Goal: Task Accomplishment & Management: Manage account settings

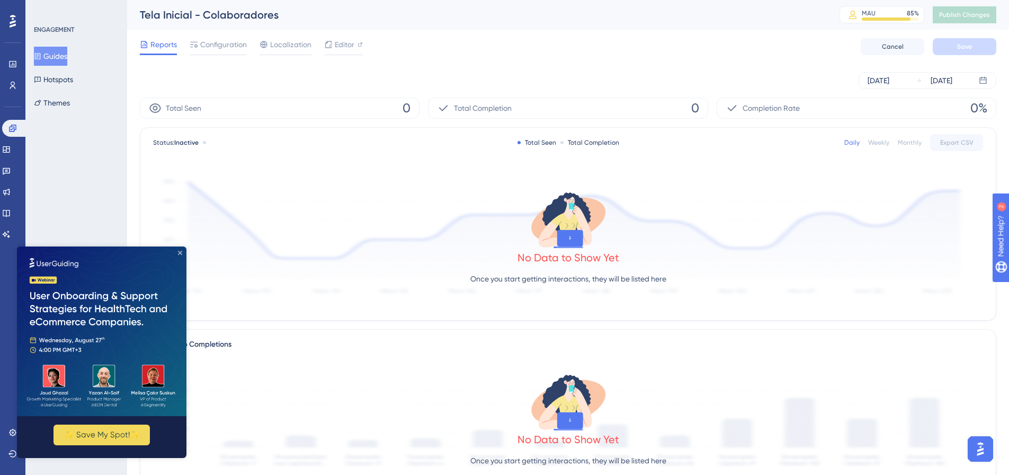
click at [179, 253] on icon "Close Preview" at bounding box center [180, 252] width 4 height 4
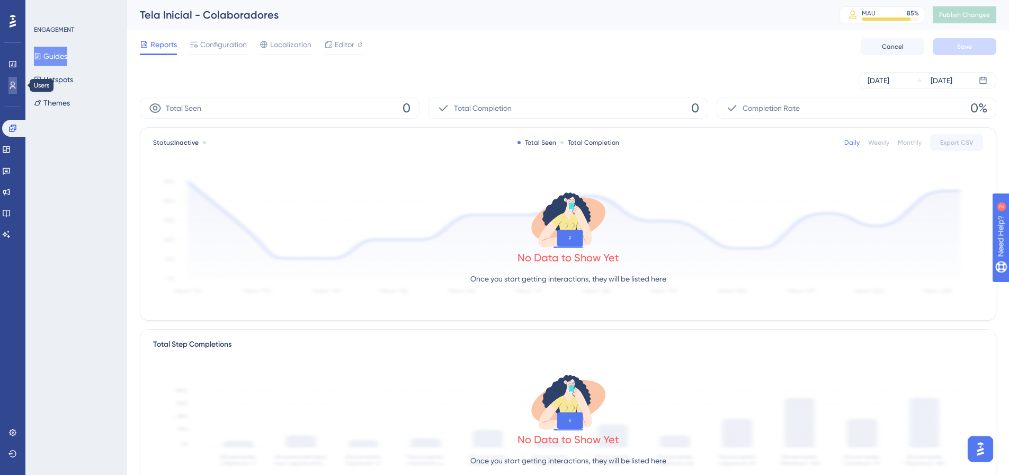
click at [14, 91] on link at bounding box center [12, 85] width 8 height 17
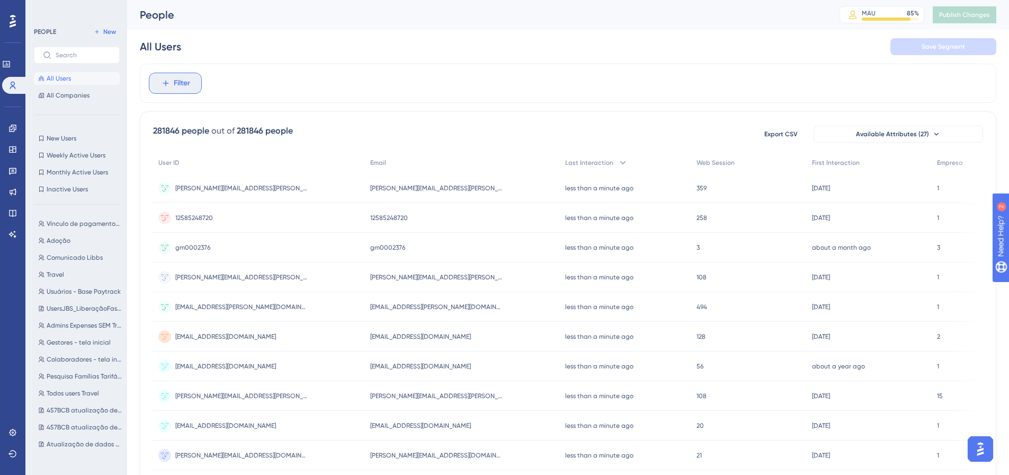
click at [185, 85] on span "Filter" at bounding box center [182, 83] width 16 height 13
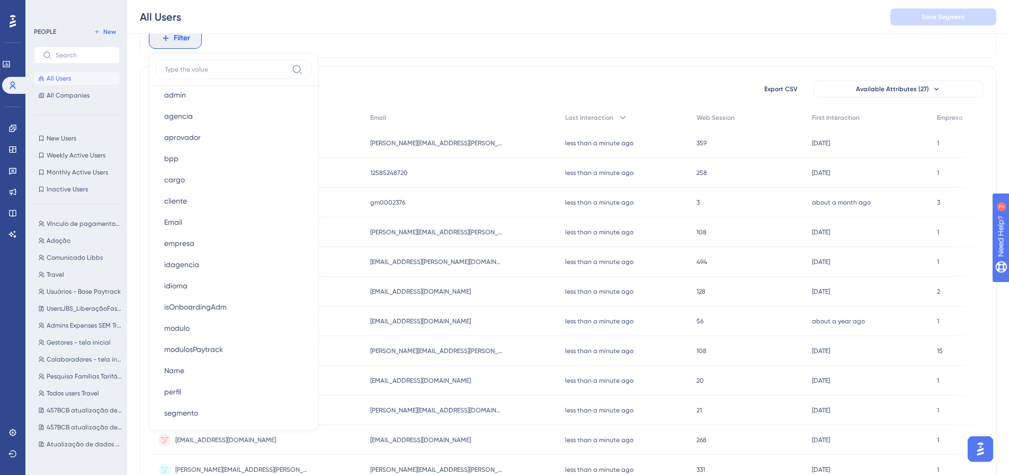
scroll to position [583, 0]
click at [182, 207] on button "cliente cliente" at bounding box center [234, 200] width 156 height 21
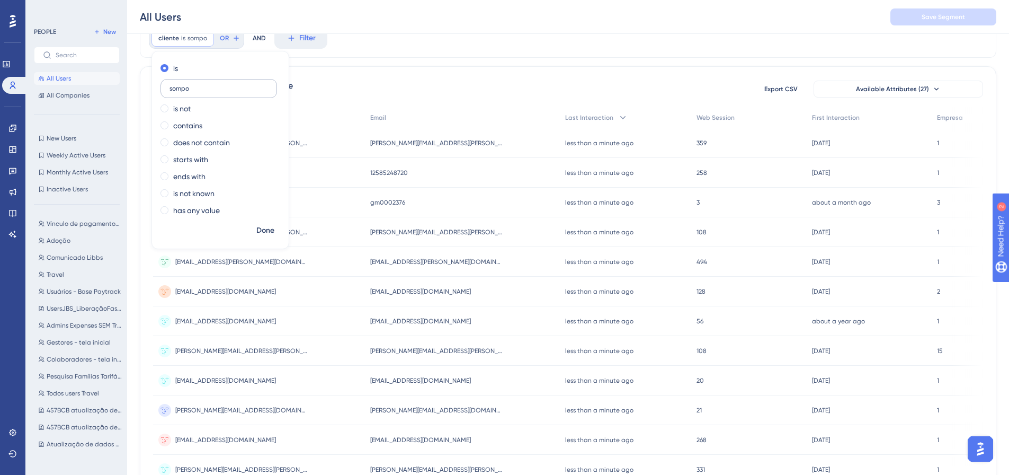
type input "sompo"
click at [271, 229] on span "Done" at bounding box center [265, 230] width 18 height 13
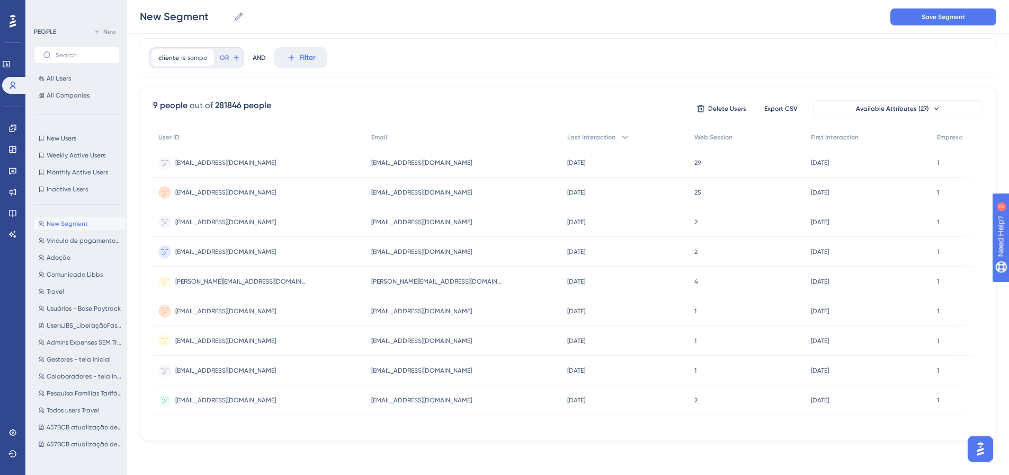
scroll to position [30, 0]
drag, startPoint x: 314, startPoint y: 427, endPoint x: 370, endPoint y: 432, distance: 56.3
click at [370, 432] on div "9 people out of 281846 people Delete Users Export CSV Available Attributes (27)…" at bounding box center [568, 263] width 856 height 355
click at [191, 56] on span "sompo" at bounding box center [197, 57] width 20 height 8
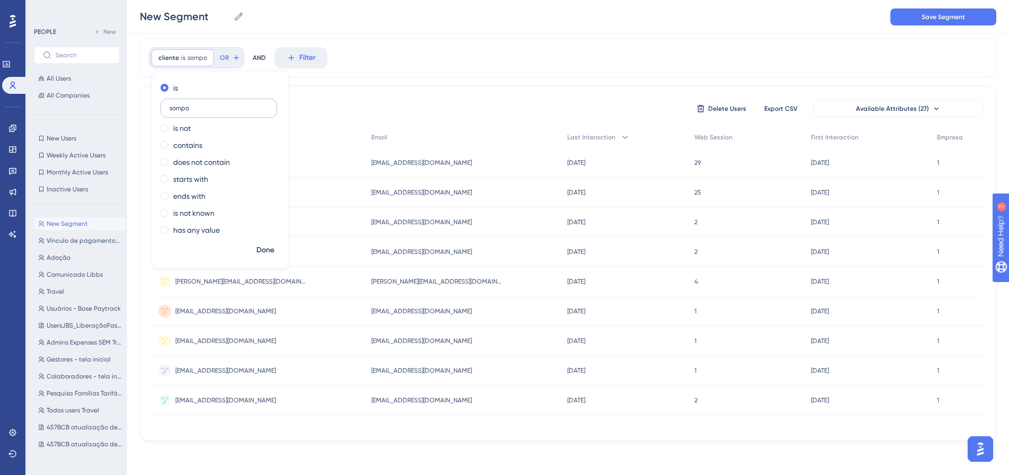
click at [179, 110] on input "sompo" at bounding box center [218, 107] width 99 height 7
click at [180, 109] on input "sompo" at bounding box center [218, 107] width 99 height 7
type input "sicredi"
click at [273, 250] on span "Done" at bounding box center [265, 250] width 18 height 13
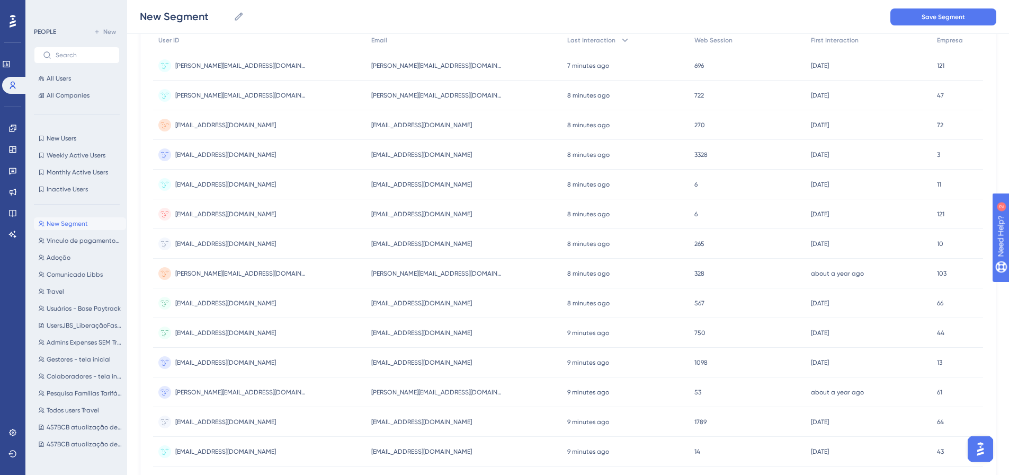
scroll to position [0, 0]
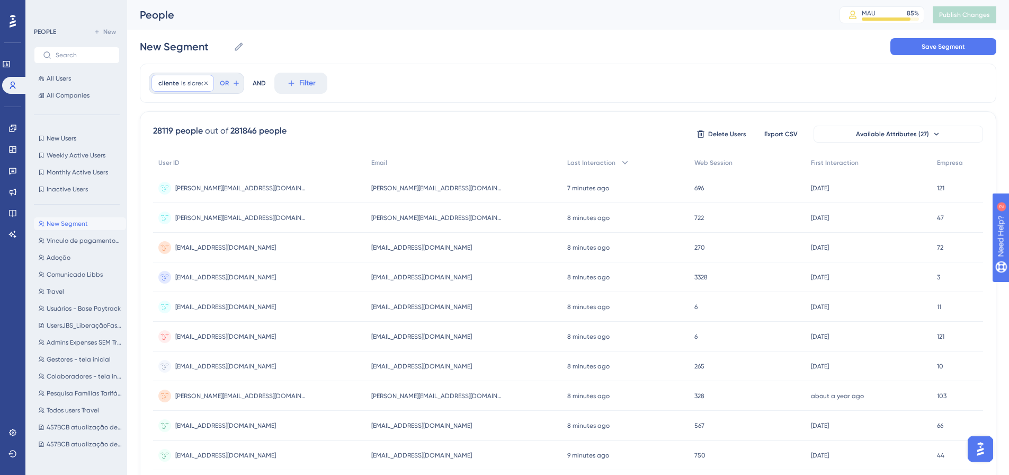
click at [187, 83] on span "sicredi" at bounding box center [197, 83] width 20 height 8
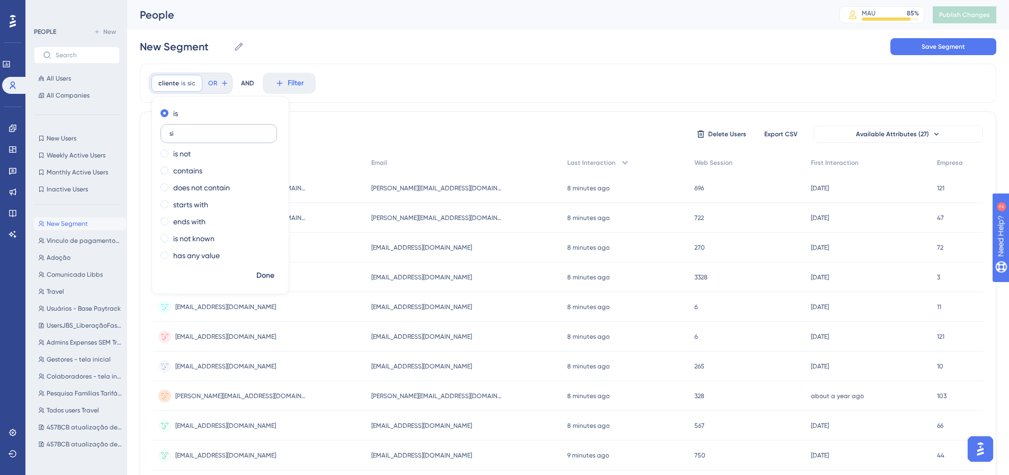
type input "s"
type input "sompo"
click at [274, 275] on span "Done" at bounding box center [265, 275] width 18 height 13
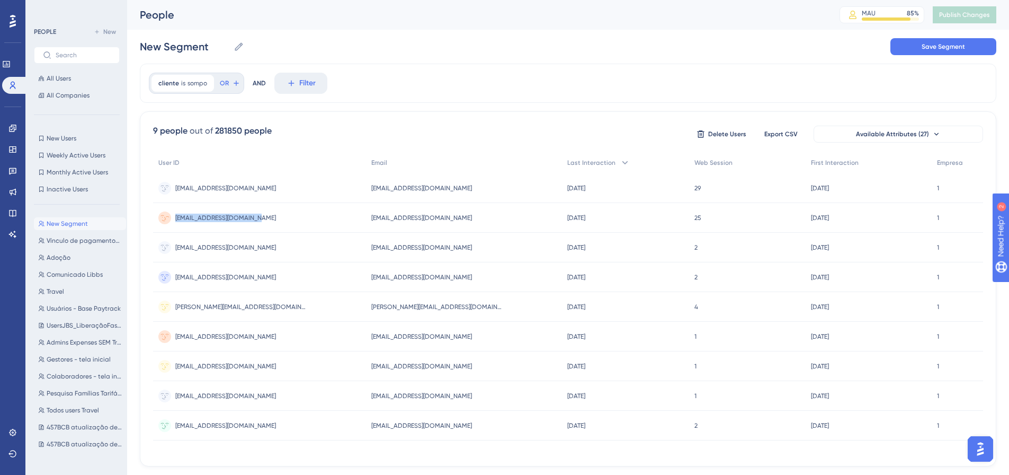
drag, startPoint x: 175, startPoint y: 218, endPoint x: 259, endPoint y: 220, distance: 84.2
click at [259, 220] on div "[EMAIL_ADDRESS][DOMAIN_NAME] [EMAIL_ADDRESS][DOMAIN_NAME]" at bounding box center [259, 218] width 213 height 30
copy span "[EMAIL_ADDRESS][DOMAIN_NAME]"
drag, startPoint x: 176, startPoint y: 249, endPoint x: 380, endPoint y: 289, distance: 207.7
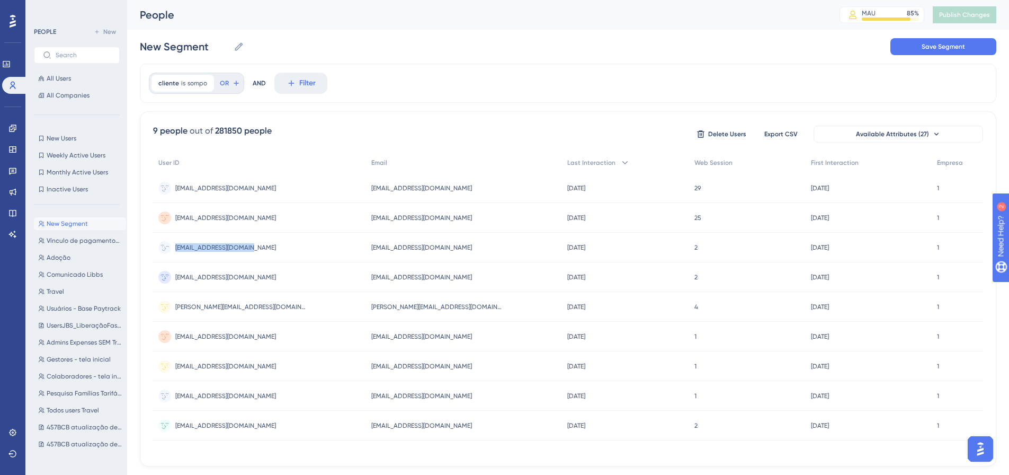
click at [254, 253] on div "[PERSON_NAME][EMAIL_ADDRESS][DOMAIN_NAME] [EMAIL_ADDRESS][DOMAIN_NAME]" at bounding box center [259, 247] width 213 height 30
drag, startPoint x: 174, startPoint y: 278, endPoint x: 258, endPoint y: 280, distance: 84.2
click at [258, 280] on div "[EMAIL_ADDRESS][DOMAIN_NAME] [EMAIL_ADDRESS][DOMAIN_NAME]" at bounding box center [259, 277] width 213 height 30
copy span "[EMAIL_ADDRESS][DOMAIN_NAME]"
drag, startPoint x: 177, startPoint y: 308, endPoint x: 215, endPoint y: 306, distance: 38.2
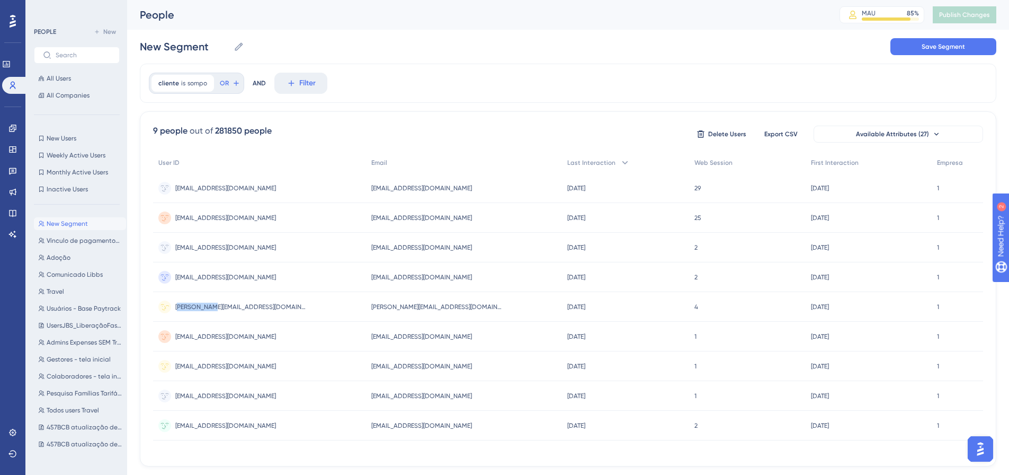
click at [215, 306] on span "[PERSON_NAME][EMAIL_ADDRESS][DOMAIN_NAME]" at bounding box center [241, 306] width 132 height 8
drag, startPoint x: 175, startPoint y: 306, endPoint x: 243, endPoint y: 307, distance: 67.3
click at [243, 307] on div "[PERSON_NAME][EMAIL_ADDRESS][DOMAIN_NAME] [PERSON_NAME][EMAIL_ADDRESS][DOMAIN_N…" at bounding box center [259, 307] width 213 height 30
copy span "[PERSON_NAME][EMAIL_ADDRESS][DOMAIN_NAME]"
drag, startPoint x: 175, startPoint y: 336, endPoint x: 256, endPoint y: 343, distance: 80.8
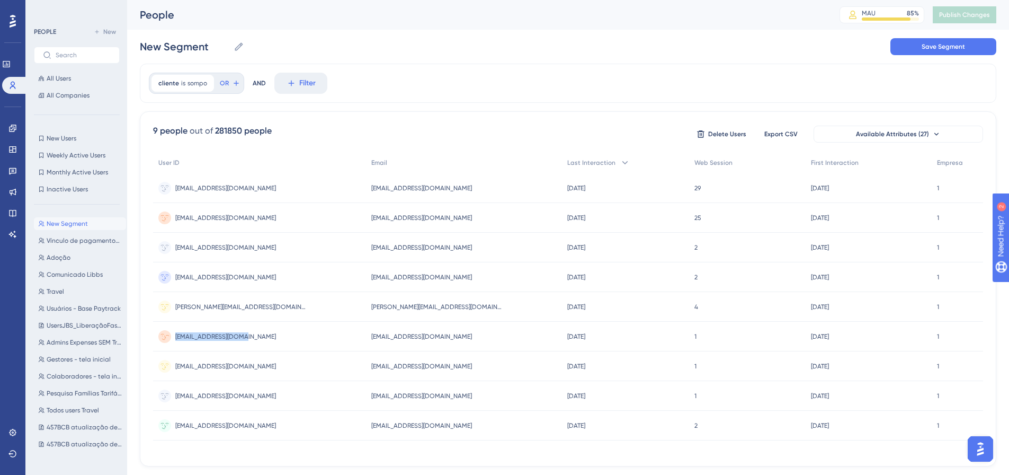
click at [256, 343] on div "[EMAIL_ADDRESS][DOMAIN_NAME] [EMAIL_ADDRESS][DOMAIN_NAME]" at bounding box center [259, 336] width 213 height 30
copy span "[EMAIL_ADDRESS][DOMAIN_NAME]"
drag, startPoint x: 175, startPoint y: 364, endPoint x: 549, endPoint y: 405, distance: 376.1
click at [246, 368] on div "[EMAIL_ADDRESS][DOMAIN_NAME] [EMAIL_ADDRESS][DOMAIN_NAME]" at bounding box center [259, 366] width 213 height 30
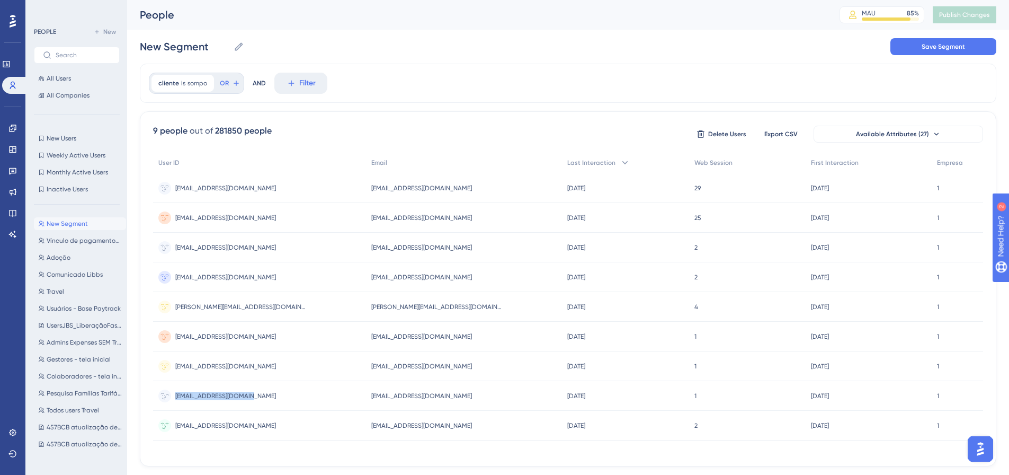
copy span "[EMAIL_ADDRESS][DOMAIN_NAME]"
drag, startPoint x: 174, startPoint y: 396, endPoint x: 265, endPoint y: 397, distance: 90.6
click at [265, 397] on div "[EMAIL_ADDRESS][DOMAIN_NAME] [EMAIL_ADDRESS][DOMAIN_NAME]" at bounding box center [259, 396] width 213 height 30
copy span "[EMAIL_ADDRESS][DOMAIN_NAME]"
drag, startPoint x: 175, startPoint y: 426, endPoint x: 242, endPoint y: 423, distance: 66.8
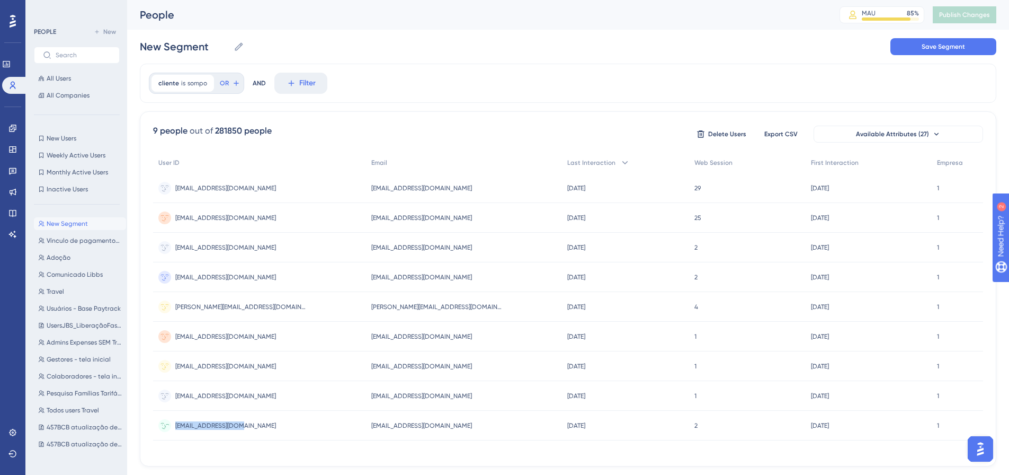
click at [242, 423] on div "[PERSON_NAME][EMAIL_ADDRESS][DOMAIN_NAME] [EMAIL_ADDRESS][DOMAIN_NAME]" at bounding box center [259, 425] width 213 height 30
click at [11, 428] on icon at bounding box center [12, 432] width 8 height 8
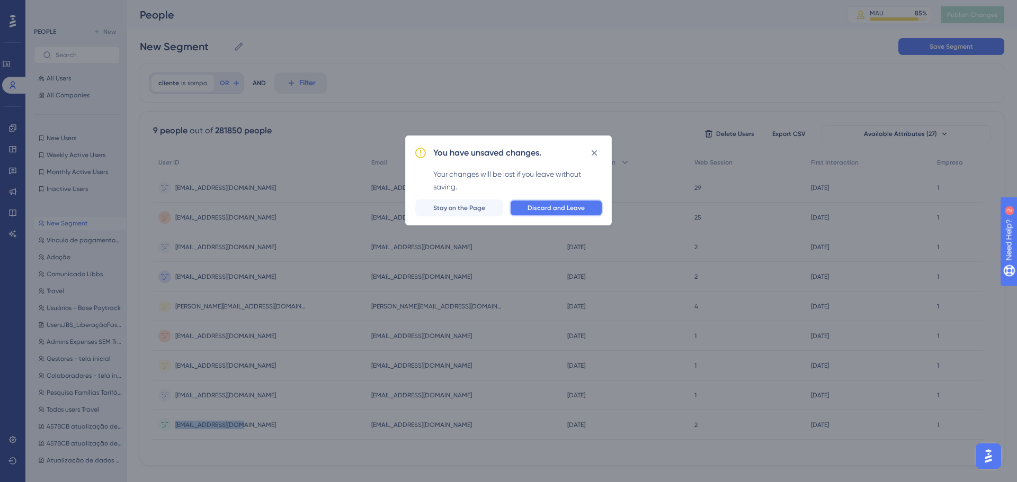
click at [549, 211] on span "Discard and Leave" at bounding box center [555, 208] width 57 height 8
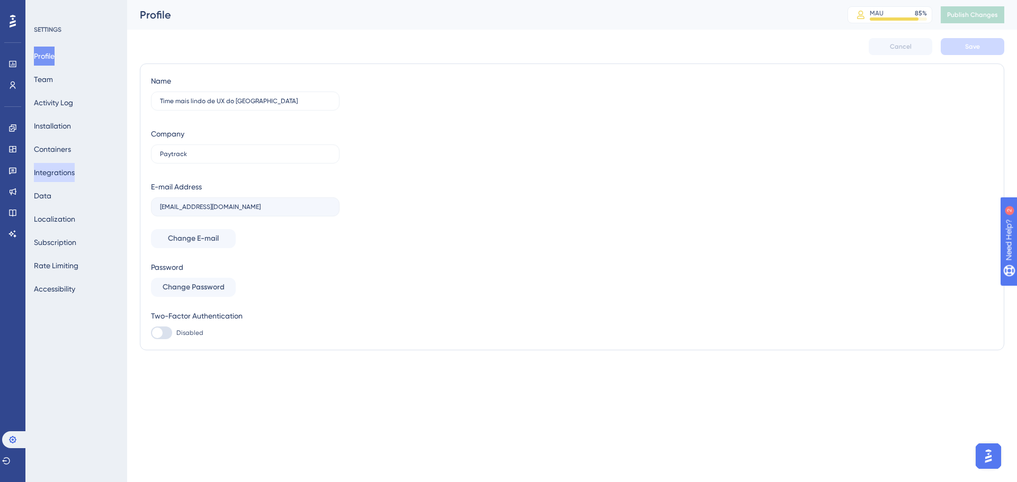
click at [49, 174] on button "Integrations" at bounding box center [54, 172] width 41 height 19
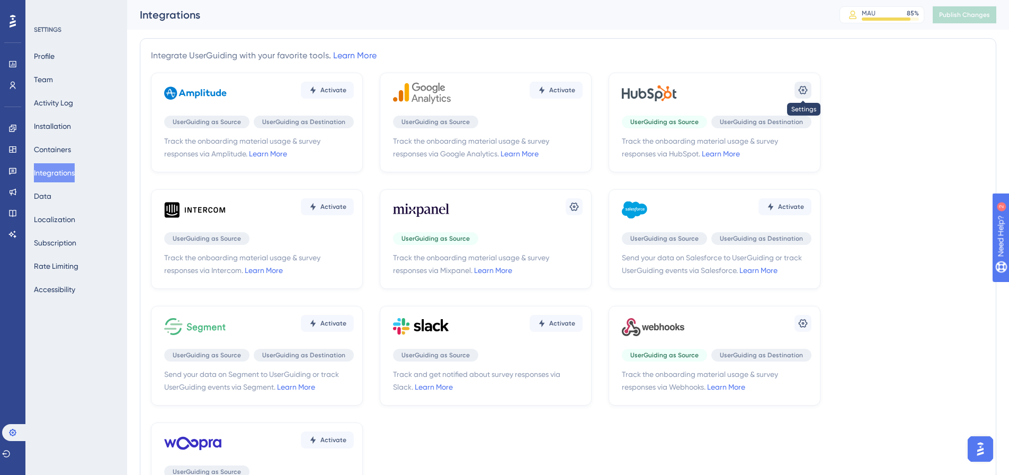
click at [798, 88] on icon at bounding box center [803, 90] width 11 height 11
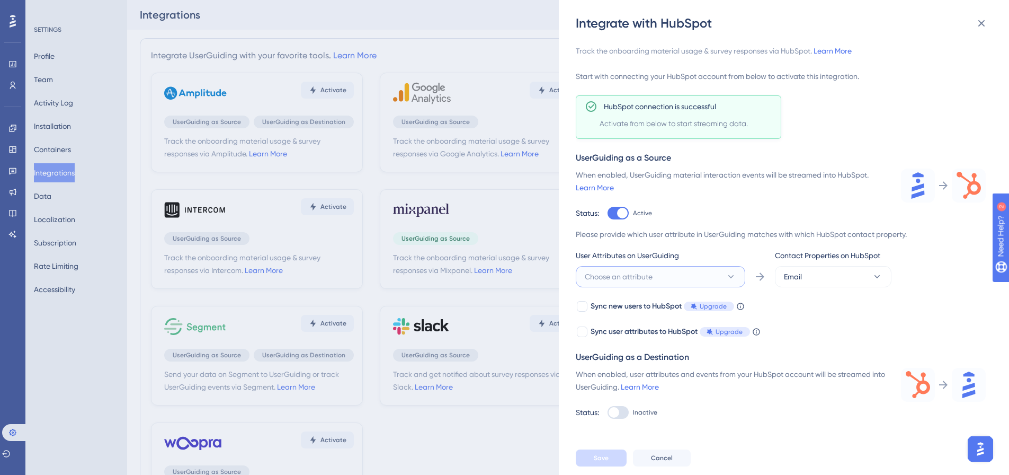
click at [675, 276] on button "Choose an attribute" at bounding box center [660, 276] width 169 height 21
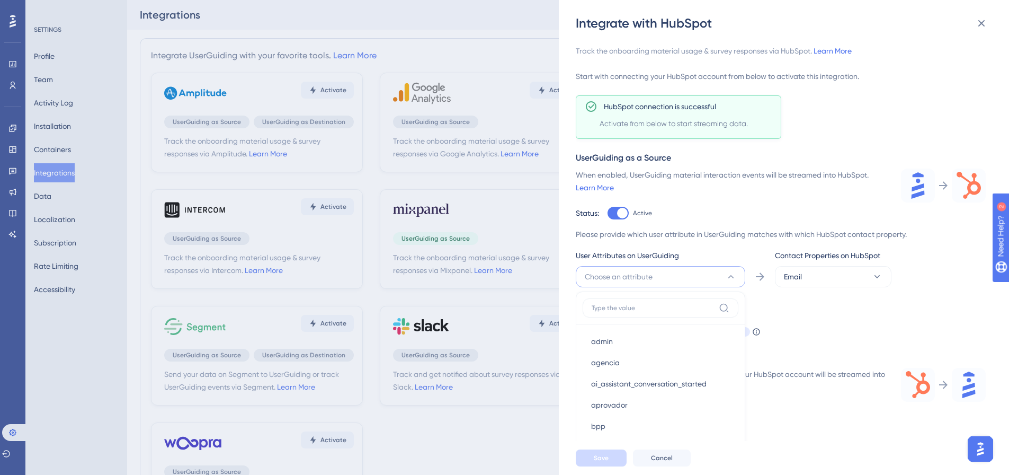
scroll to position [156, 0]
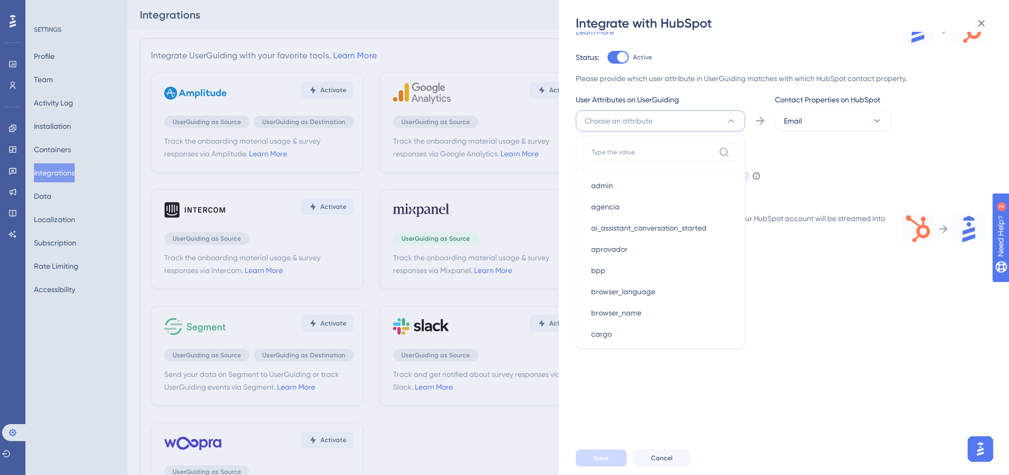
click at [853, 175] on div "Sync new users to HubSpot Upgrade When this feature is enabled, in addition to …" at bounding box center [781, 163] width 410 height 38
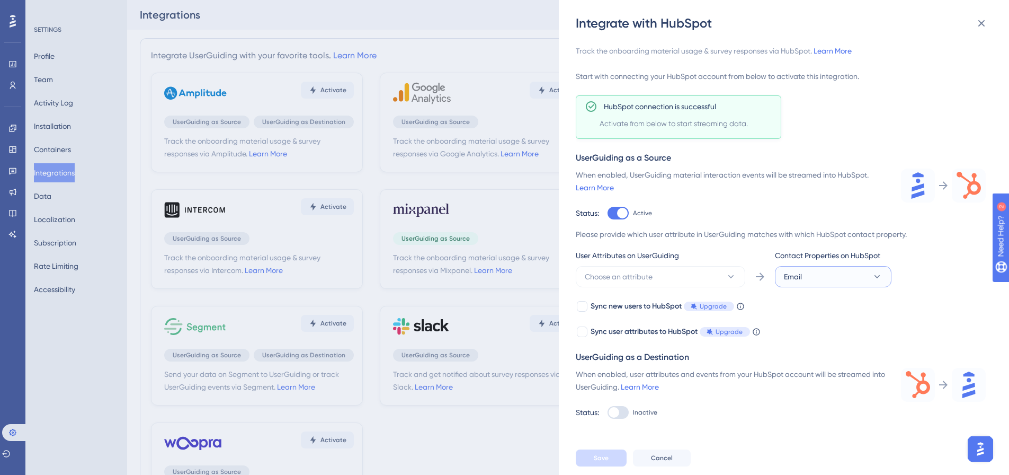
click at [819, 272] on button "Email" at bounding box center [833, 276] width 117 height 21
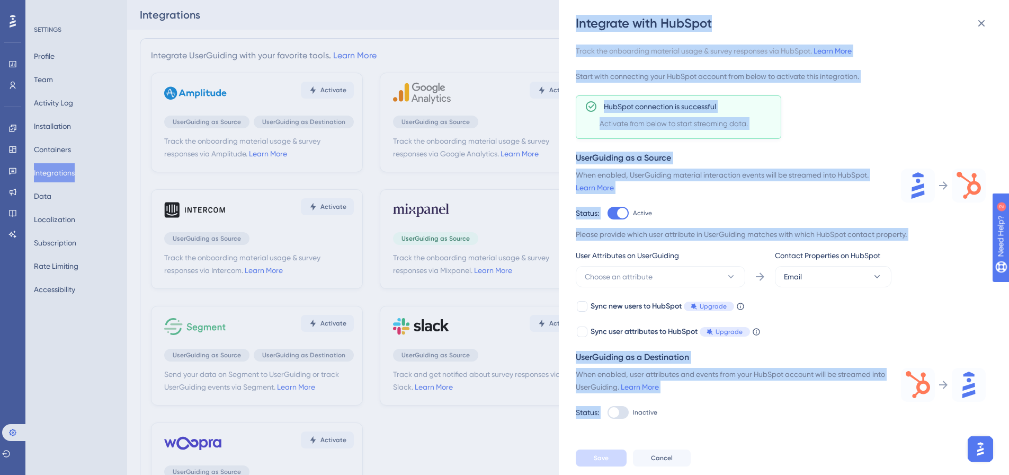
drag, startPoint x: 575, startPoint y: 22, endPoint x: 676, endPoint y: 401, distance: 392.1
click at [676, 401] on div "Integrate with HubSpot Track the onboarding material usage & survey responses v…" at bounding box center [784, 237] width 450 height 475
copy div "Loremipsu dolo SitAmet Conse adi elitseddoe temporin utlab & etdolo magnaaliq e…"
click at [882, 119] on div "Track the onboarding material usage & survey responses via HubSpot. Learn More …" at bounding box center [781, 231] width 410 height 374
click at [833, 103] on div "Track the onboarding material usage & survey responses via HubSpot. Learn More …" at bounding box center [781, 231] width 410 height 374
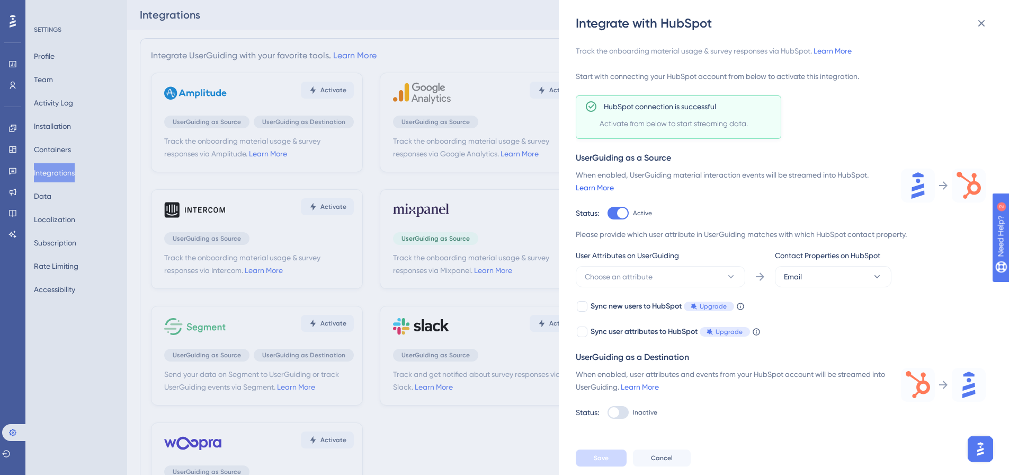
click at [593, 189] on link "Learn More" at bounding box center [595, 187] width 38 height 8
click at [614, 270] on button "Choose an attribute" at bounding box center [660, 276] width 169 height 21
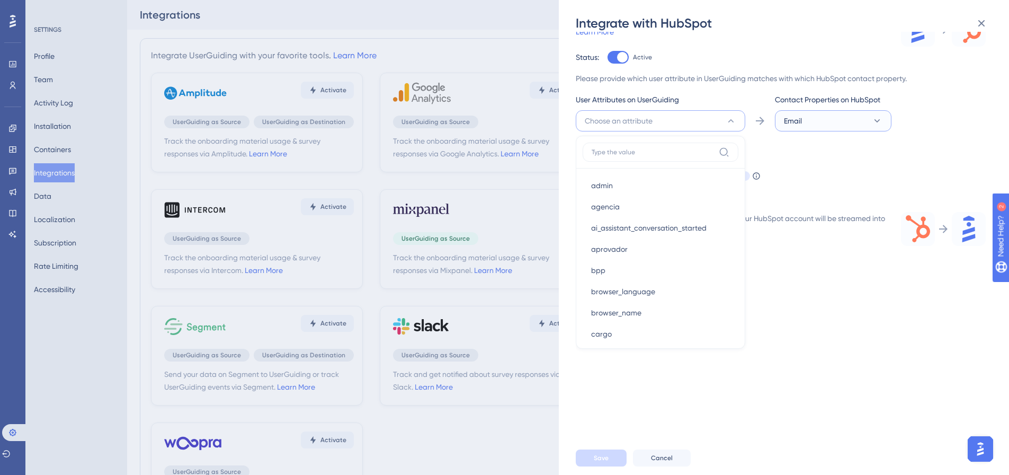
click at [830, 121] on button "Email" at bounding box center [833, 120] width 117 height 21
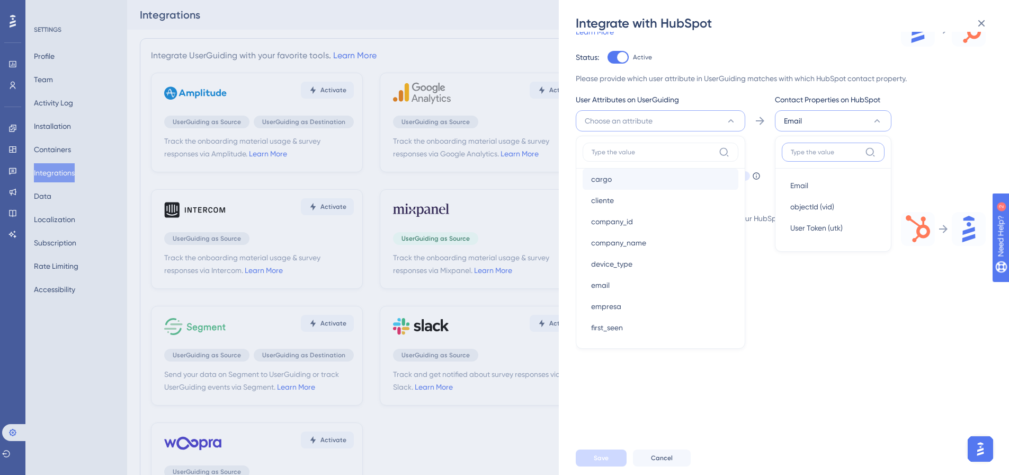
scroll to position [159, 0]
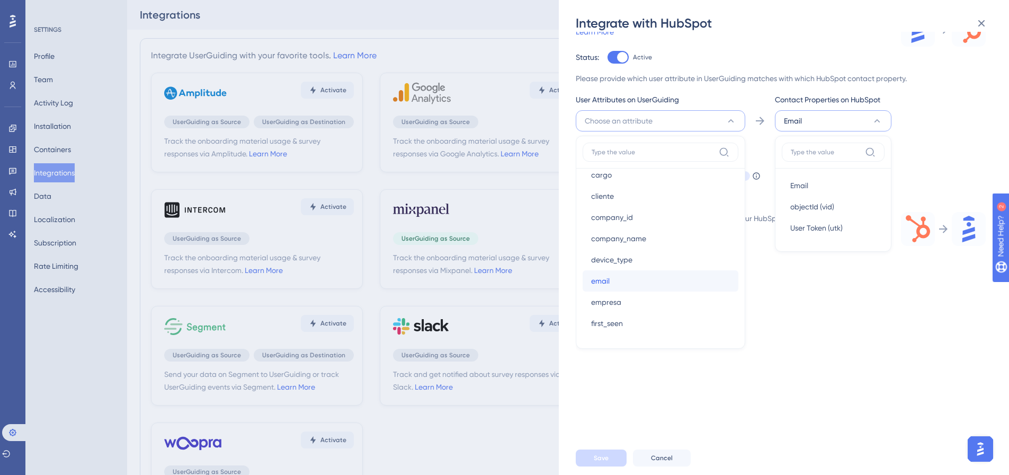
click at [603, 277] on span "email" at bounding box center [600, 280] width 19 height 13
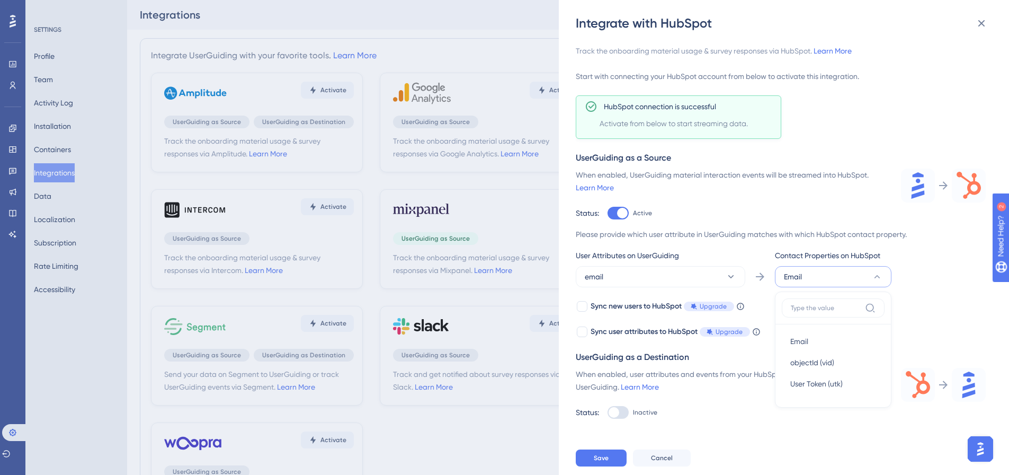
scroll to position [0, 0]
click at [919, 281] on div "User Attributes on UserGuiding email Contact Properties on HubSpot Email Email …" at bounding box center [781, 268] width 410 height 38
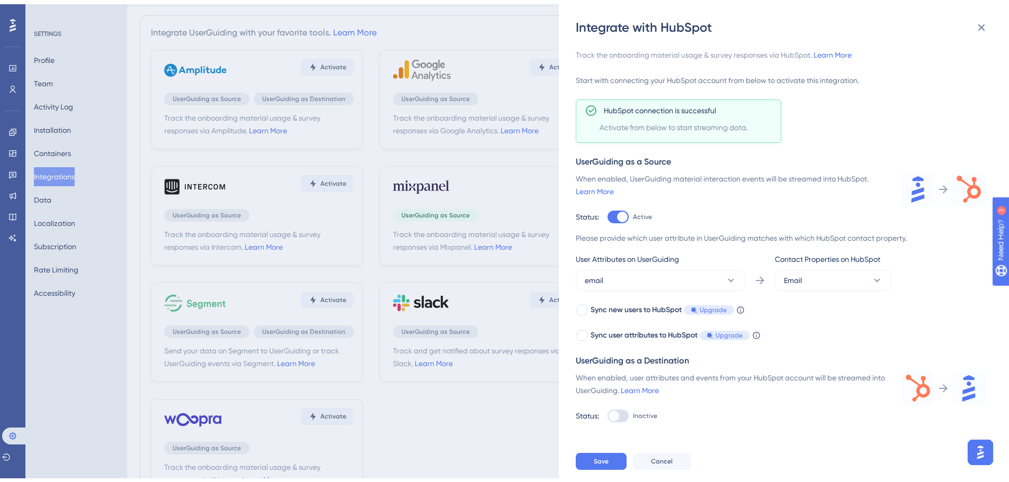
scroll to position [78, 0]
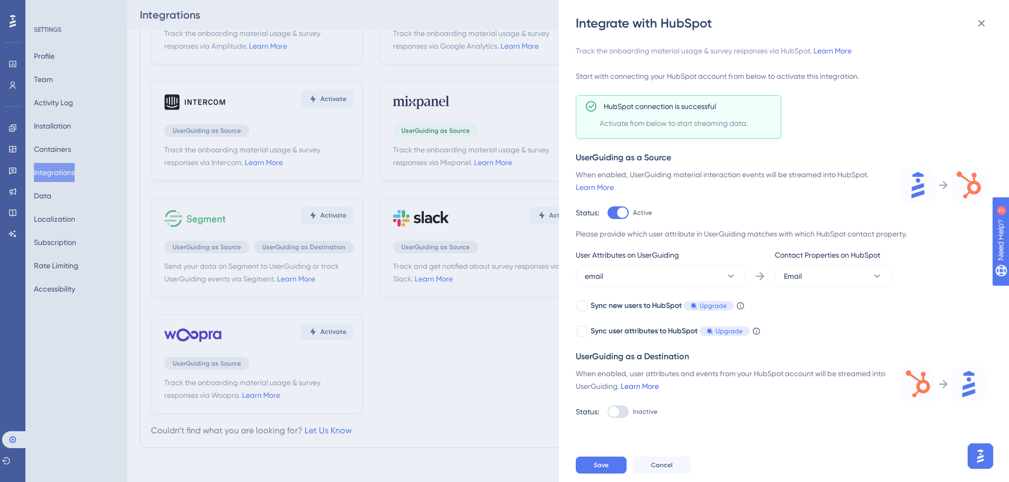
click at [655, 386] on link "Learn More" at bounding box center [640, 386] width 38 height 8
click at [622, 411] on div at bounding box center [617, 412] width 21 height 13
click at [607, 213] on input "Inactive" at bounding box center [607, 213] width 1 height 1
checkbox input "true"
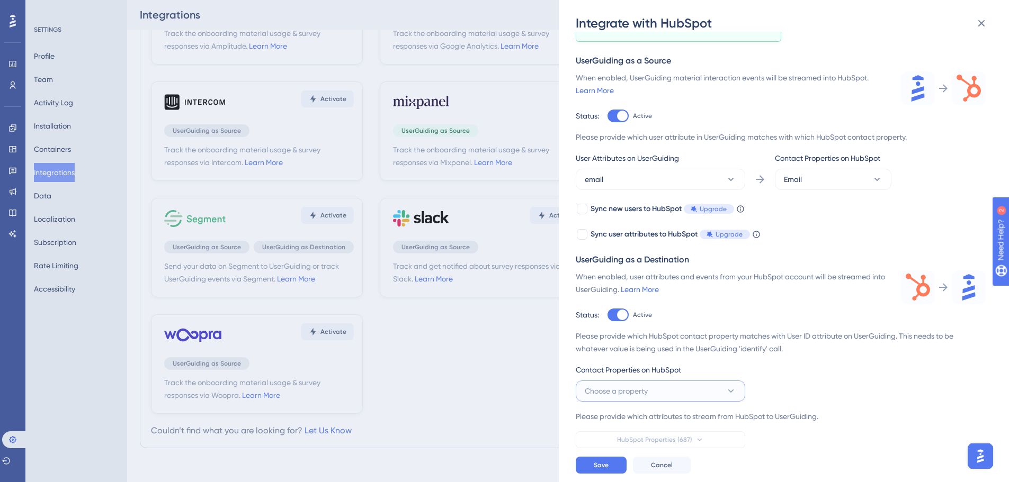
click at [679, 388] on button "Choose a property" at bounding box center [660, 391] width 169 height 21
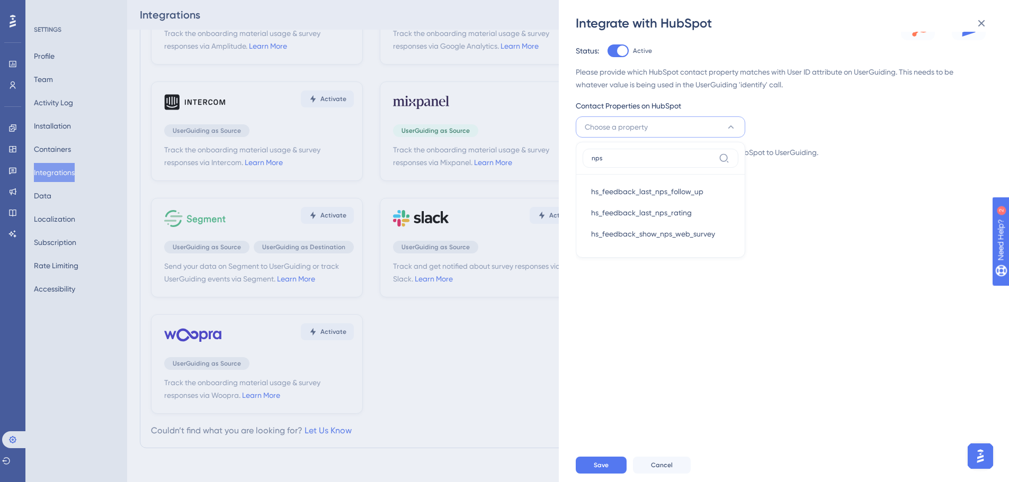
scroll to position [0, 0]
type input "nps"
click at [830, 226] on div "Track the onboarding material usage & survey responses via HubSpot. Learn More …" at bounding box center [789, 240] width 427 height 417
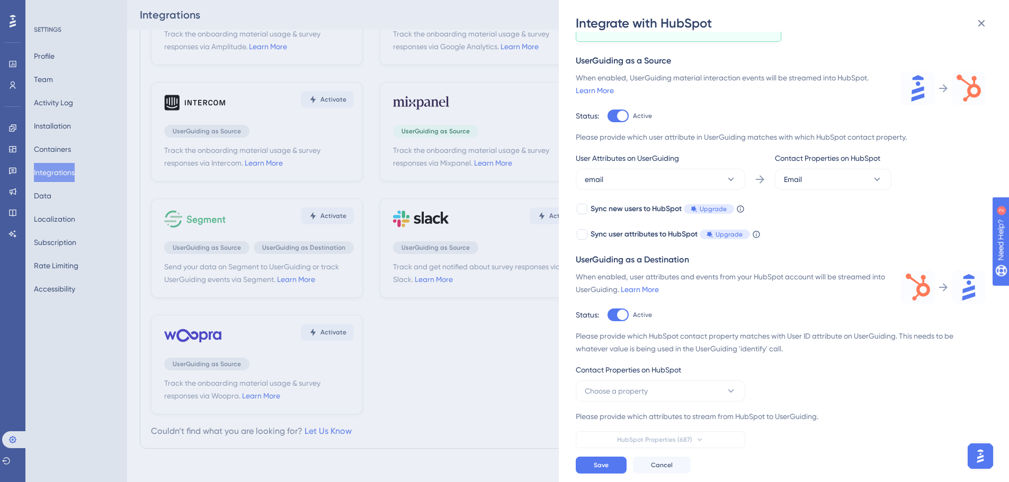
scroll to position [96, 0]
click at [86, 381] on div "Integrate with HubSpot Track the onboarding material usage & survey responses v…" at bounding box center [504, 241] width 1009 height 482
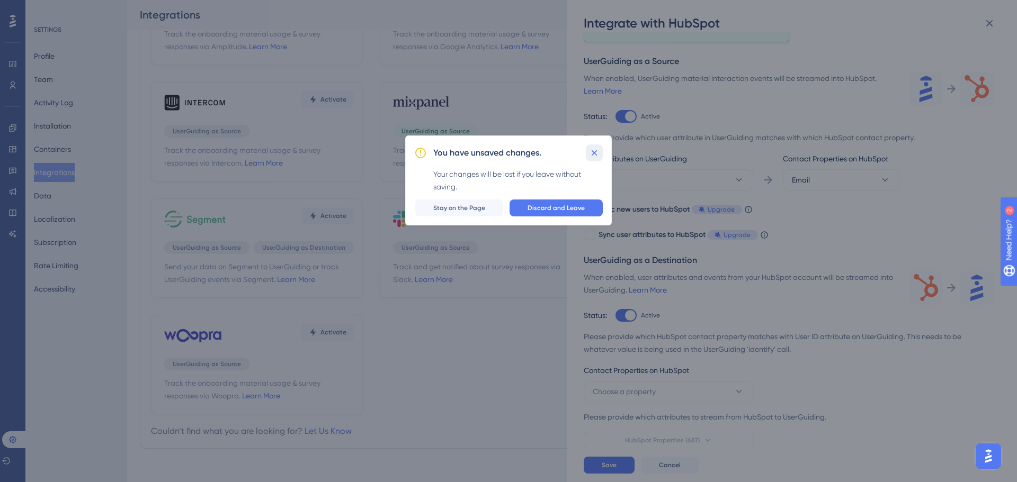
click at [597, 157] on icon at bounding box center [594, 153] width 11 height 11
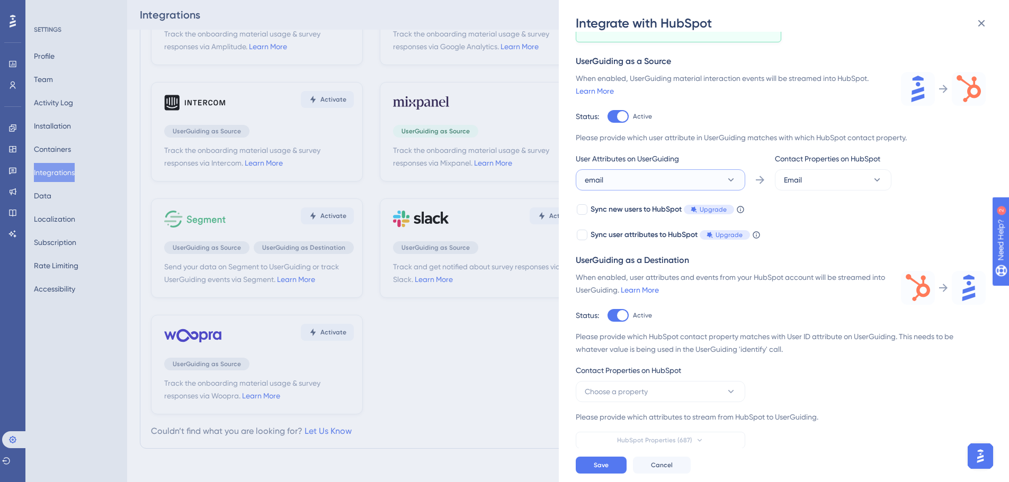
click at [612, 181] on button "email" at bounding box center [660, 179] width 169 height 21
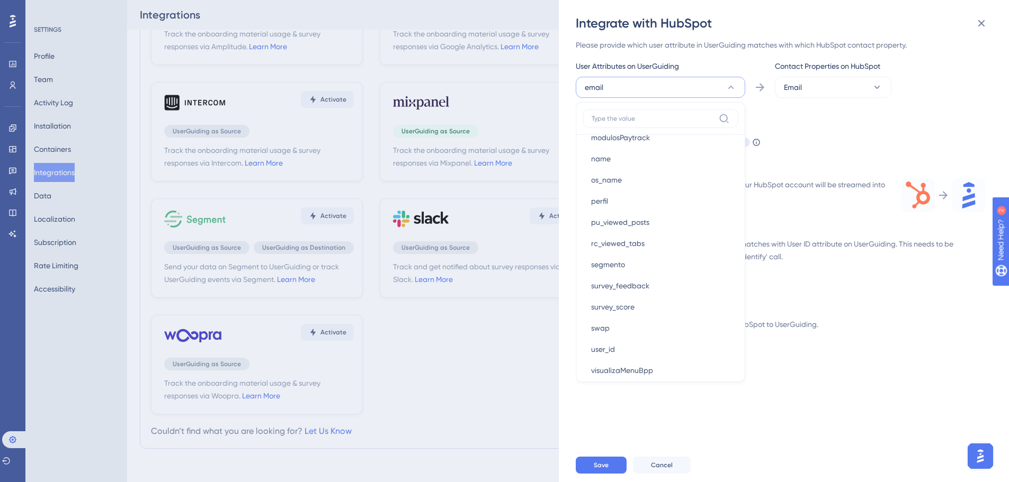
scroll to position [641, 0]
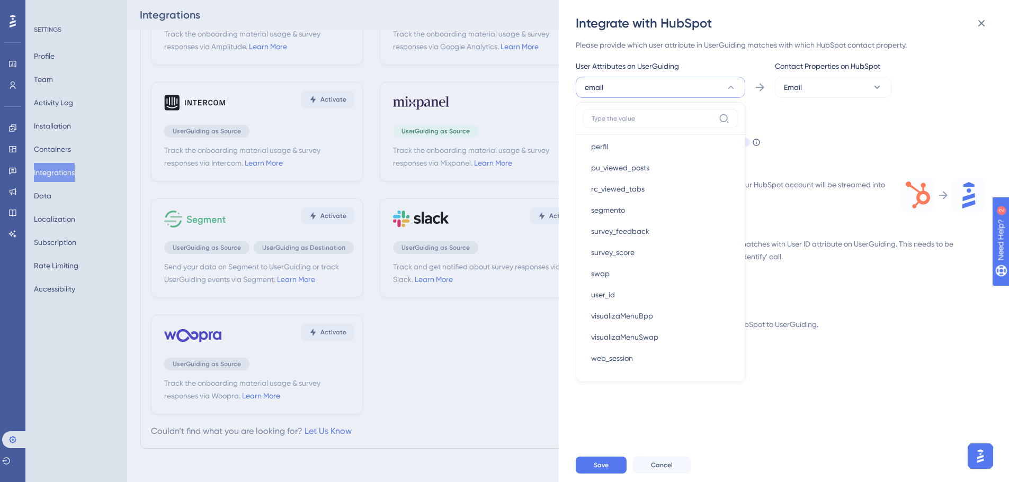
click at [570, 220] on div "Integrate with HubSpot Track the onboarding material usage & survey responses v…" at bounding box center [784, 241] width 450 height 482
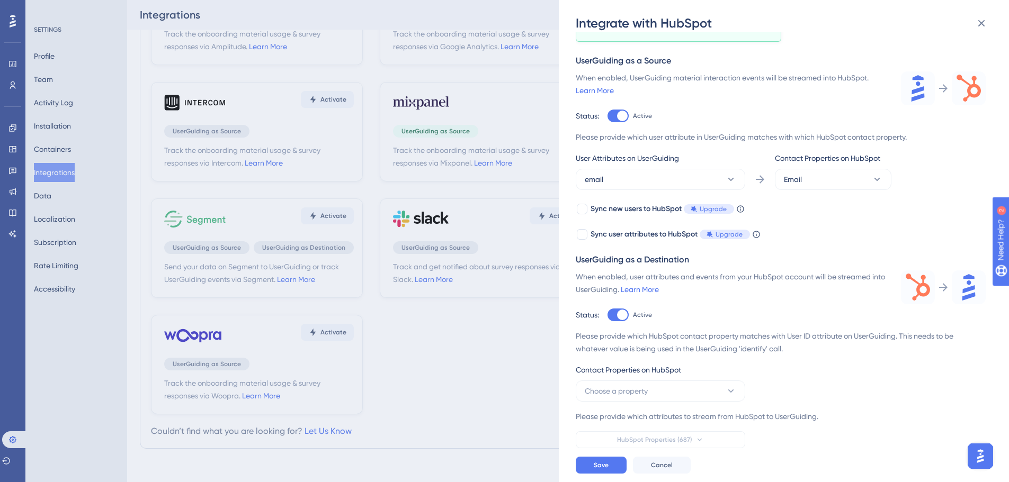
scroll to position [78, 0]
click at [667, 387] on button "Choose a property" at bounding box center [660, 391] width 169 height 21
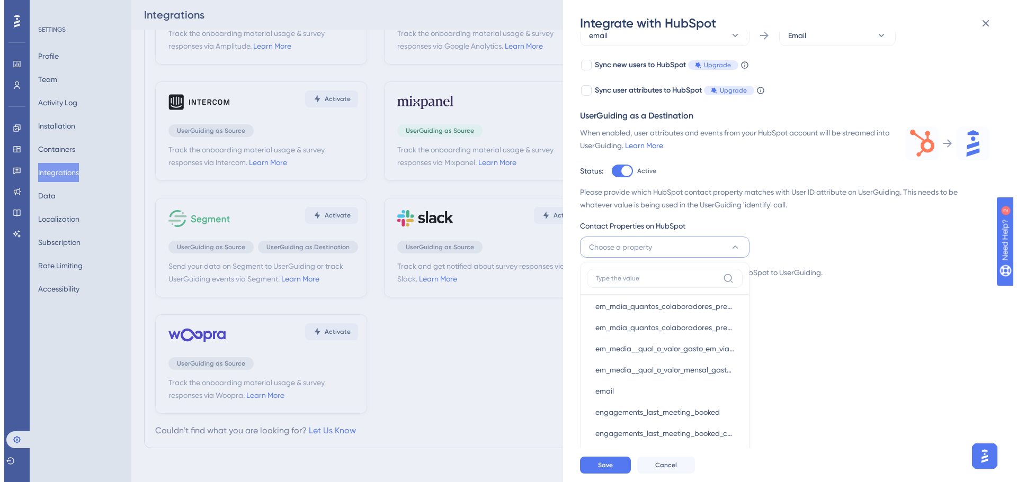
scroll to position [1907, 0]
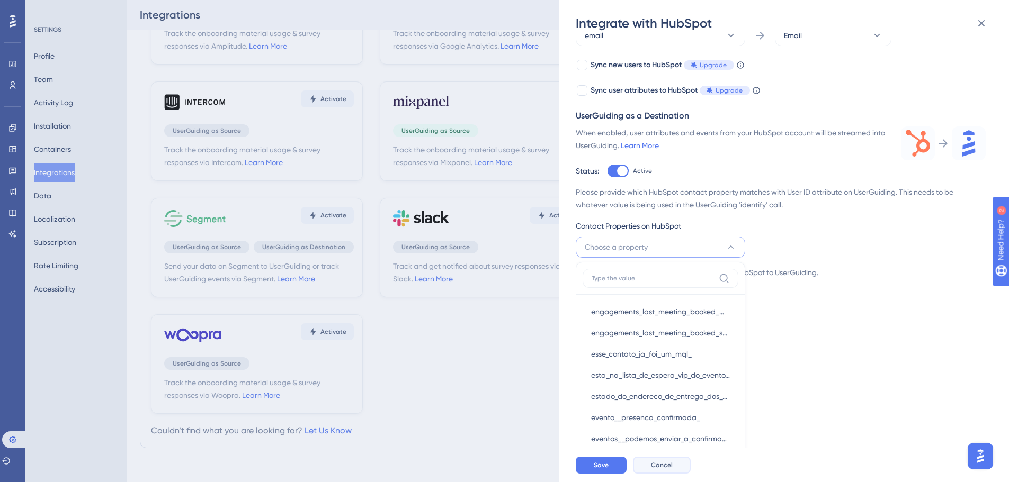
click at [669, 461] on button "Cancel" at bounding box center [662, 465] width 58 height 17
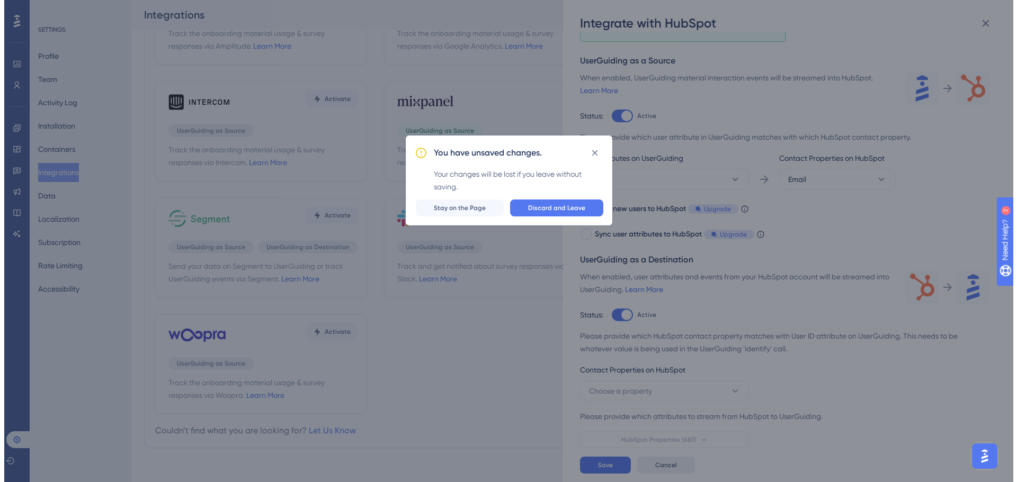
scroll to position [97, 0]
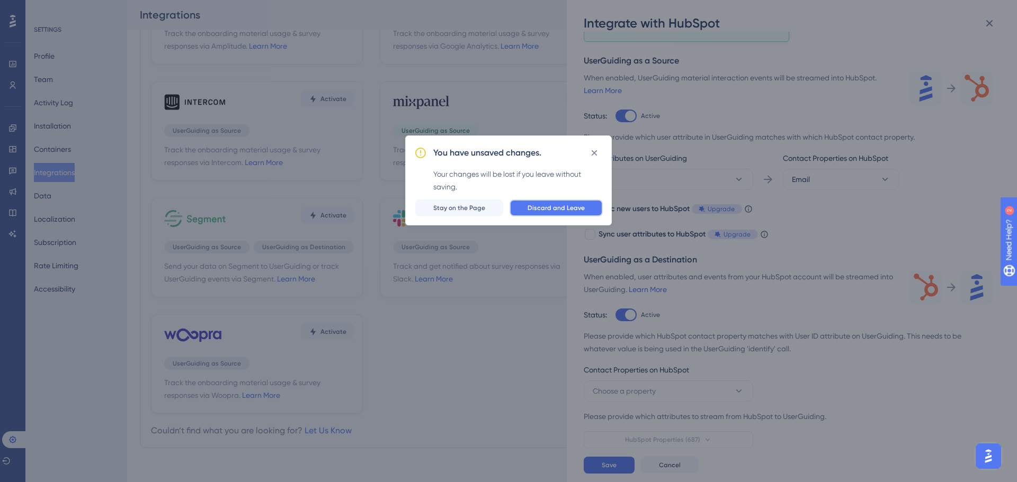
click at [550, 201] on button "Discard and Leave" at bounding box center [555, 208] width 93 height 17
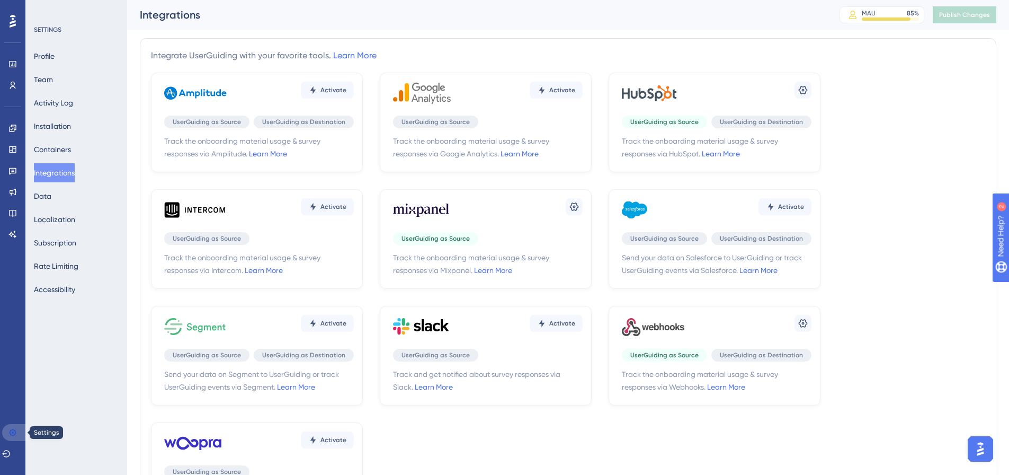
click at [7, 431] on link at bounding box center [14, 432] width 25 height 17
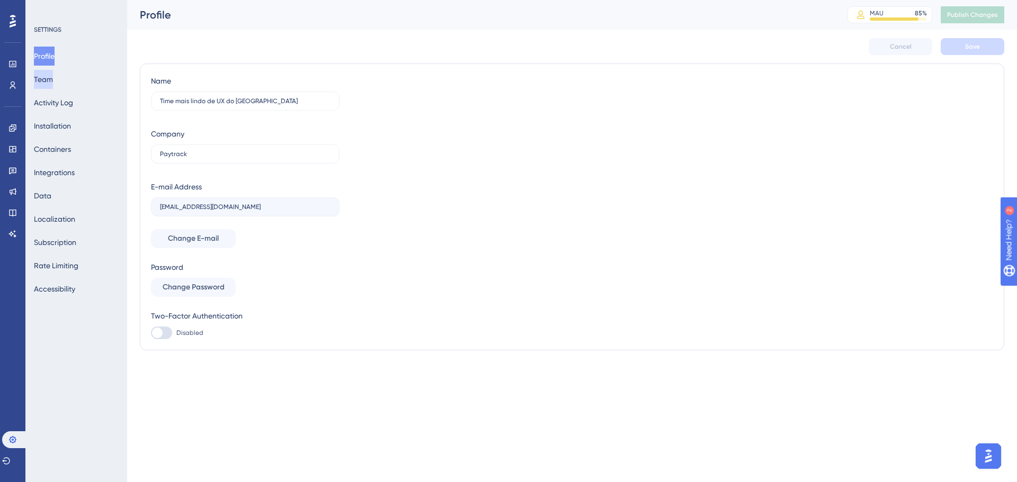
click at [53, 84] on button "Team" at bounding box center [43, 79] width 19 height 19
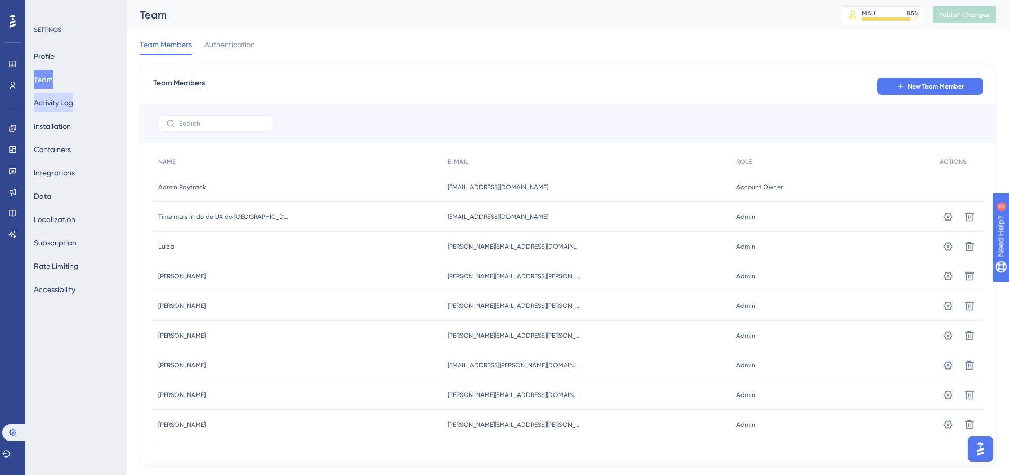
click at [50, 107] on button "Activity Log" at bounding box center [53, 102] width 39 height 19
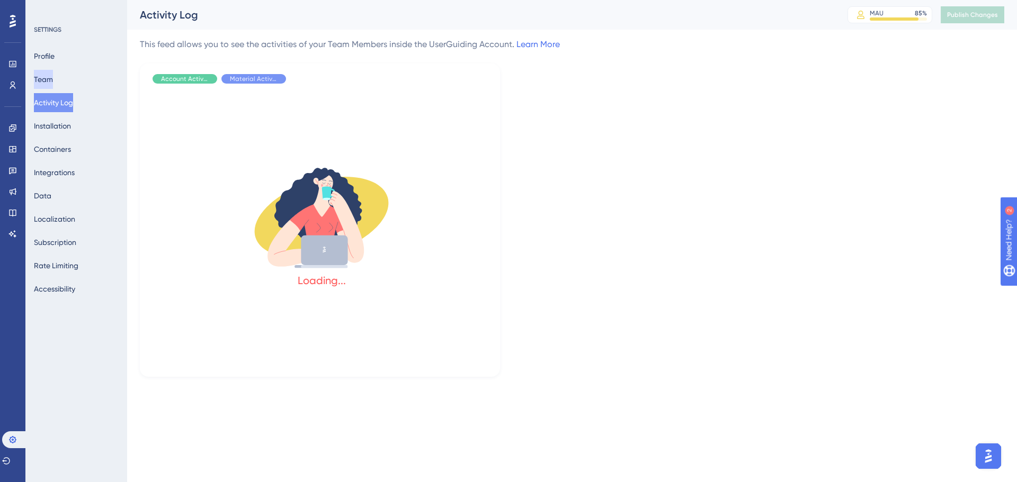
click at [50, 83] on button "Team" at bounding box center [43, 79] width 19 height 19
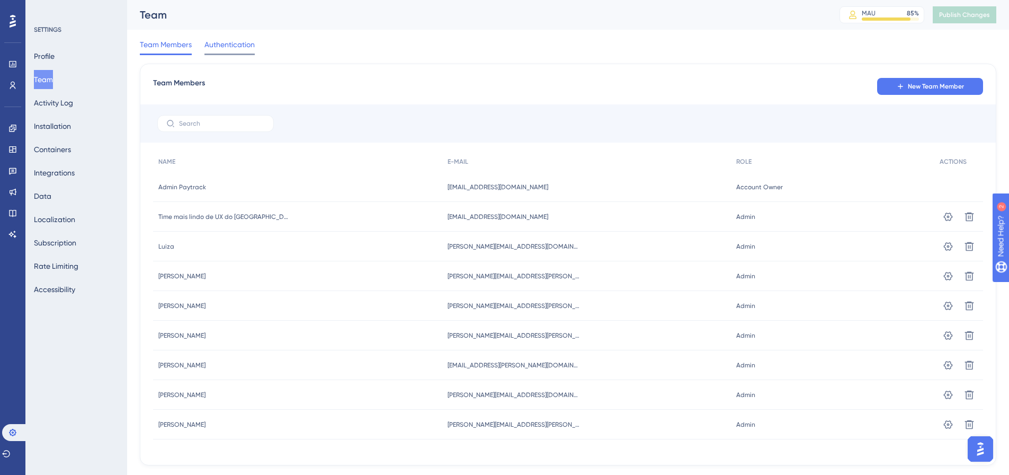
click at [241, 52] on div "Authentication" at bounding box center [229, 46] width 50 height 17
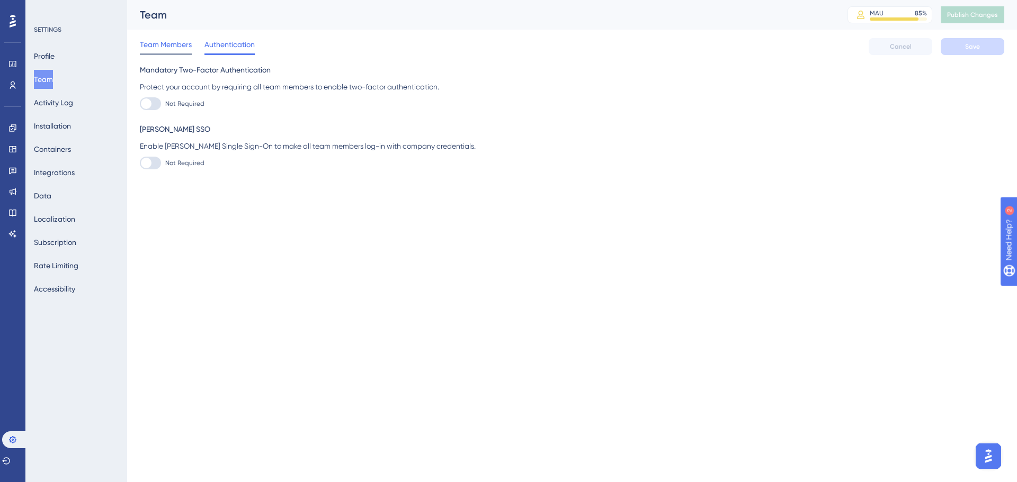
click at [183, 43] on span "Team Members" at bounding box center [166, 44] width 52 height 13
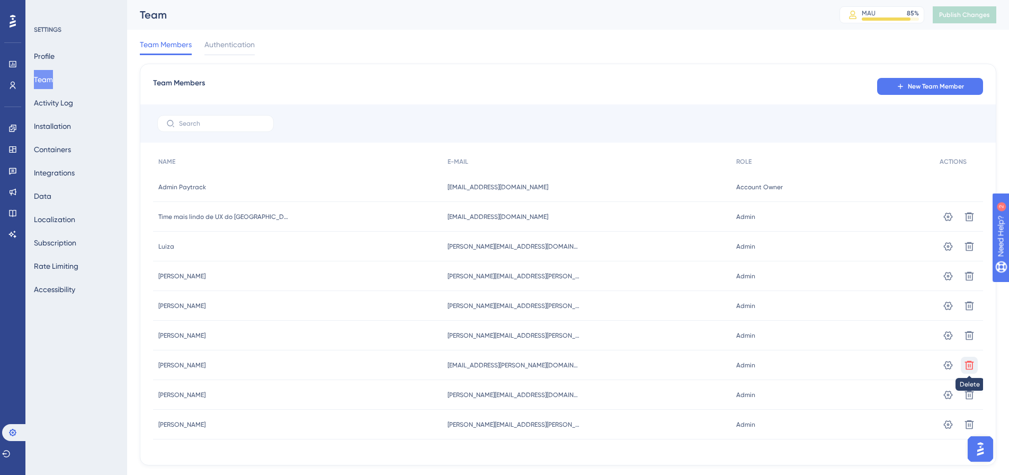
click at [971, 222] on icon at bounding box center [969, 216] width 11 height 11
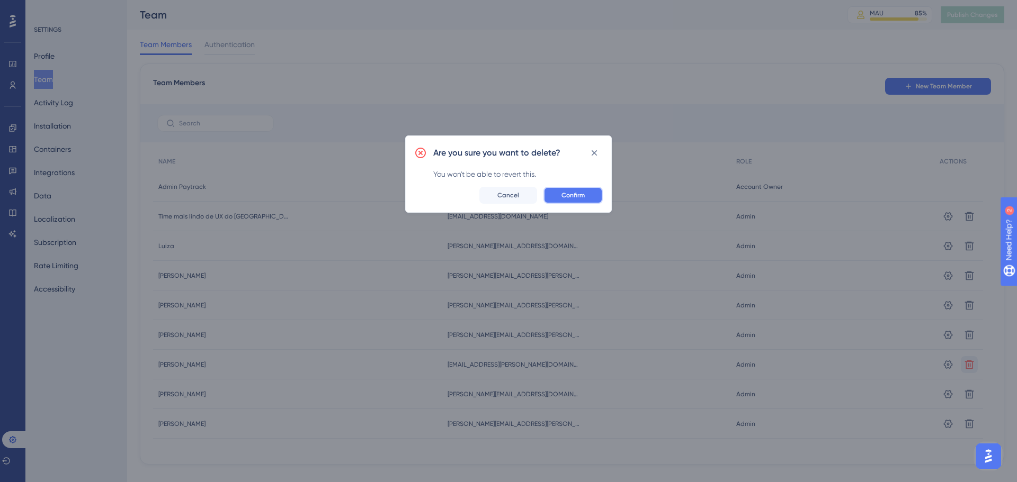
click at [576, 194] on span "Confirm" at bounding box center [572, 195] width 23 height 8
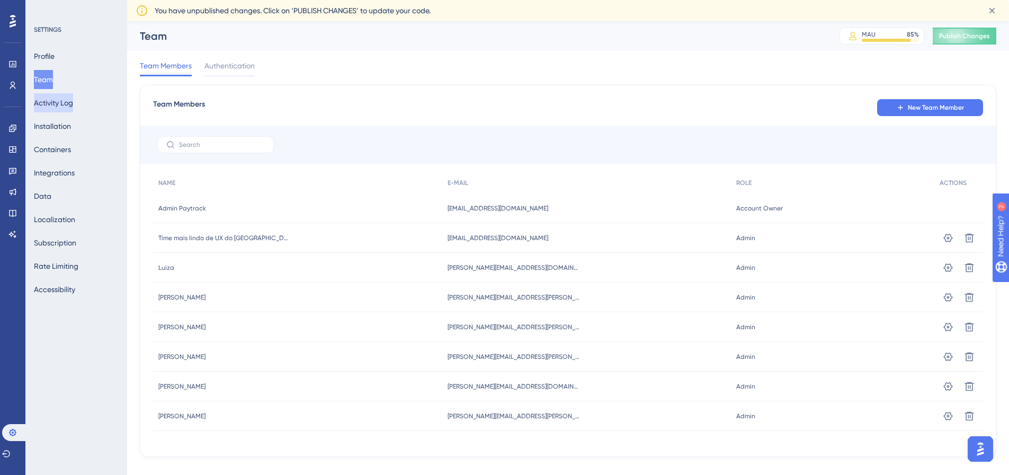
click at [47, 104] on button "Activity Log" at bounding box center [53, 102] width 39 height 19
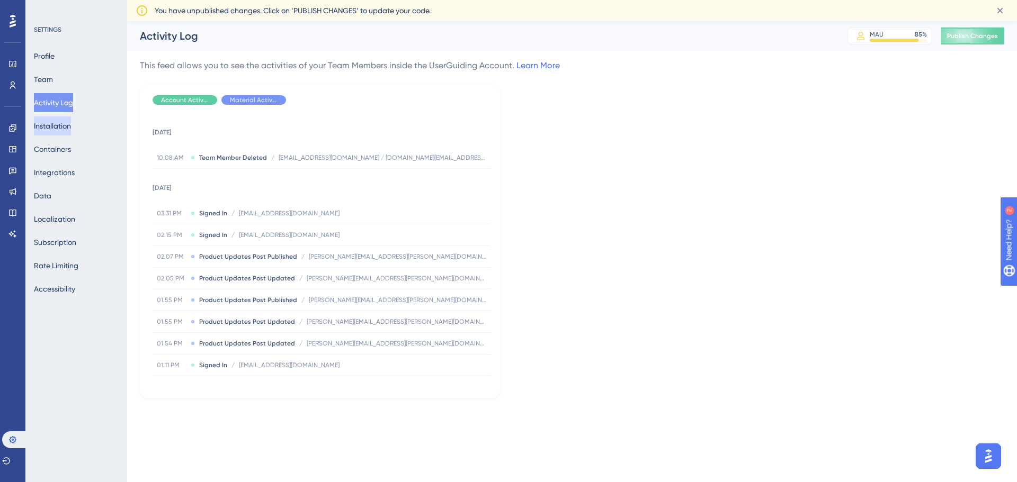
click at [58, 125] on button "Installation" at bounding box center [52, 126] width 37 height 19
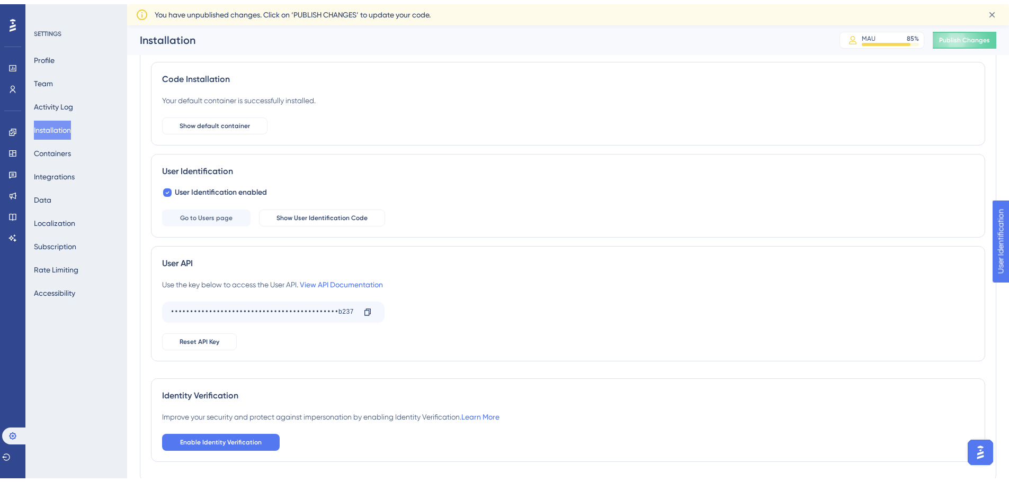
scroll to position [76, 0]
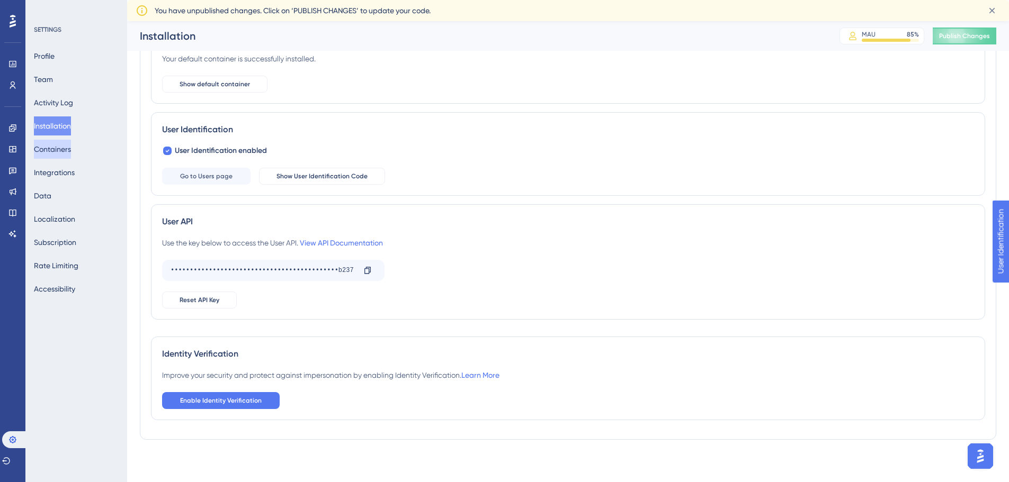
click at [58, 151] on button "Containers" at bounding box center [52, 149] width 37 height 19
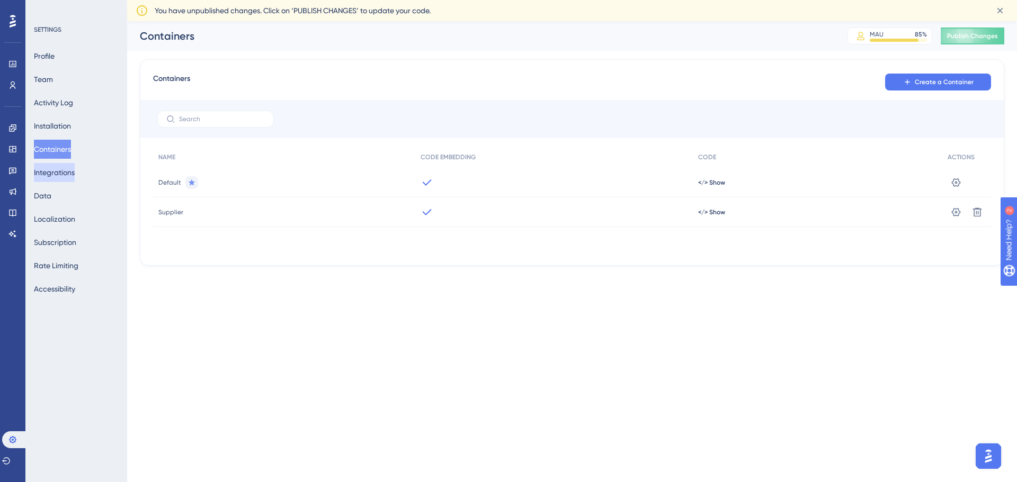
click at [62, 169] on button "Integrations" at bounding box center [54, 172] width 41 height 19
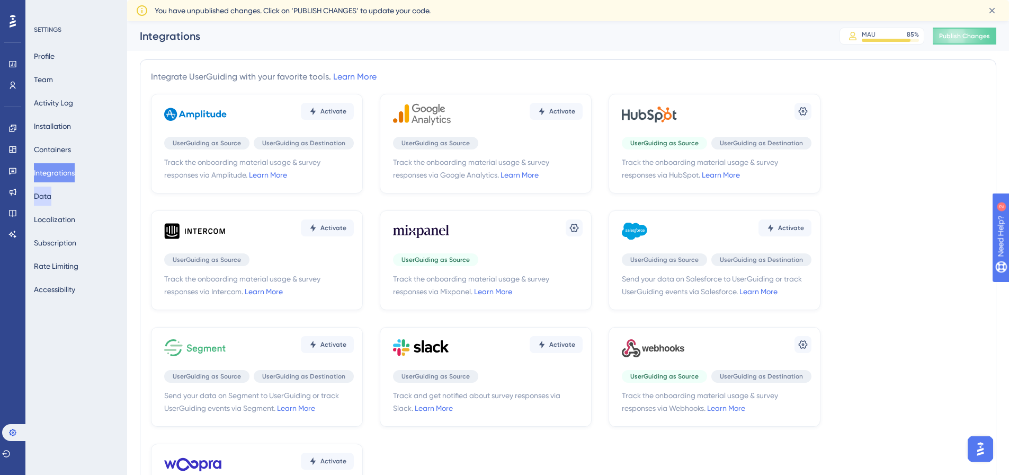
click at [50, 196] on button "Data" at bounding box center [42, 195] width 17 height 19
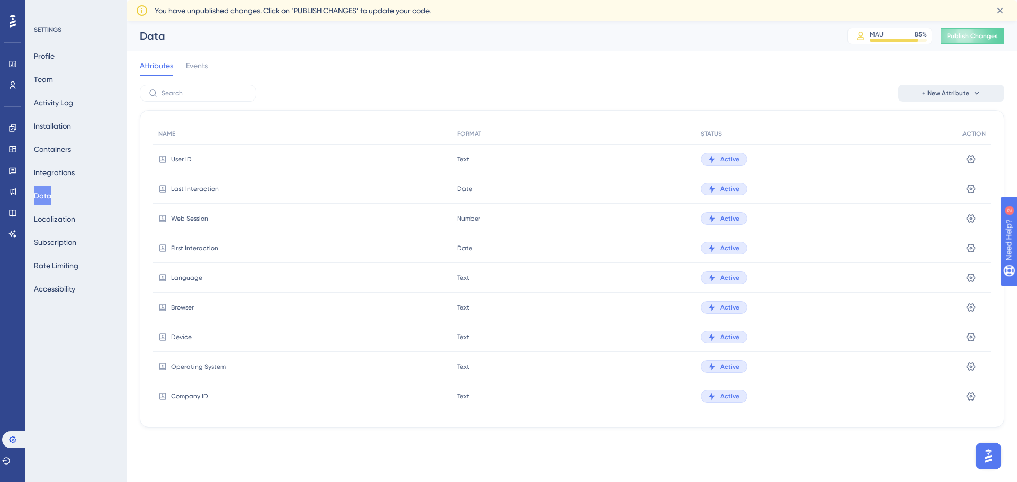
click at [946, 99] on button "+ New Attribute" at bounding box center [951, 93] width 106 height 17
click at [194, 65] on span "Events" at bounding box center [197, 65] width 22 height 13
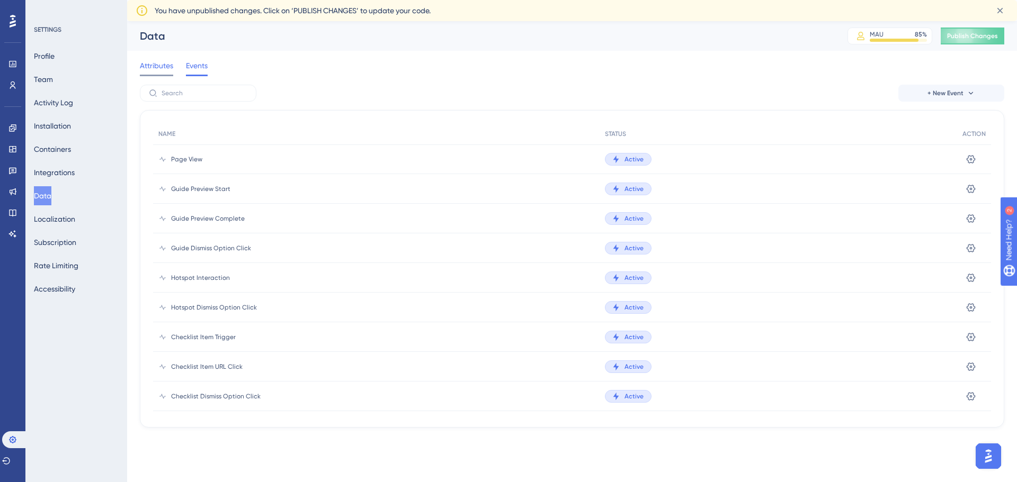
click at [150, 68] on span "Attributes" at bounding box center [156, 65] width 33 height 13
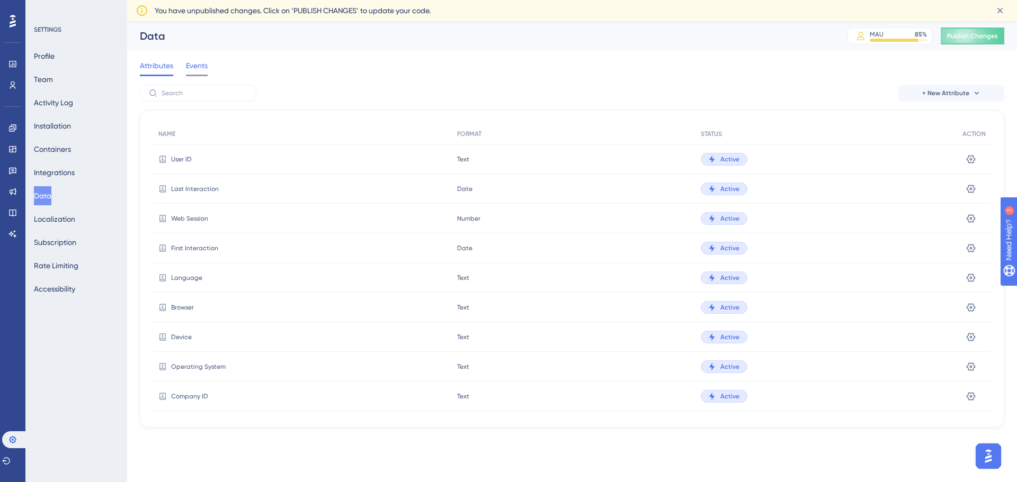
click at [189, 66] on span "Events" at bounding box center [197, 65] width 22 height 13
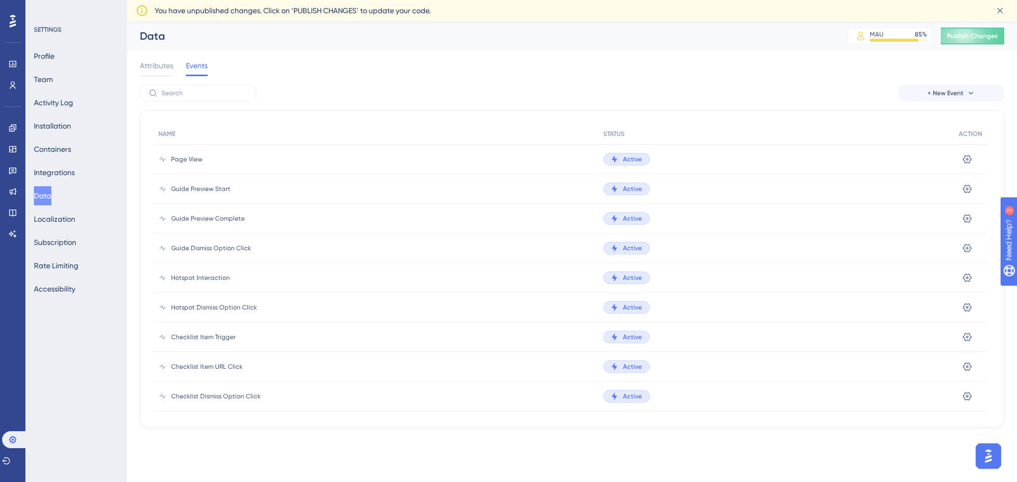
click at [138, 61] on div "Performance Users Engagement Widgets Feedback Product Updates Knowledge Base AI…" at bounding box center [572, 233] width 890 height 424
click at [141, 67] on span "Attributes" at bounding box center [156, 65] width 33 height 13
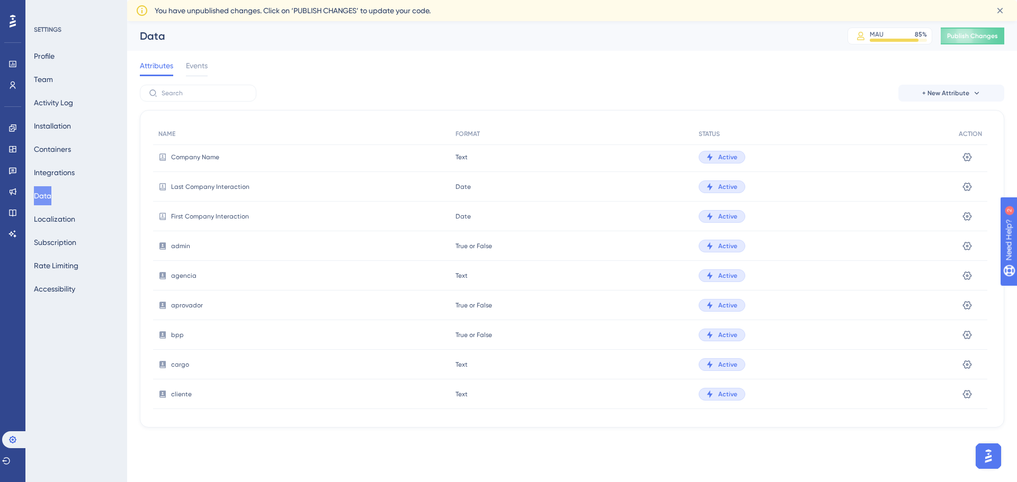
scroll to position [265, 0]
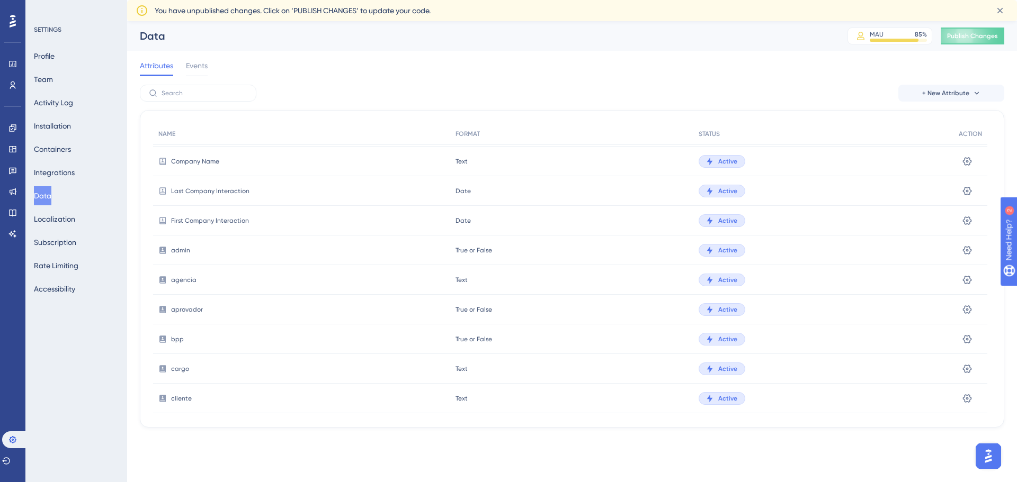
click at [327, 223] on div "First Company Interaction" at bounding box center [301, 221] width 297 height 30
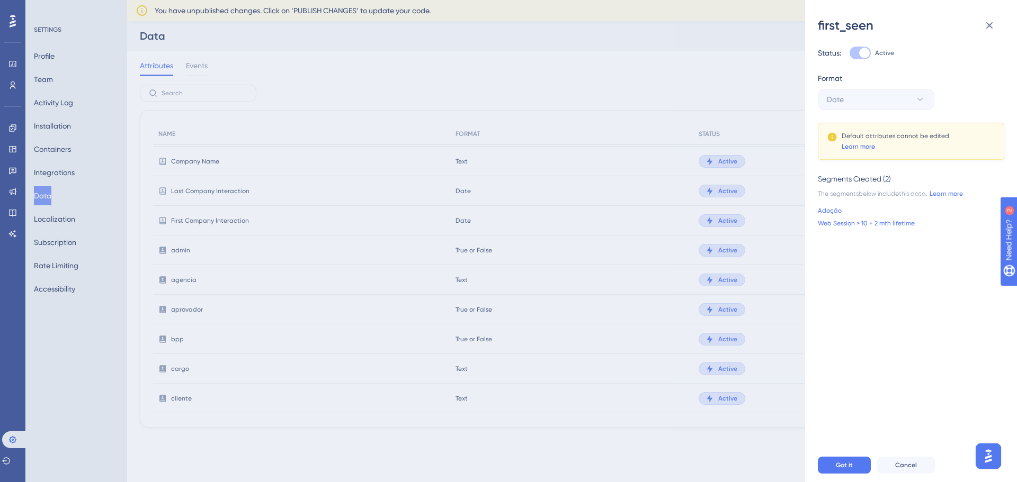
click at [863, 147] on link "Learn more" at bounding box center [858, 146] width 33 height 8
click at [985, 28] on icon at bounding box center [989, 25] width 13 height 13
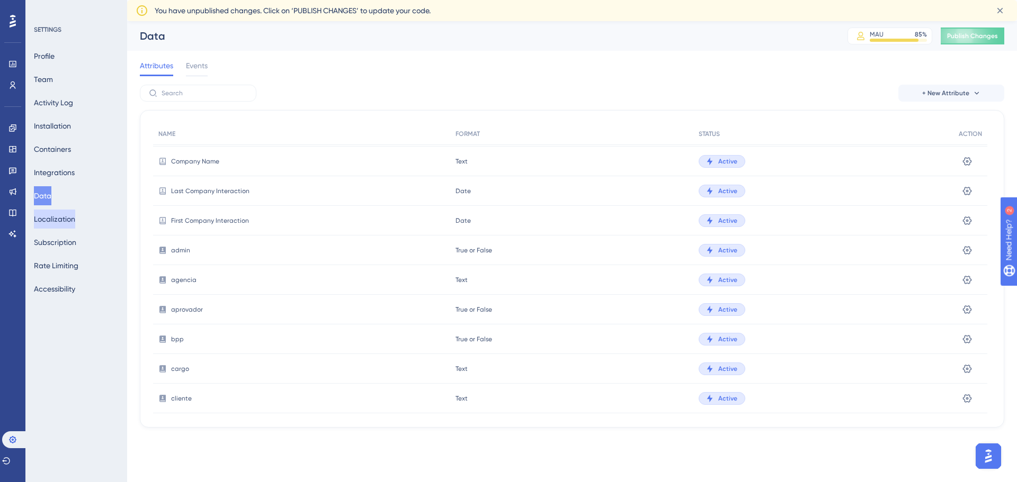
click at [61, 213] on button "Localization" at bounding box center [54, 219] width 41 height 19
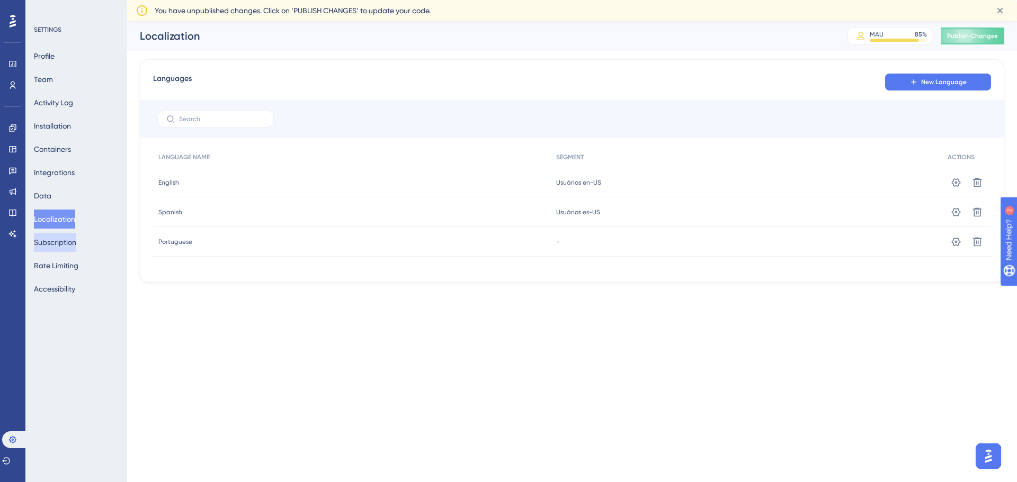
click at [57, 241] on button "Subscription" at bounding box center [55, 242] width 42 height 19
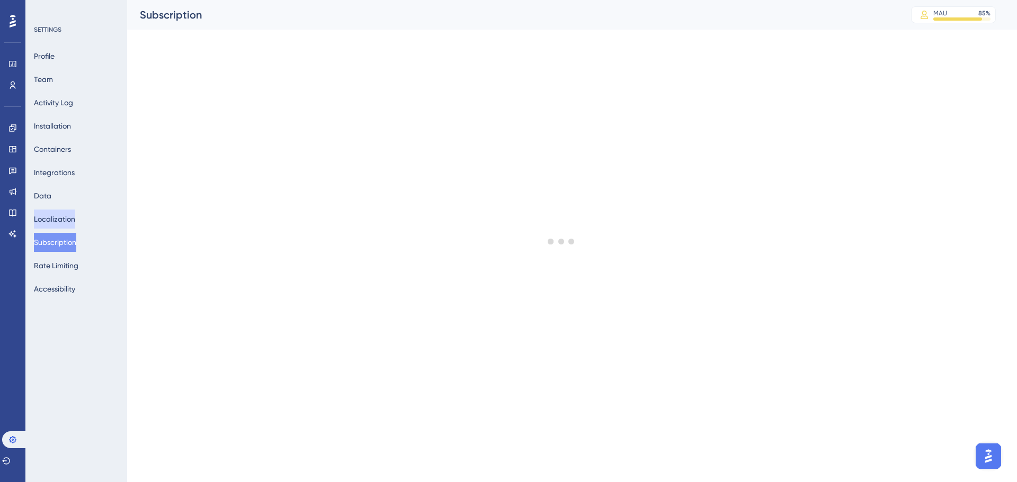
click at [67, 221] on button "Localization" at bounding box center [54, 219] width 41 height 19
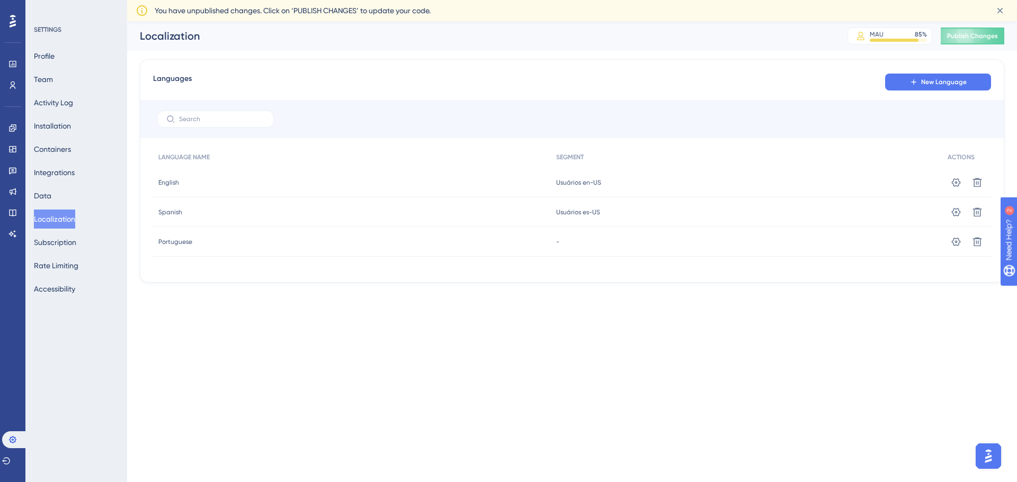
click at [749, 243] on div "-" at bounding box center [746, 242] width 391 height 30
click at [65, 243] on button "Subscription" at bounding box center [55, 242] width 42 height 19
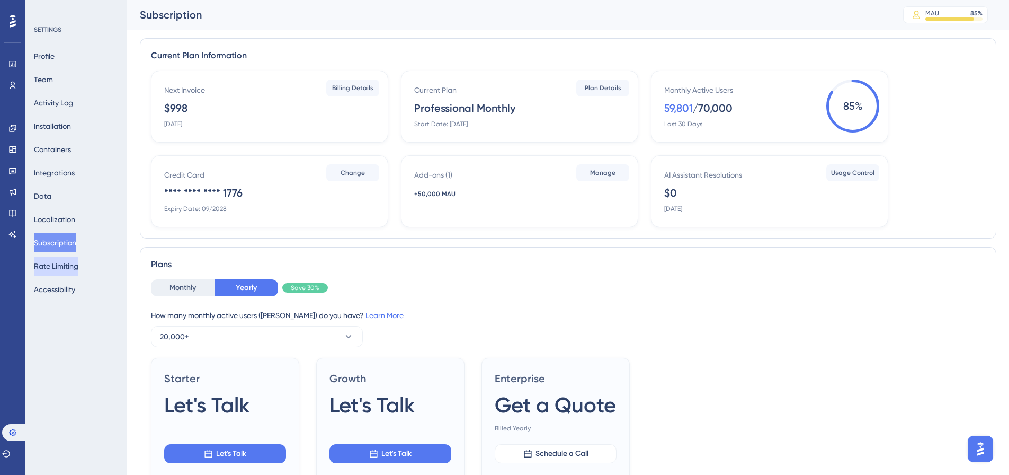
click at [55, 266] on button "Rate Limiting" at bounding box center [56, 265] width 44 height 19
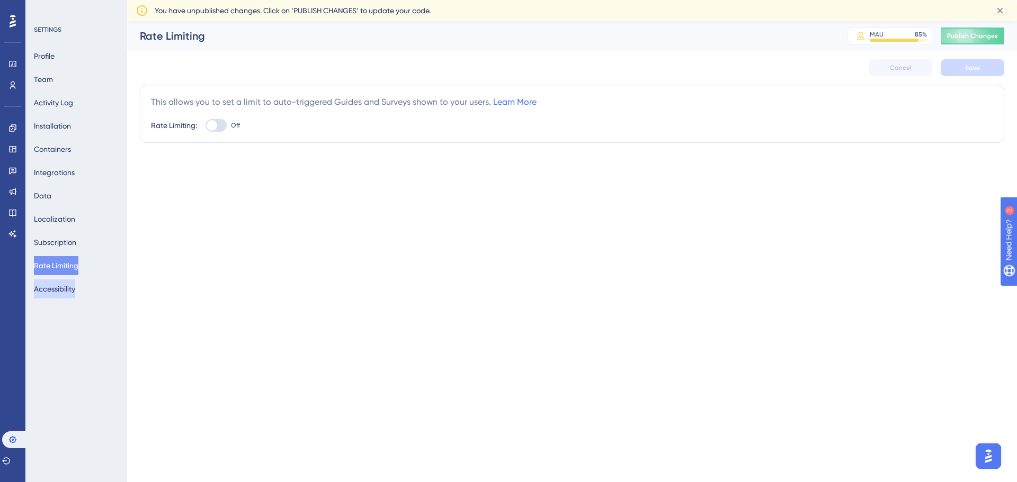
click at [52, 287] on button "Accessibility" at bounding box center [54, 289] width 41 height 19
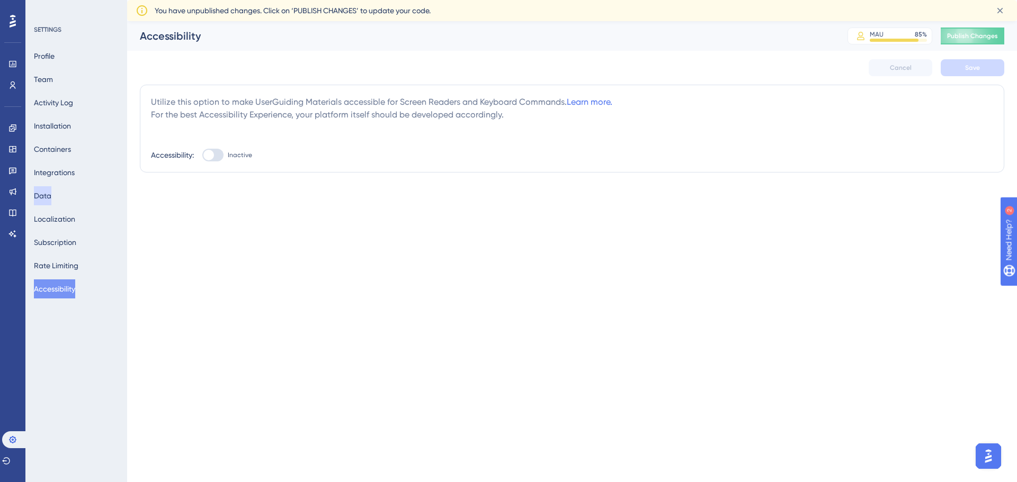
click at [51, 198] on button "Data" at bounding box center [42, 195] width 17 height 19
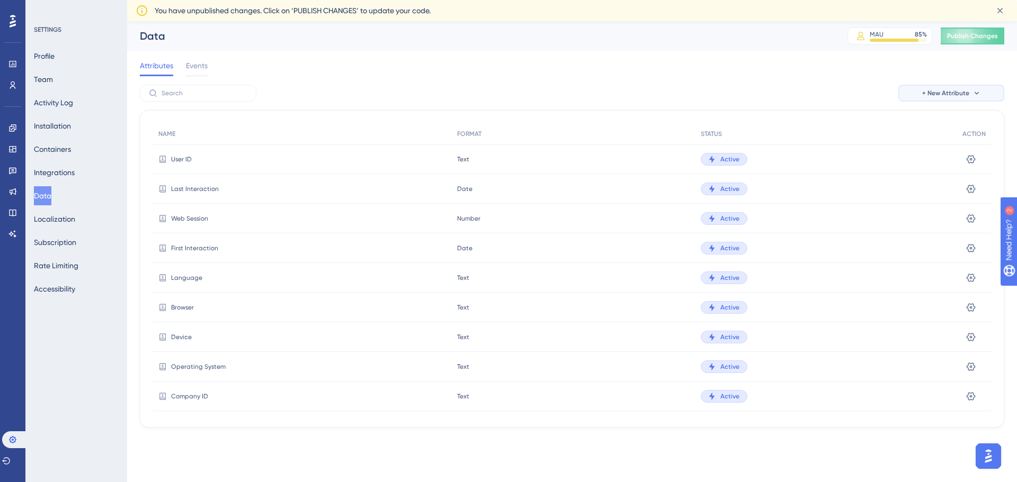
click at [926, 91] on span "+ New Attribute" at bounding box center [945, 93] width 47 height 8
click at [931, 122] on span "Custom Attribute" at bounding box center [943, 123] width 58 height 13
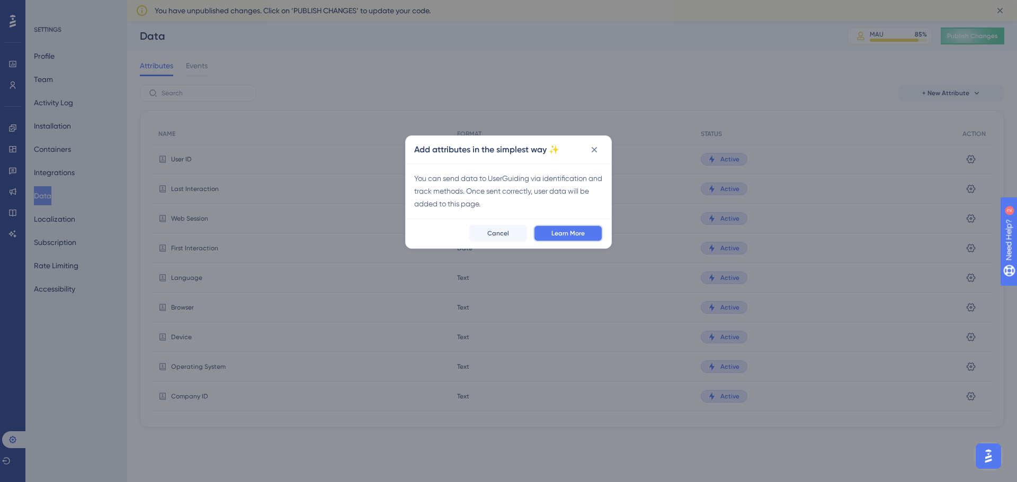
click at [559, 235] on span "Learn More" at bounding box center [567, 233] width 33 height 8
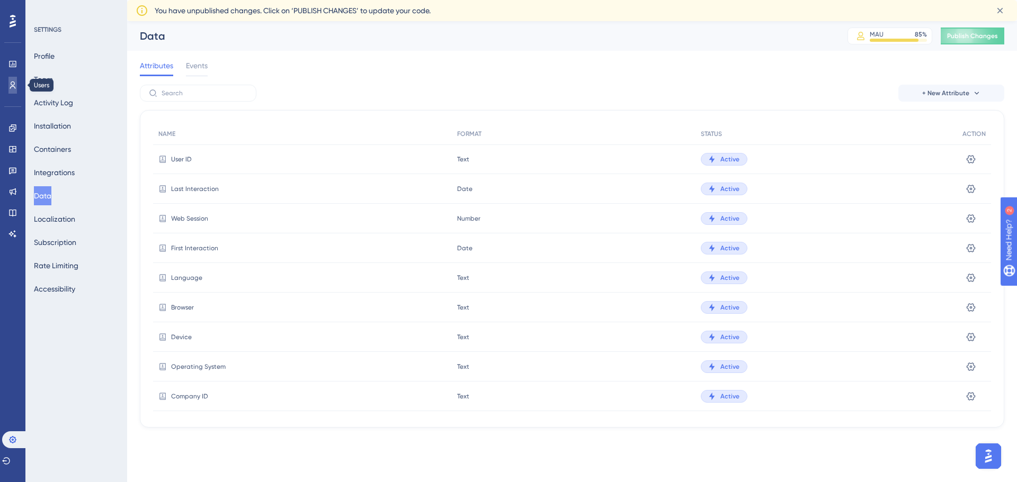
click at [15, 92] on link at bounding box center [12, 85] width 8 height 17
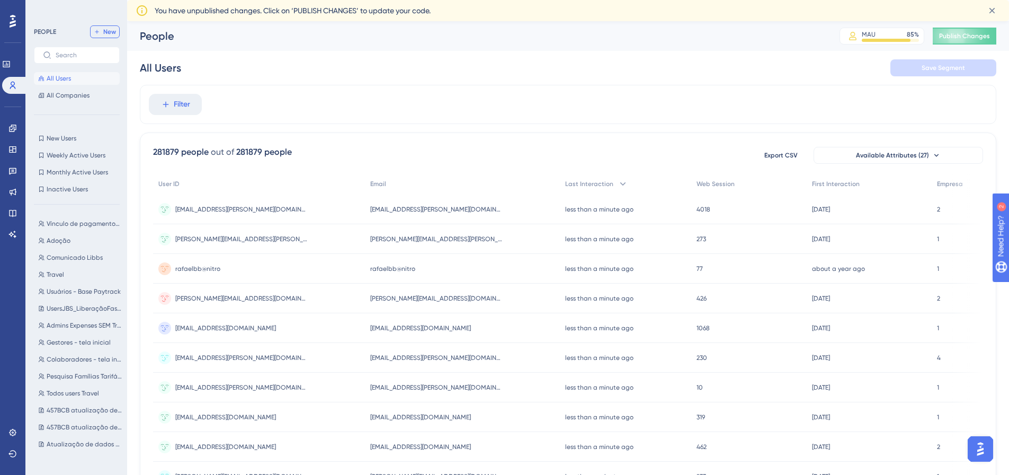
click at [102, 34] on button "New" at bounding box center [105, 31] width 30 height 13
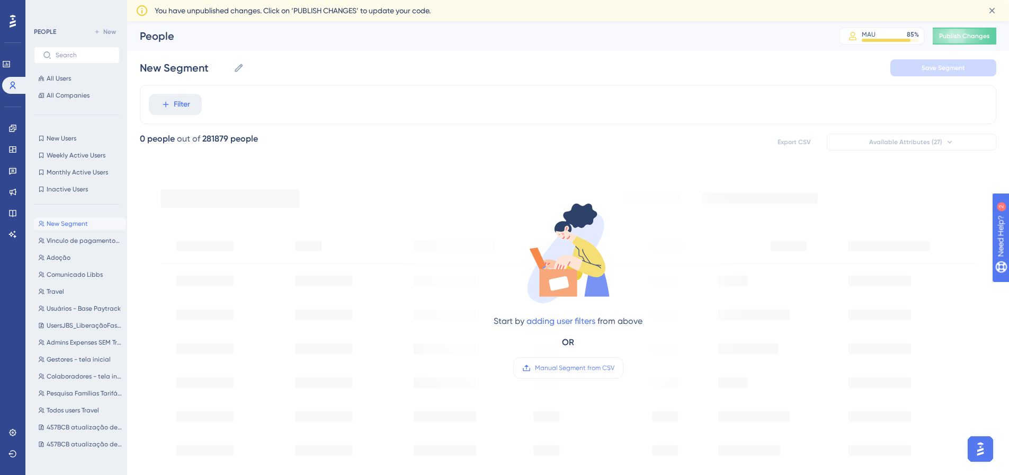
click at [104, 223] on button "New Segment New Segment" at bounding box center [80, 223] width 92 height 13
click at [17, 218] on link at bounding box center [12, 212] width 8 height 17
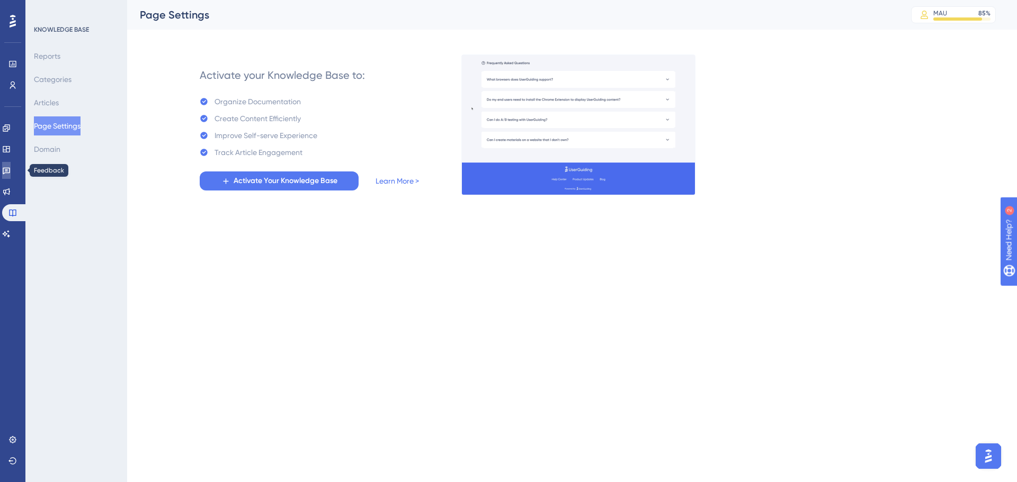
click at [10, 175] on link at bounding box center [6, 170] width 8 height 17
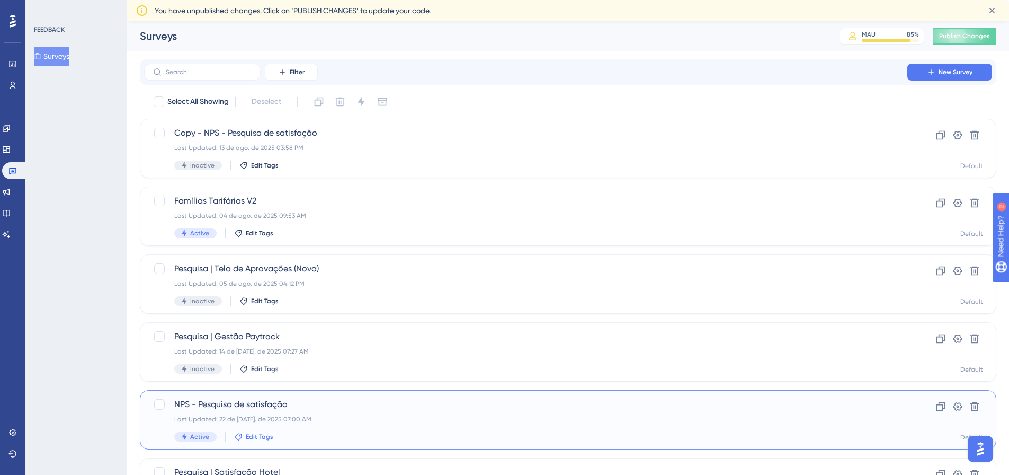
click at [267, 437] on span "Edit Tags" at bounding box center [260, 436] width 28 height 8
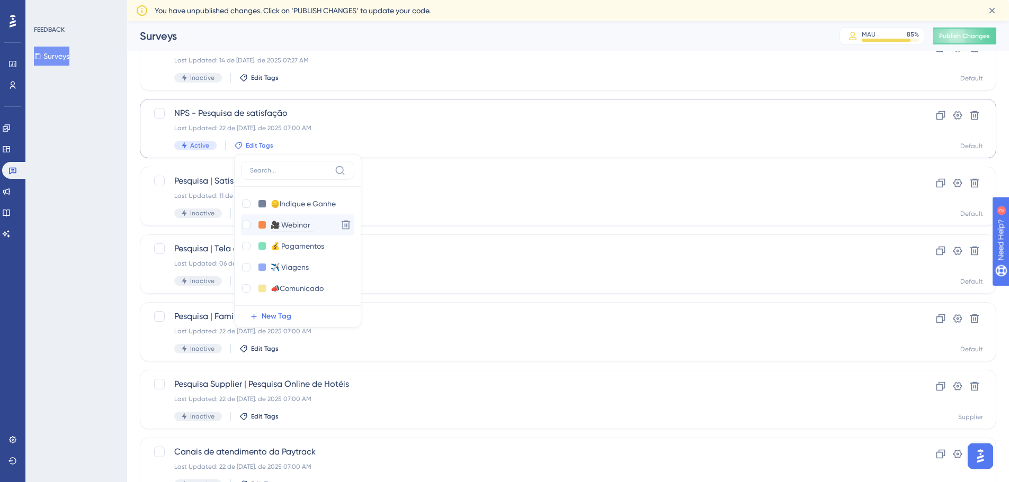
scroll to position [21, 0]
click at [103, 370] on div "FEEDBACK Surveys" at bounding box center [76, 241] width 102 height 482
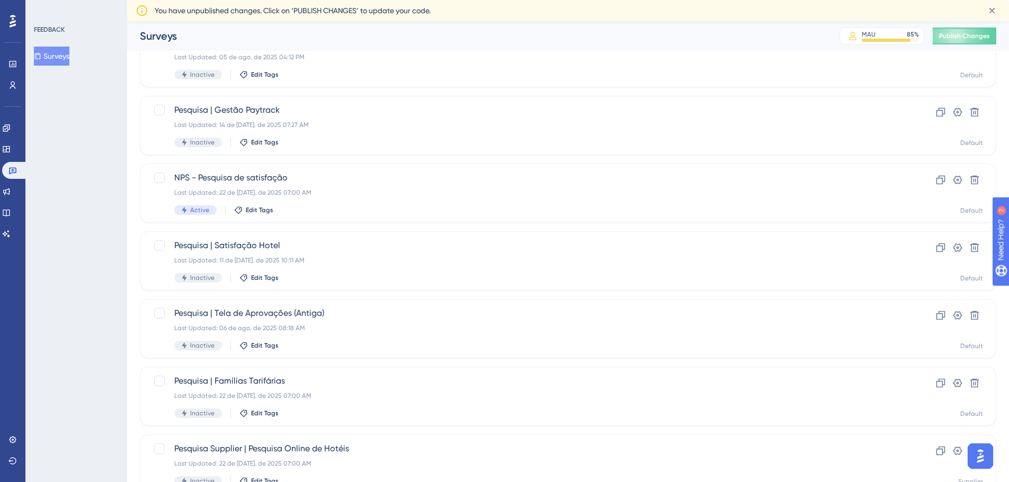
scroll to position [181, 0]
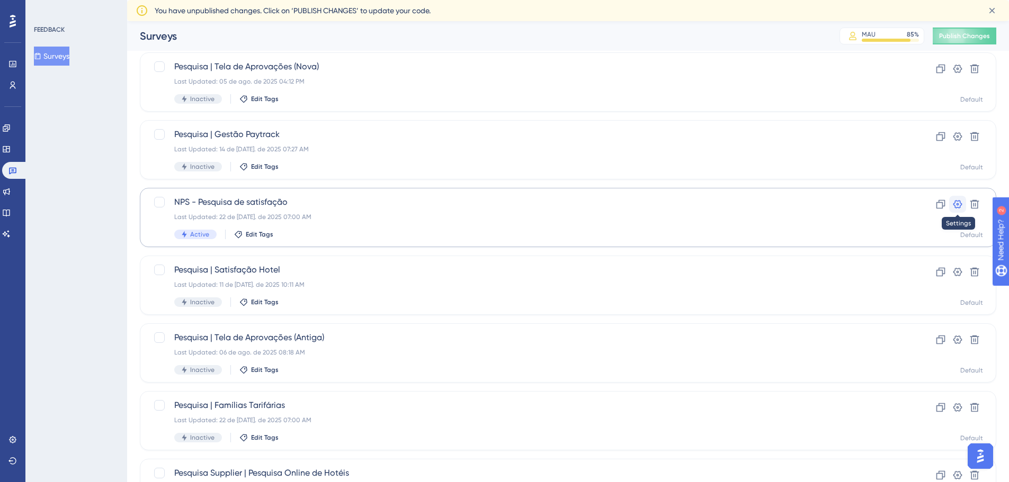
click at [956, 206] on icon at bounding box center [957, 204] width 11 height 11
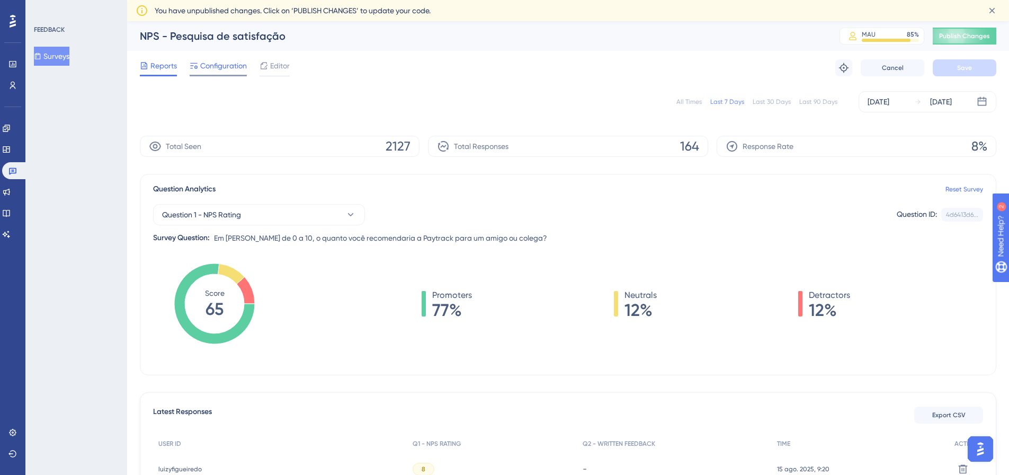
click at [214, 65] on span "Configuration" at bounding box center [223, 65] width 47 height 13
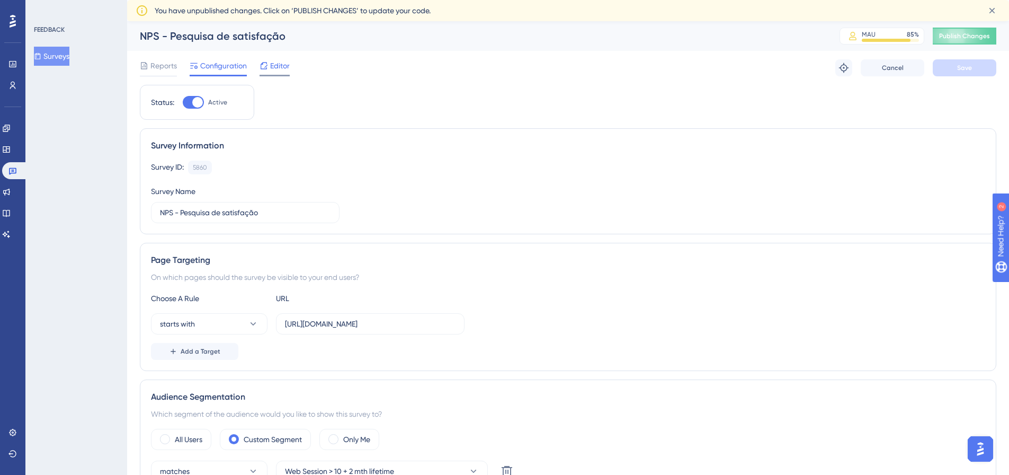
click at [281, 71] on div "Editor" at bounding box center [274, 67] width 30 height 17
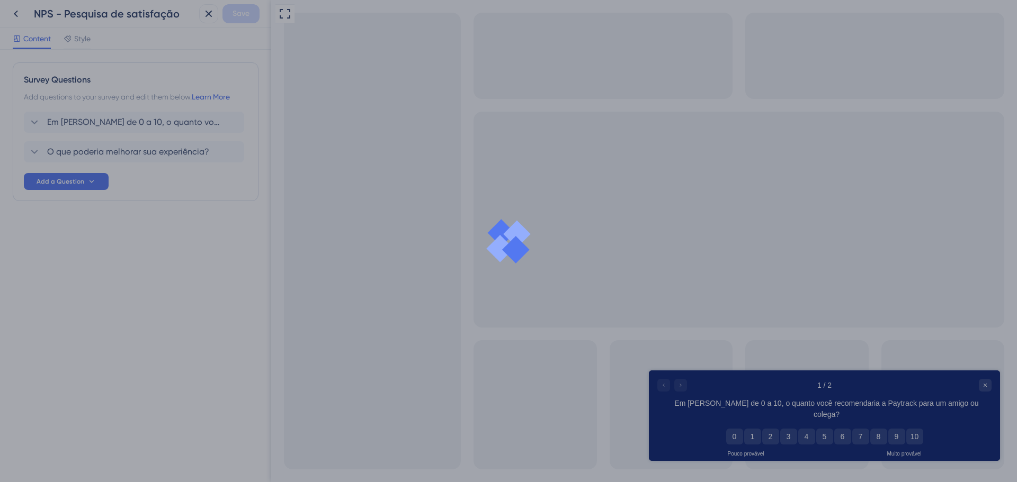
click at [13, 8] on div at bounding box center [508, 241] width 1017 height 482
click at [207, 15] on div at bounding box center [508, 241] width 1017 height 482
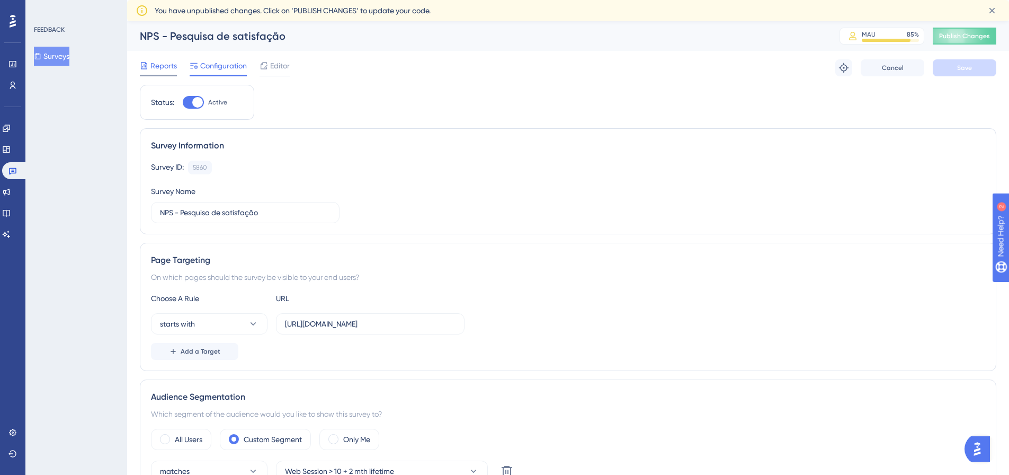
click at [164, 67] on span "Reports" at bounding box center [163, 65] width 26 height 13
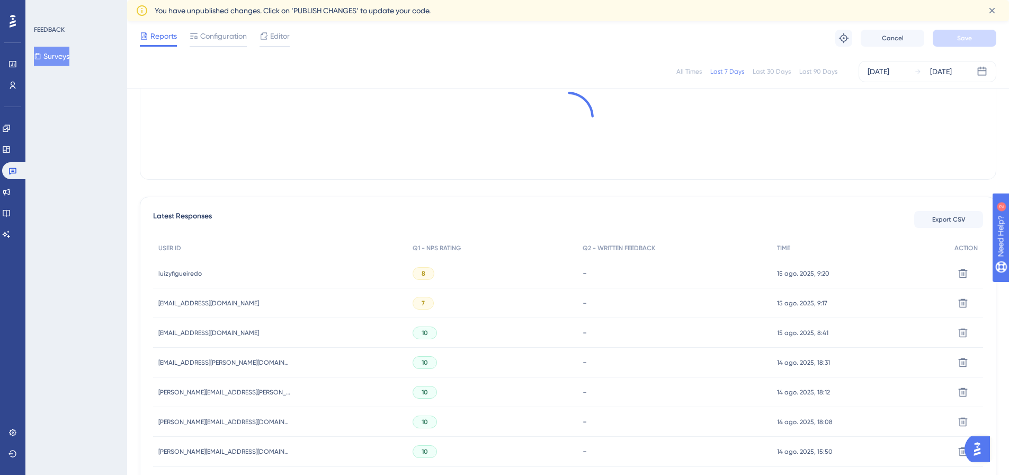
scroll to position [212, 0]
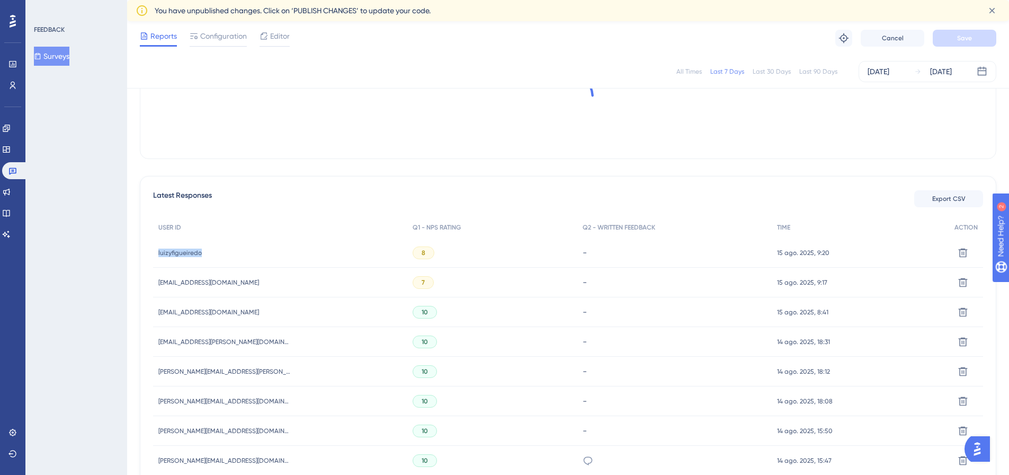
copy span "luizyfigueiredo"
drag, startPoint x: 207, startPoint y: 251, endPoint x: 158, endPoint y: 256, distance: 48.4
click at [158, 256] on div "luizyfigueiredo luizyfigueiredo" at bounding box center [280, 253] width 254 height 30
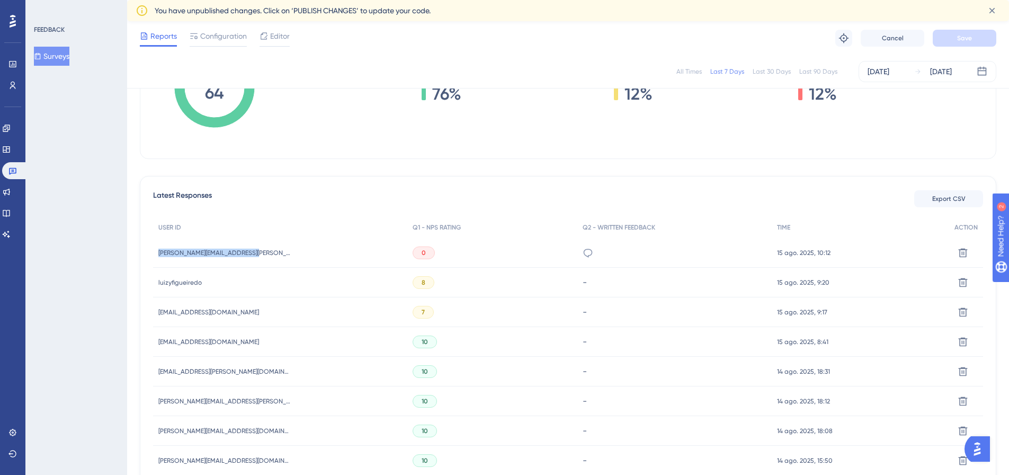
drag, startPoint x: 260, startPoint y: 254, endPoint x: 247, endPoint y: 265, distance: 17.6
click at [157, 255] on div "[PERSON_NAME][EMAIL_ADDRESS][PERSON_NAME][DOMAIN_NAME] [PERSON_NAME][DOMAIN_NAM…" at bounding box center [280, 253] width 254 height 30
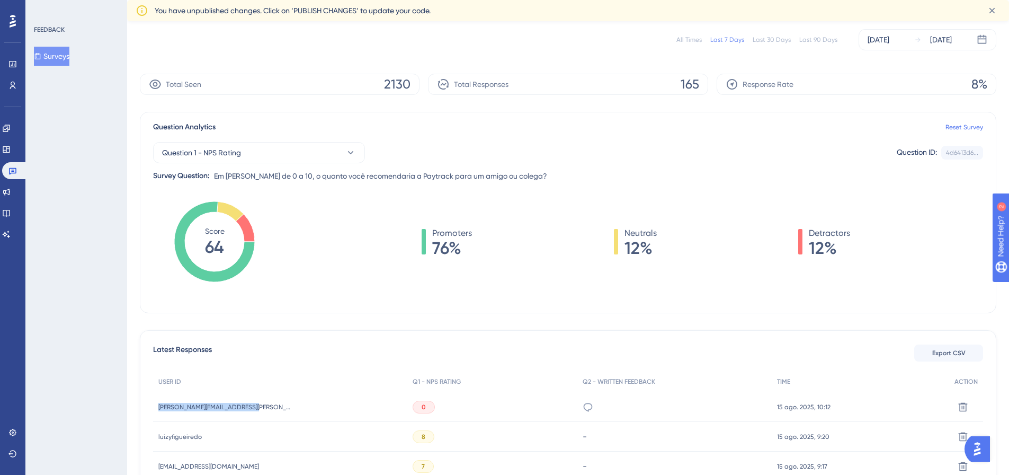
scroll to position [159, 0]
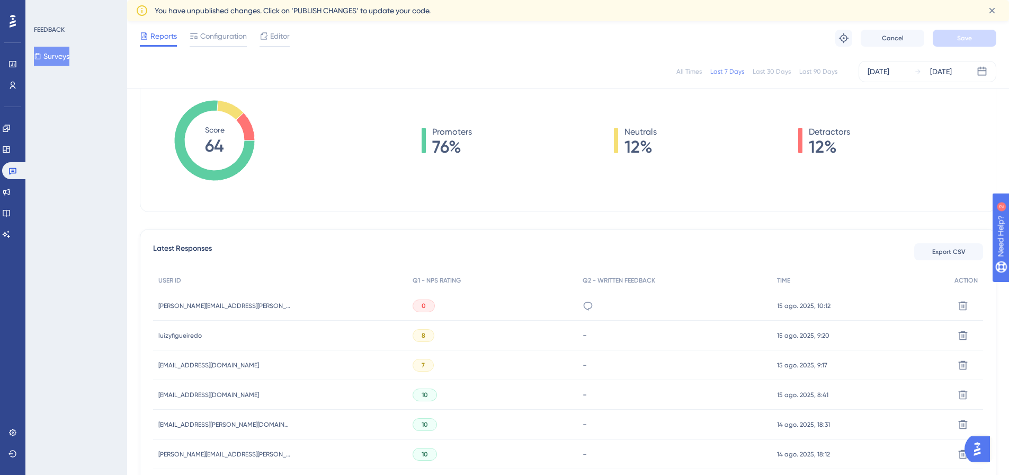
click at [867, 309] on div "15 ago. 2025, 10:12 15 ago. 2025, 10:12" at bounding box center [860, 306] width 177 height 30
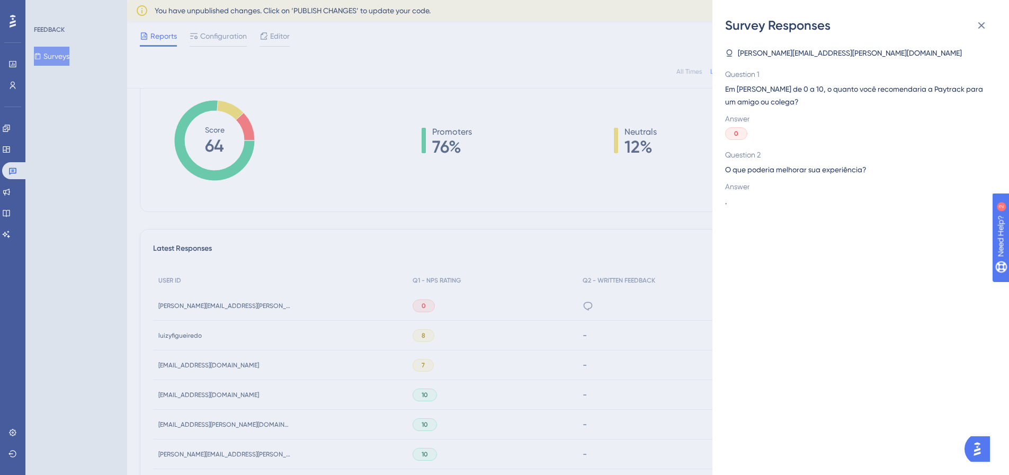
click at [607, 291] on div "Survey Responses [PERSON_NAME][EMAIL_ADDRESS][PERSON_NAME][DOMAIN_NAME] Questio…" at bounding box center [504, 237] width 1009 height 475
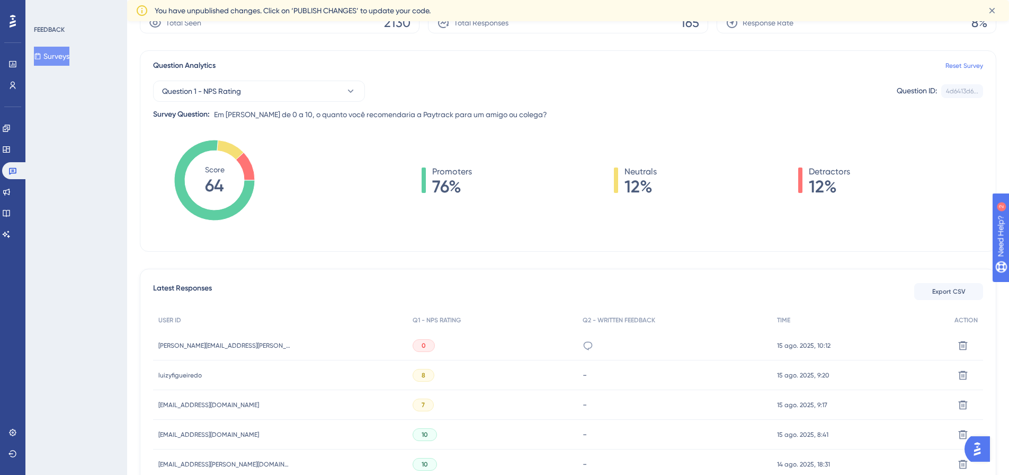
scroll to position [0, 0]
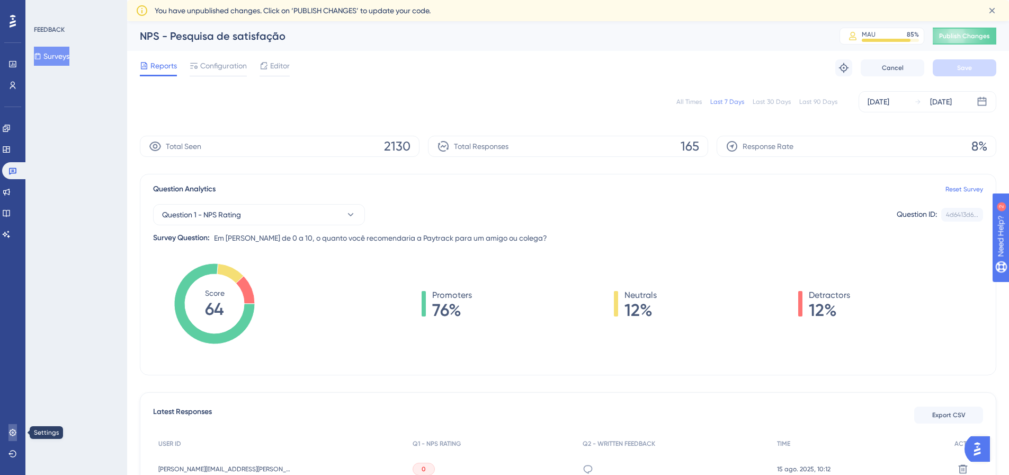
click at [8, 434] on link at bounding box center [12, 432] width 8 height 17
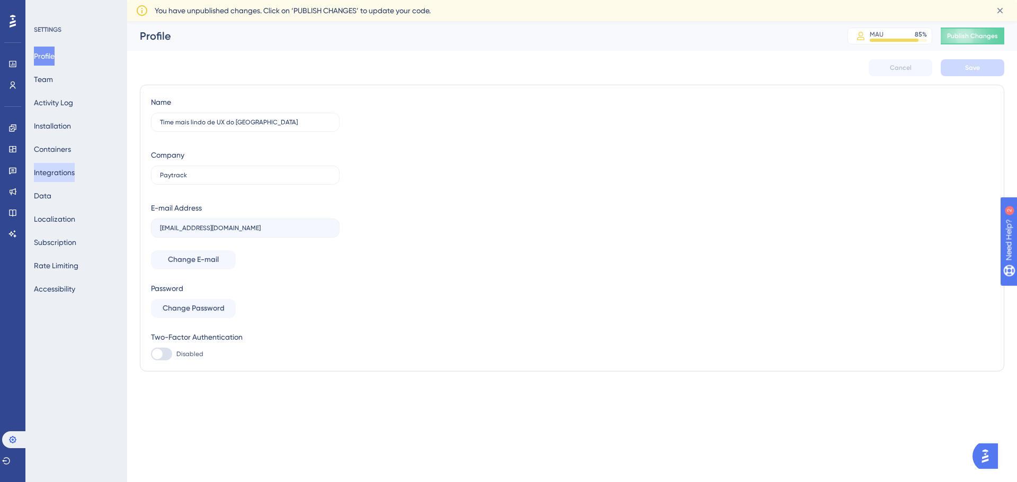
click at [51, 168] on button "Integrations" at bounding box center [54, 172] width 41 height 19
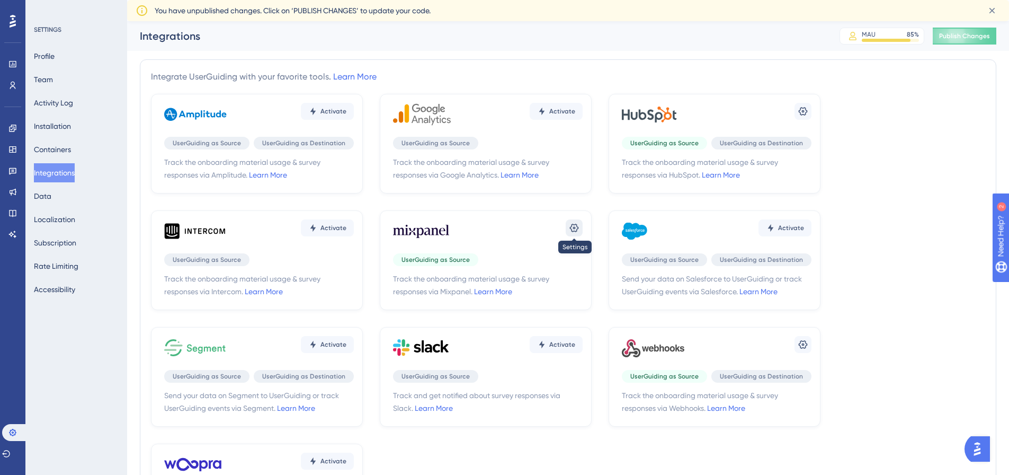
click at [798, 117] on icon at bounding box center [803, 111] width 11 height 11
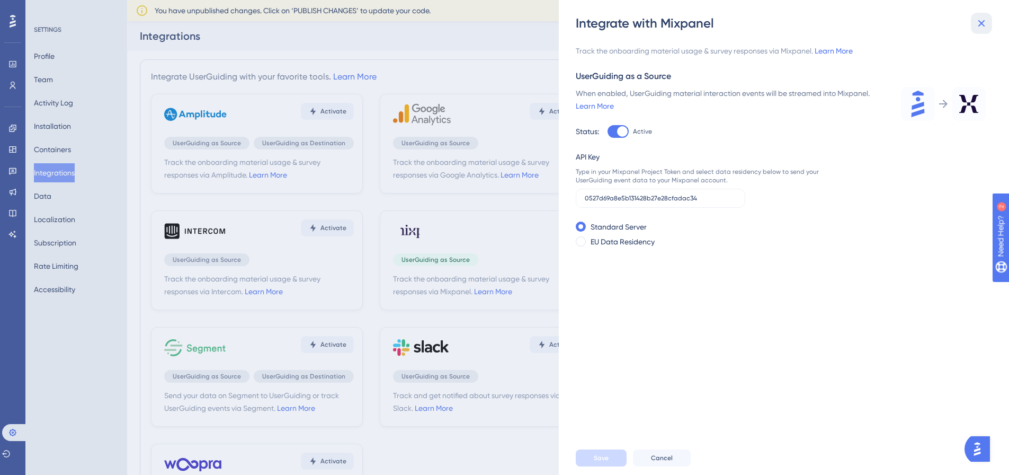
click at [983, 23] on icon at bounding box center [981, 23] width 13 height 13
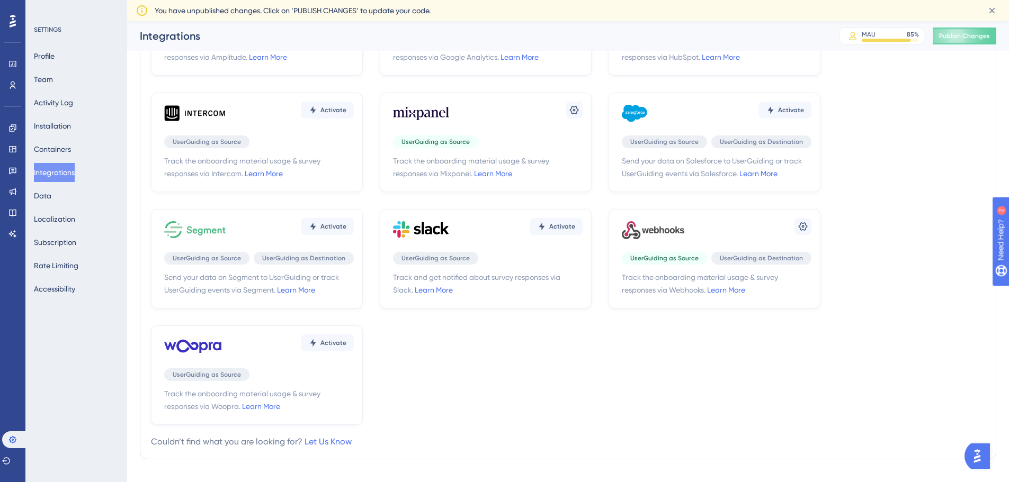
scroll to position [106, 0]
click at [684, 257] on span "UserGuiding as Source" at bounding box center [664, 257] width 68 height 8
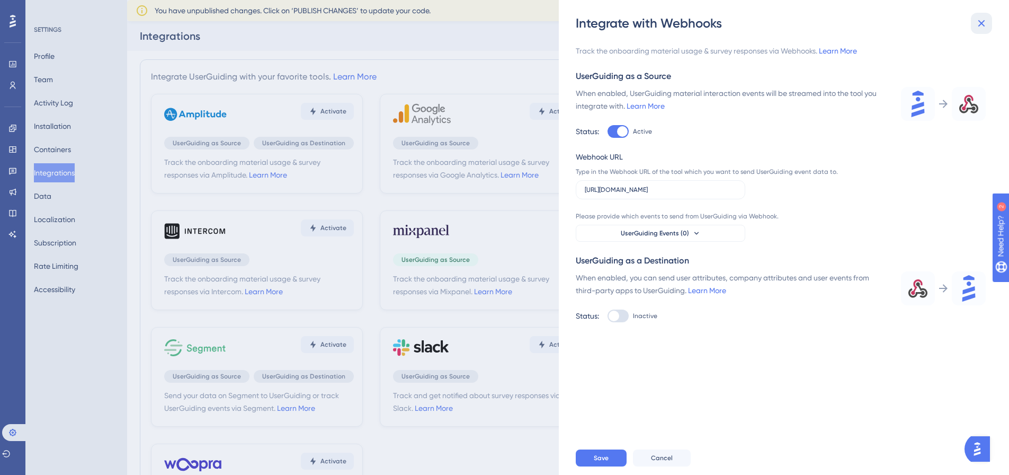
click at [978, 22] on icon at bounding box center [981, 23] width 13 height 13
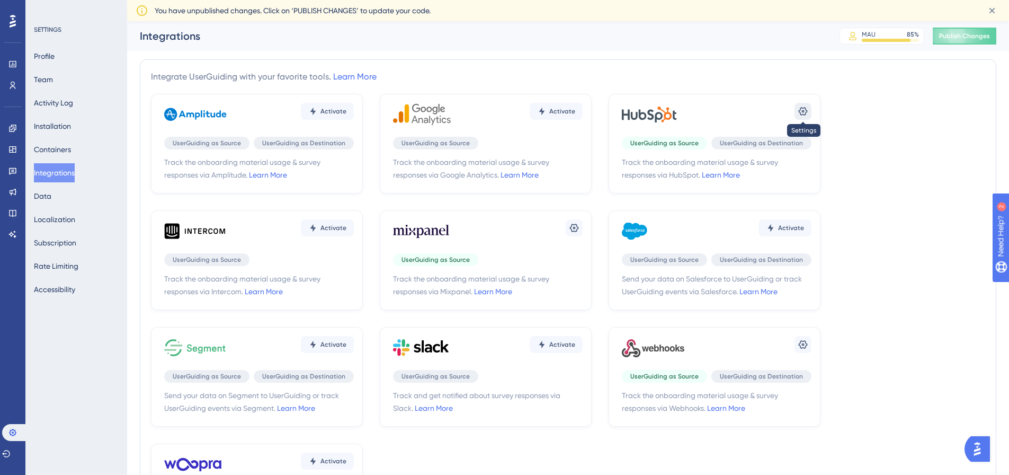
click at [804, 114] on icon at bounding box center [803, 111] width 11 height 11
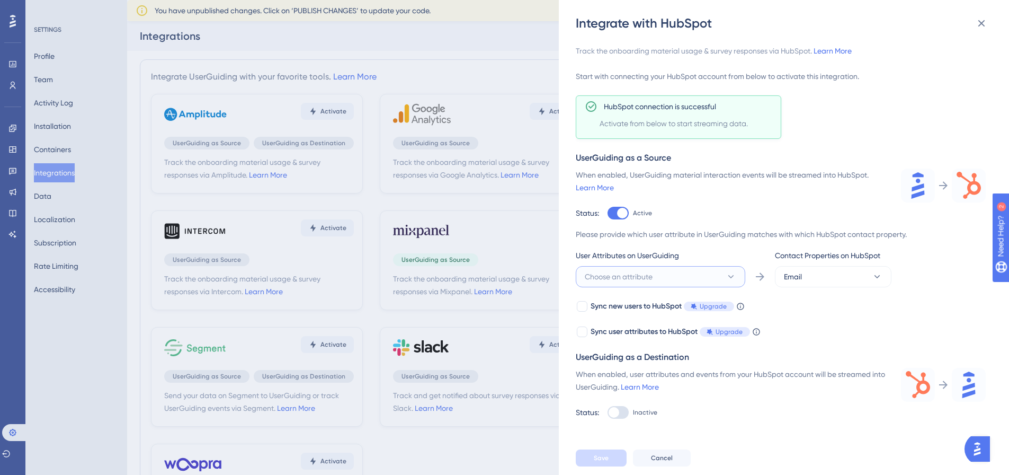
click at [656, 280] on button "Choose an attribute" at bounding box center [660, 276] width 169 height 21
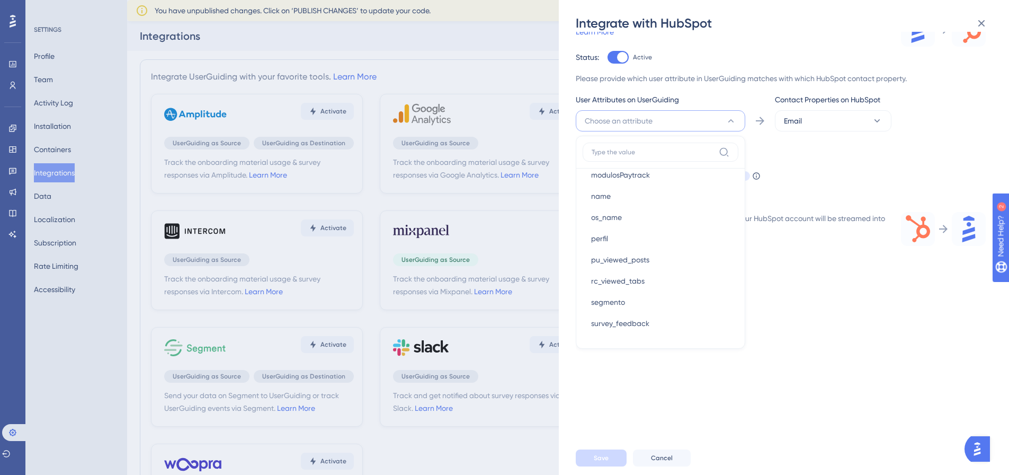
scroll to position [688, 0]
click at [642, 219] on span "survey_feedback" at bounding box center [620, 217] width 58 height 13
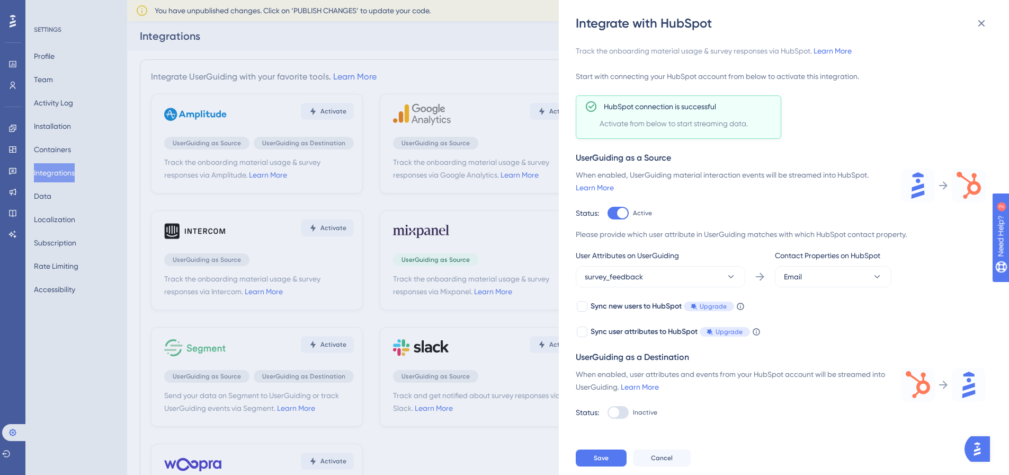
scroll to position [0, 0]
click at [809, 275] on button "Email" at bounding box center [833, 276] width 117 height 21
click at [719, 275] on button "survey_feedback" at bounding box center [660, 276] width 169 height 21
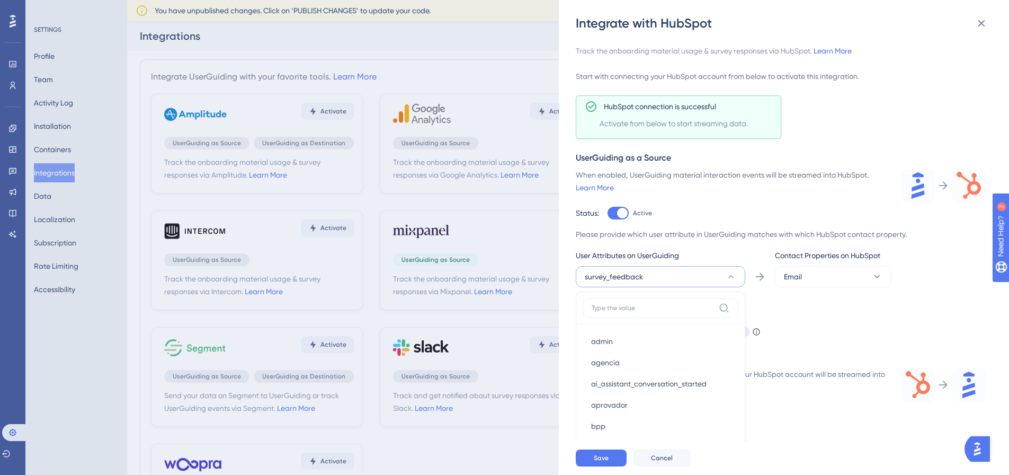
scroll to position [156, 0]
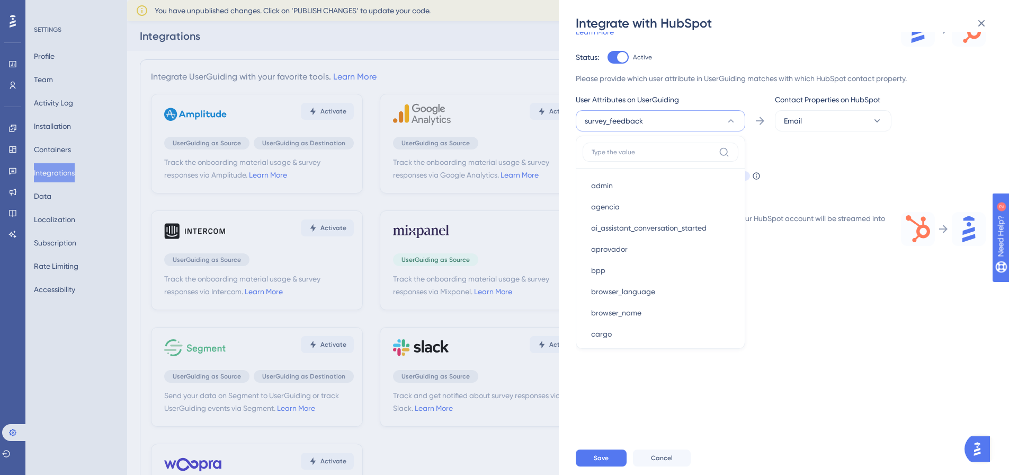
click at [811, 299] on div "Track the onboarding material usage & survey responses via HubSpot. Learn More …" at bounding box center [789, 236] width 427 height 409
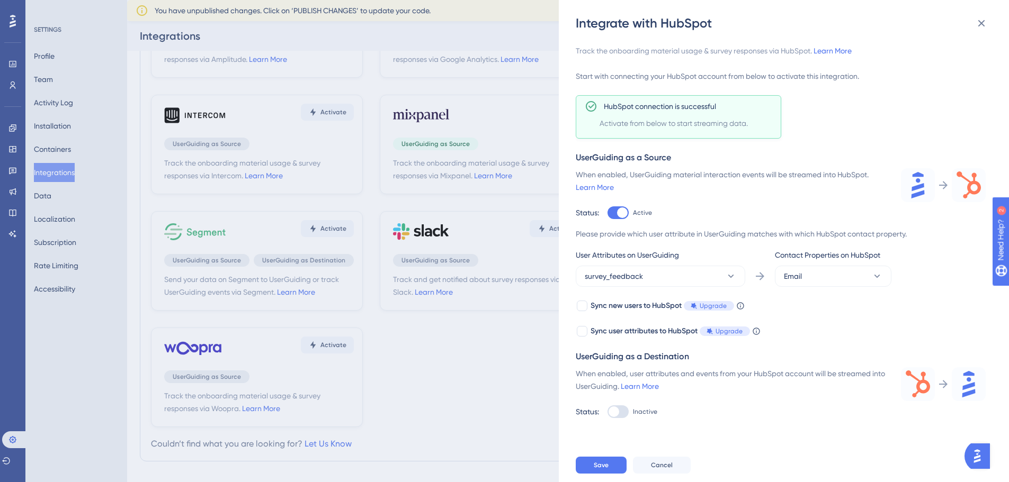
scroll to position [91, 0]
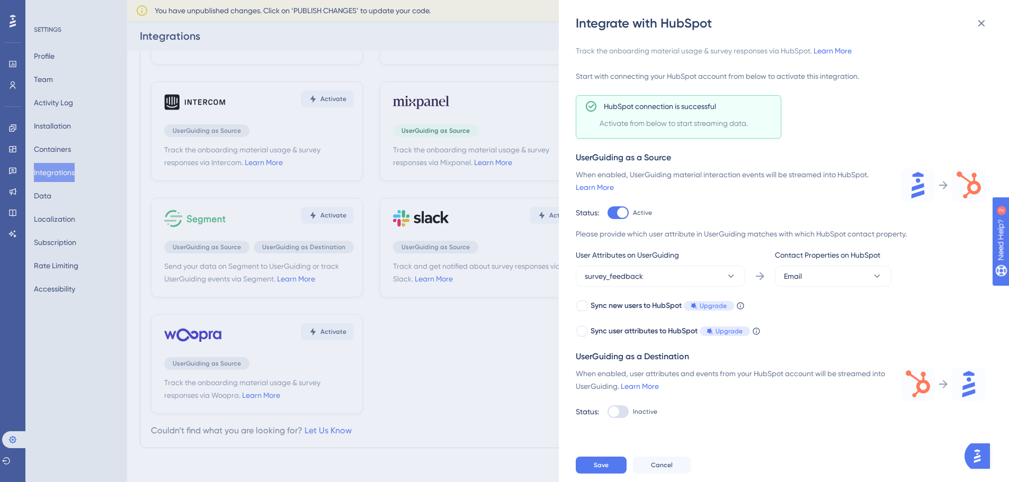
click at [623, 410] on div at bounding box center [617, 412] width 21 height 13
click at [607, 213] on input "Inactive" at bounding box center [607, 213] width 1 height 1
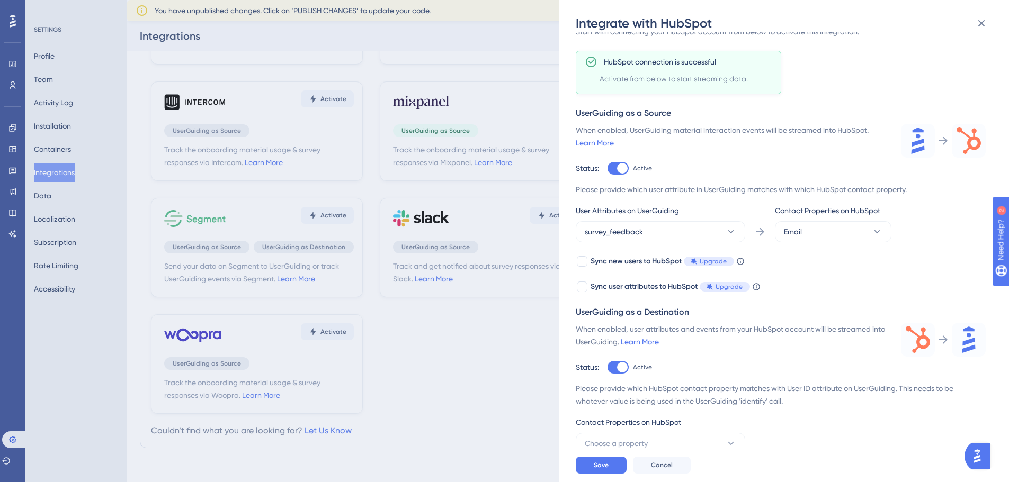
scroll to position [97, 0]
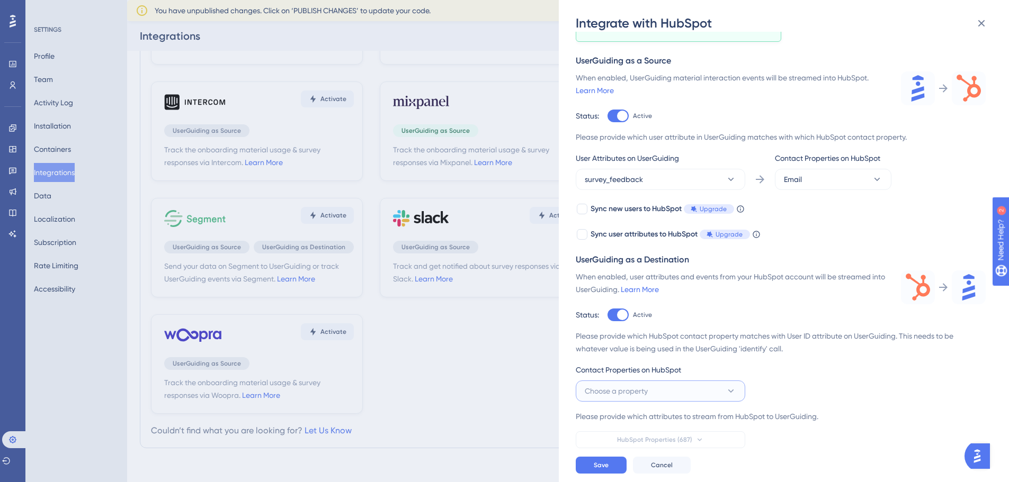
click at [711, 391] on button "Choose a property" at bounding box center [660, 391] width 169 height 21
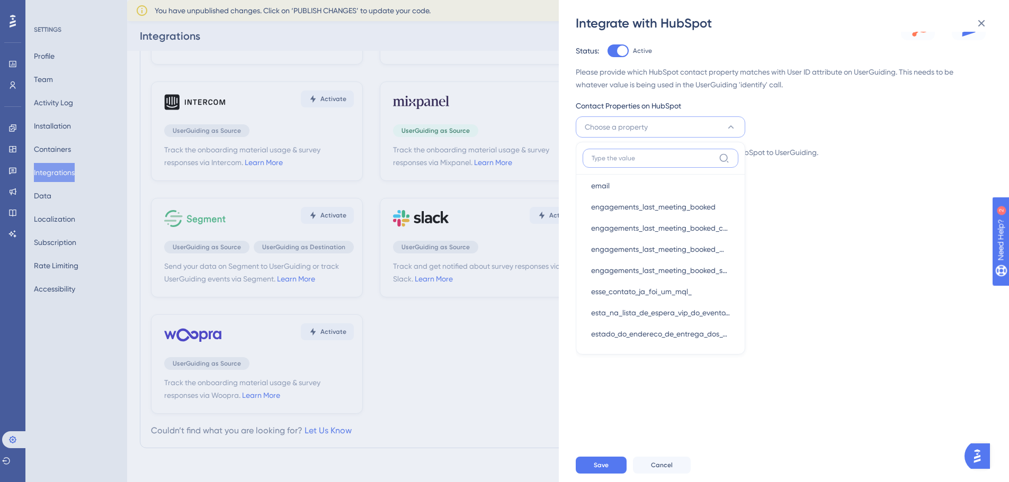
scroll to position [1854, 0]
click at [784, 256] on div "Track the onboarding material usage & survey responses via HubSpot. Learn More …" at bounding box center [789, 240] width 427 height 417
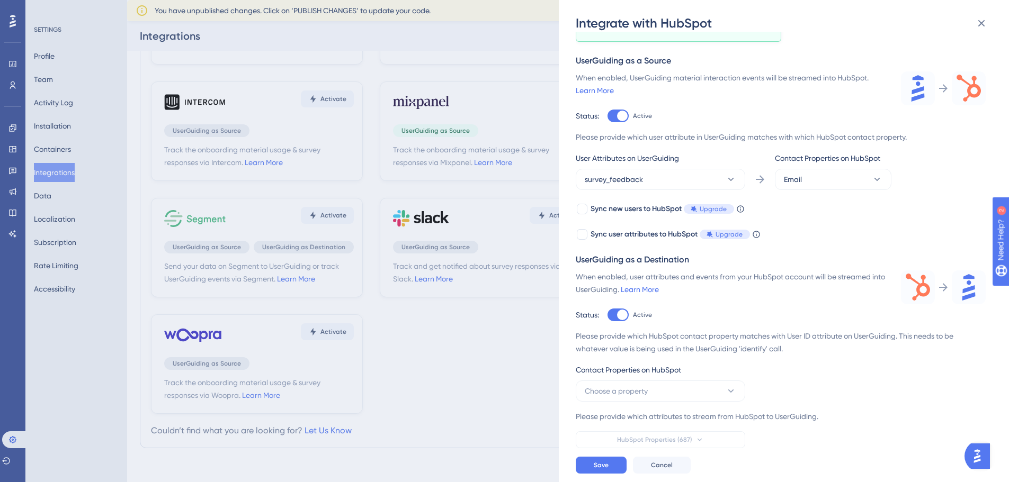
scroll to position [97, 0]
click at [616, 122] on div at bounding box center [617, 116] width 21 height 13
click at [607, 213] on input "Active" at bounding box center [607, 213] width 1 height 1
checkbox input "false"
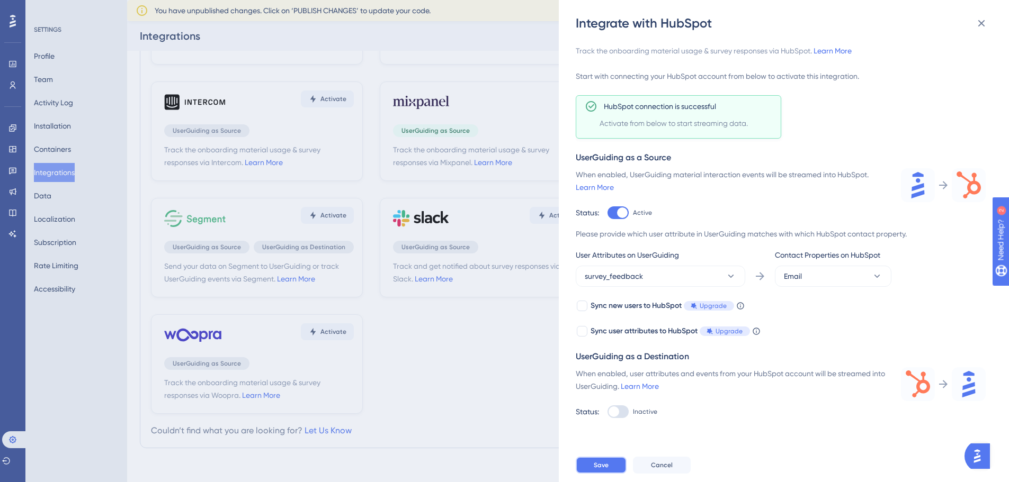
click at [596, 462] on span "Save" at bounding box center [601, 465] width 15 height 8
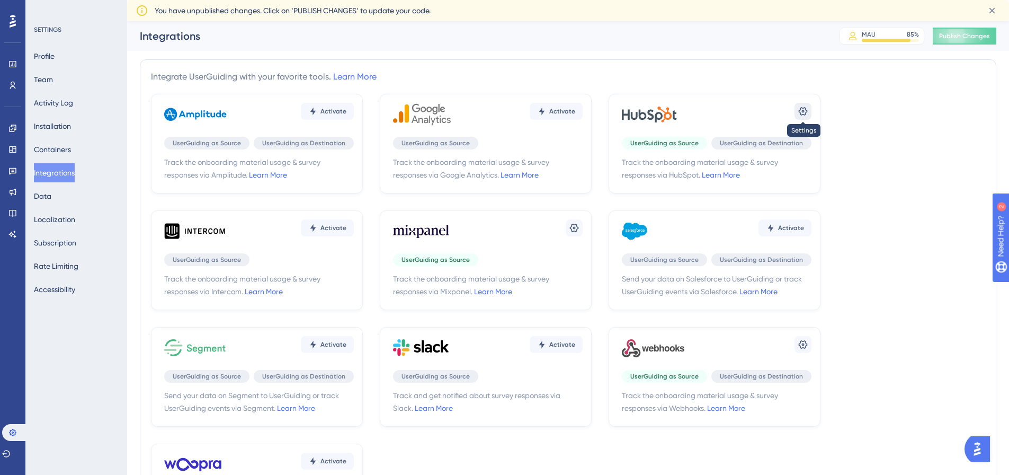
click at [802, 111] on icon at bounding box center [803, 111] width 9 height 8
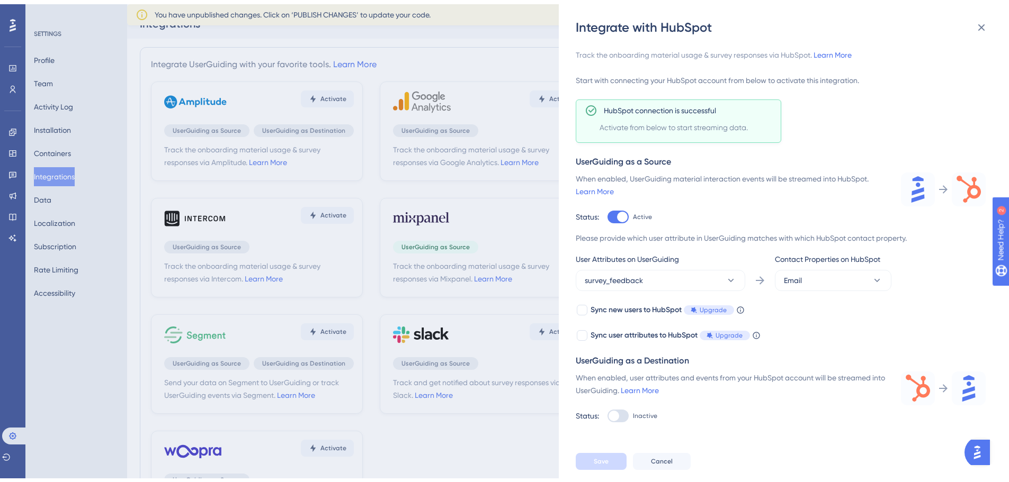
scroll to position [91, 0]
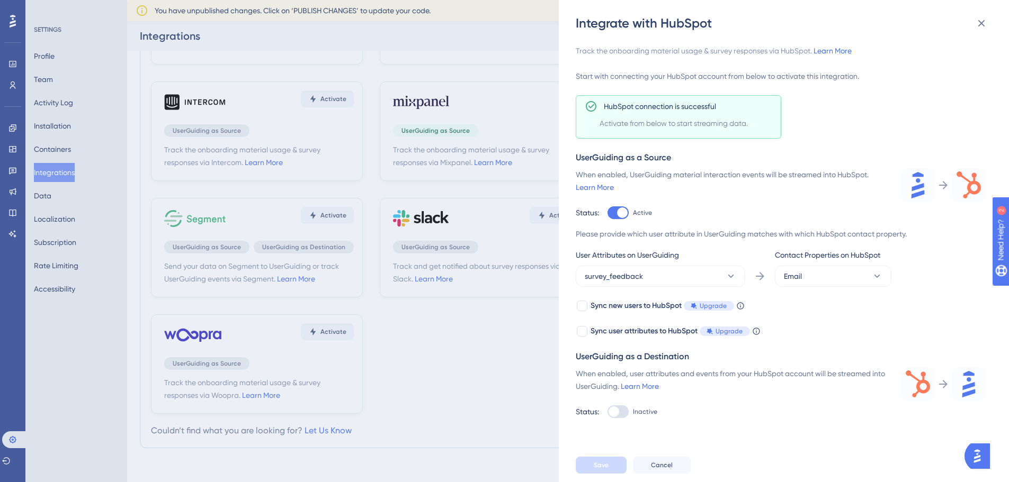
click at [619, 408] on div at bounding box center [617, 412] width 21 height 13
click at [607, 213] on input "Inactive" at bounding box center [607, 213] width 1 height 1
checkbox input "true"
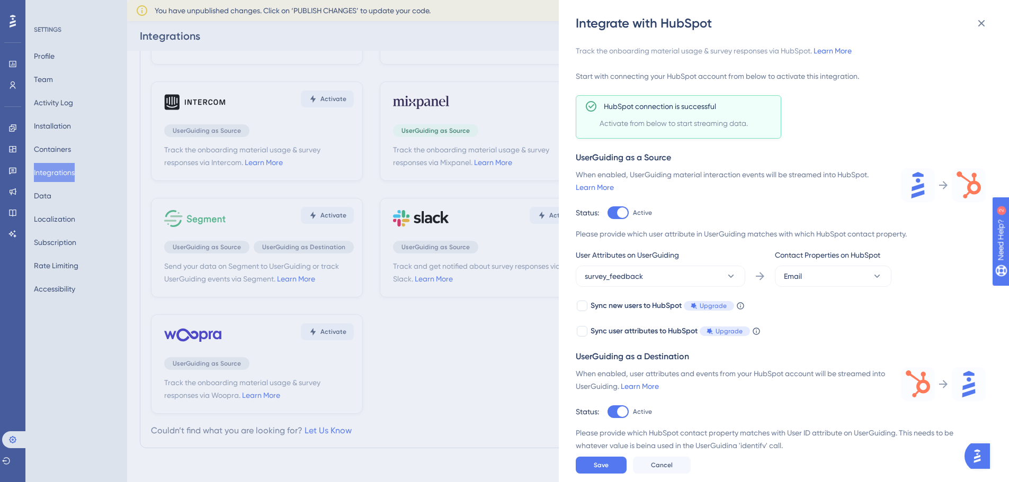
scroll to position [97, 0]
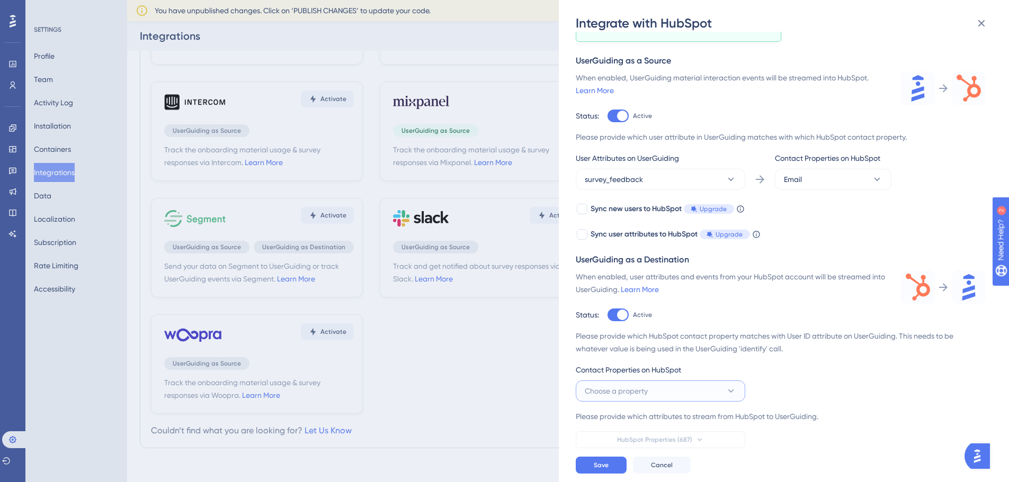
click at [673, 393] on button "Choose a property" at bounding box center [660, 391] width 169 height 21
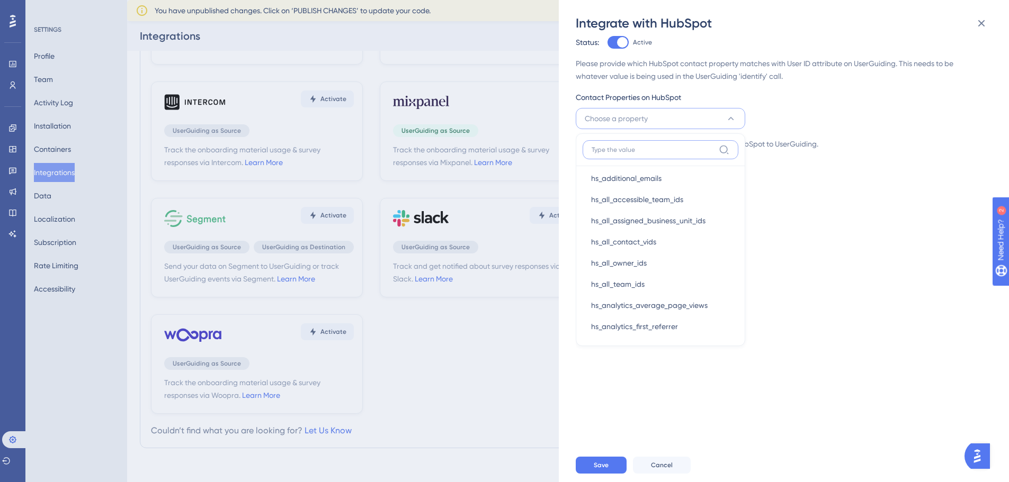
scroll to position [2648, 0]
click at [594, 147] on input at bounding box center [653, 150] width 123 height 8
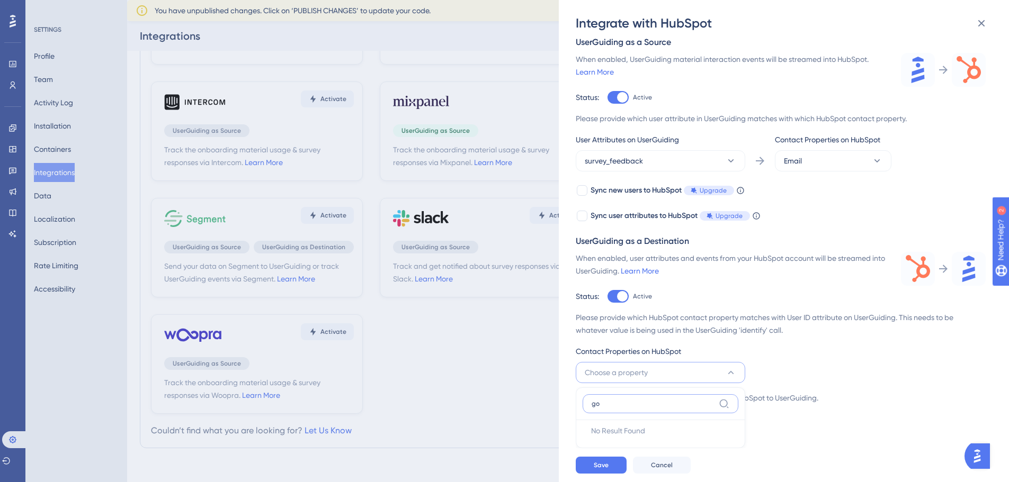
scroll to position [370, 0]
type input "g"
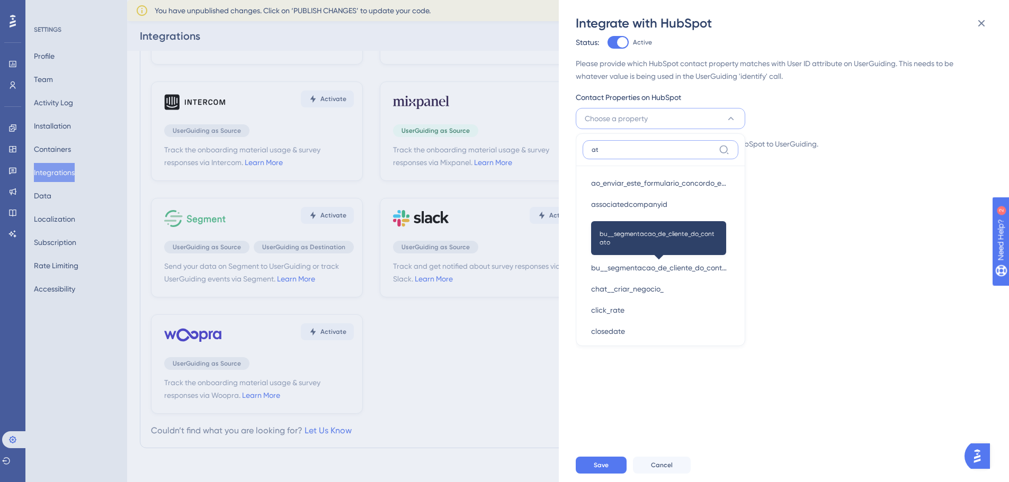
type input "a"
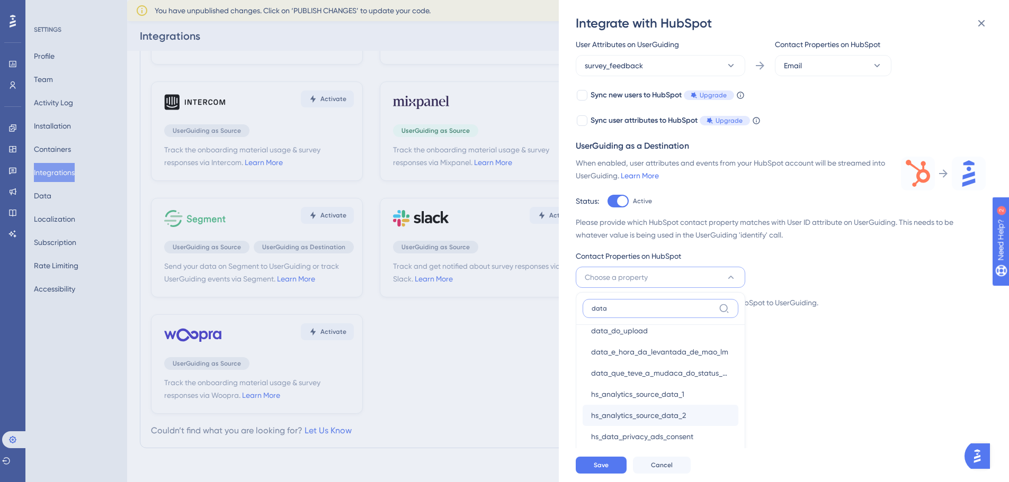
scroll to position [0, 0]
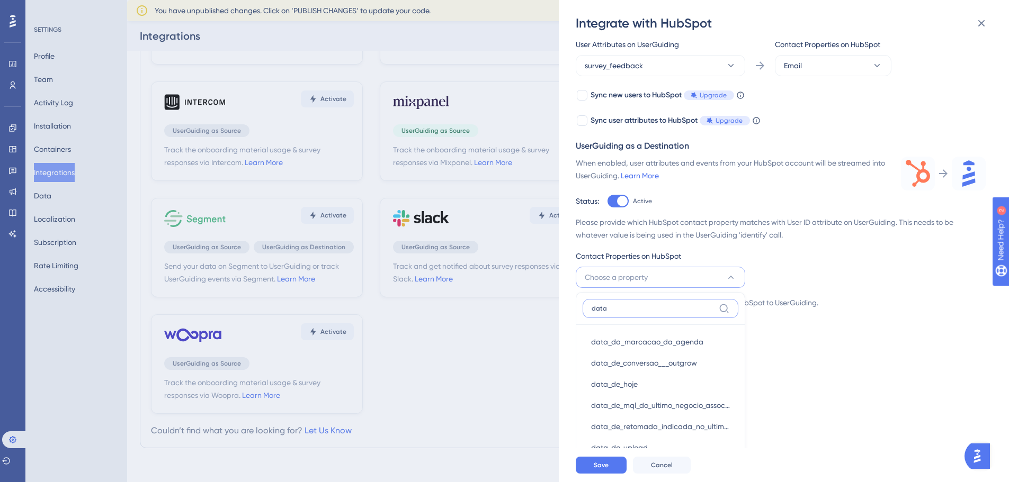
type input "data"
click at [603, 312] on input "data" at bounding box center [653, 309] width 123 height 8
type input "p"
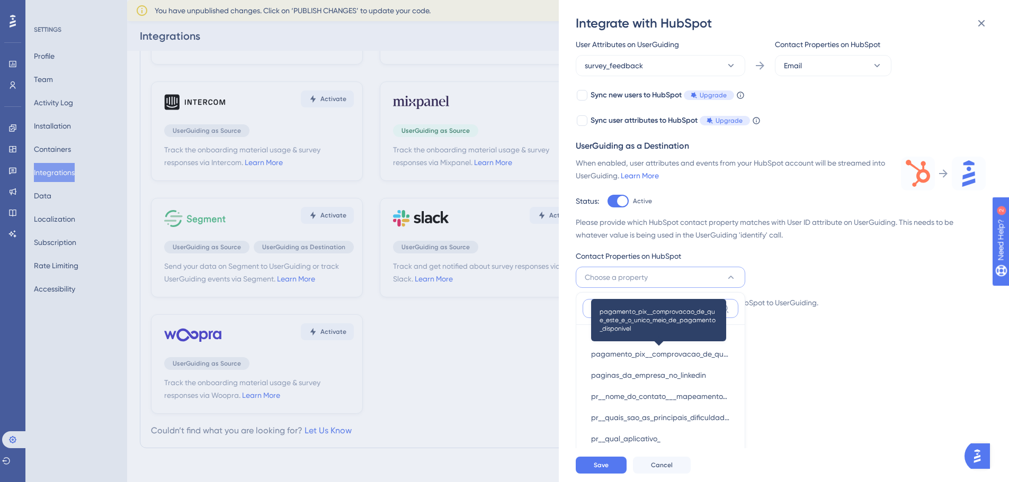
scroll to position [750, 0]
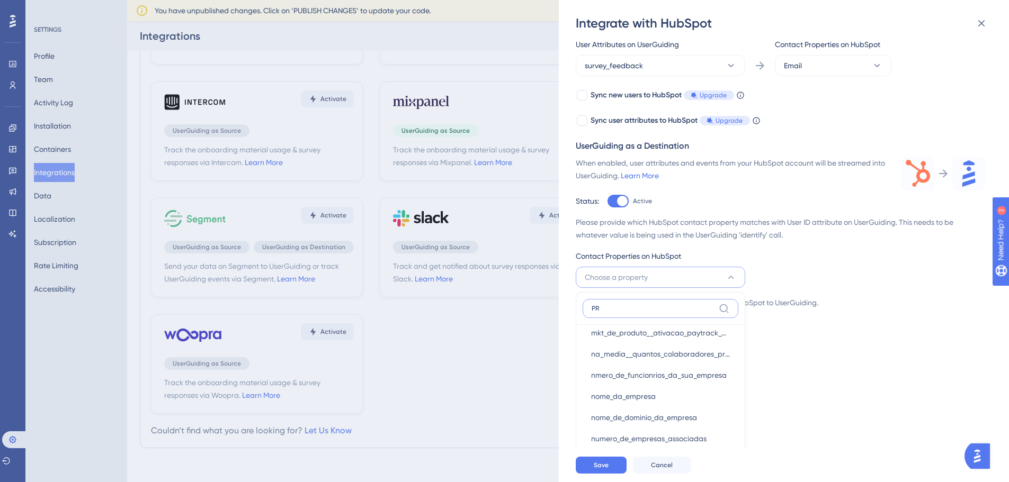
type input "PR"
click at [595, 313] on label "PR" at bounding box center [661, 308] width 156 height 19
click at [595, 313] on input "PR" at bounding box center [653, 309] width 123 height 8
drag, startPoint x: 602, startPoint y: 311, endPoint x: 588, endPoint y: 310, distance: 13.8
click at [588, 310] on label "PR" at bounding box center [661, 308] width 156 height 19
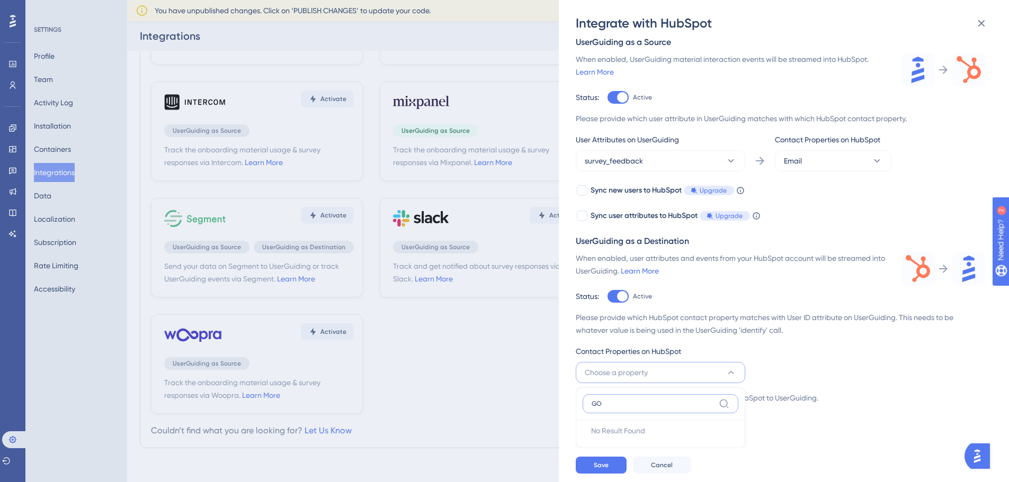
scroll to position [211, 0]
type input "G"
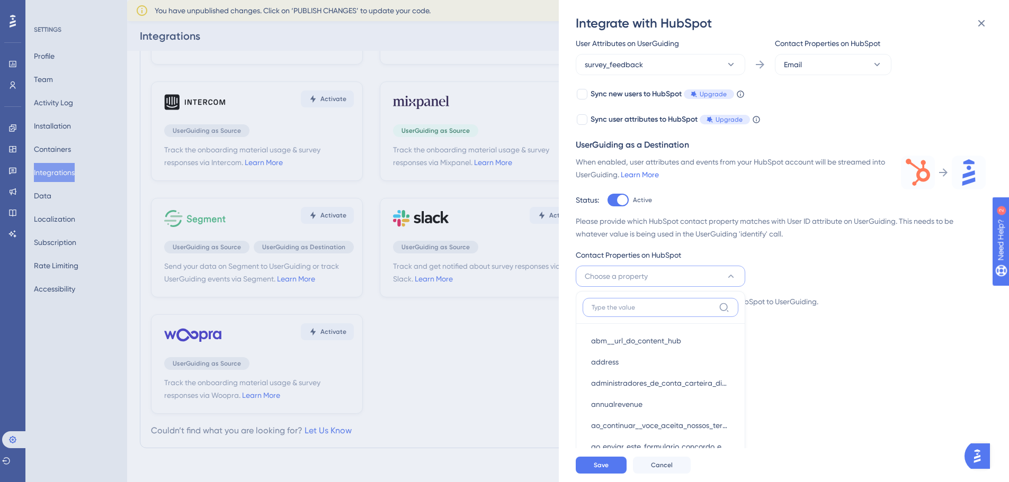
scroll to position [371, 0]
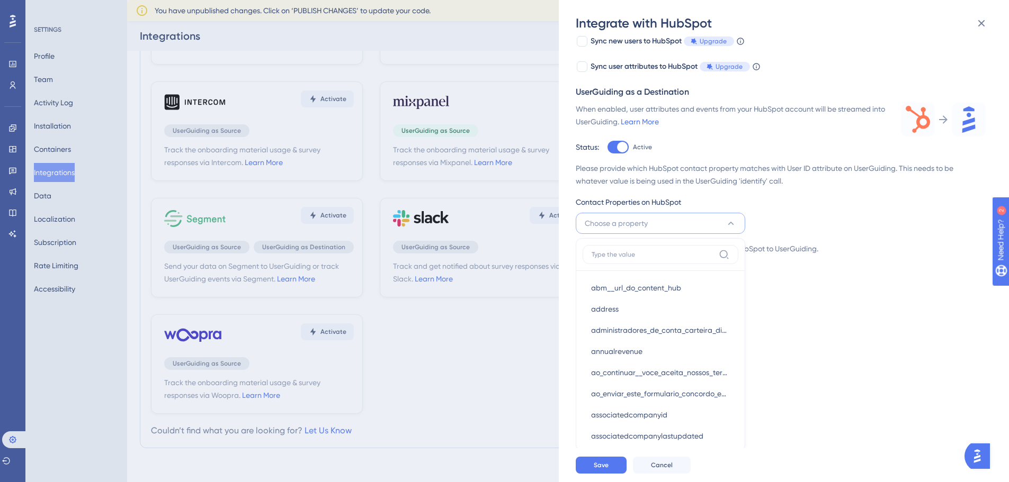
click at [610, 220] on span "Choose a property" at bounding box center [616, 223] width 63 height 13
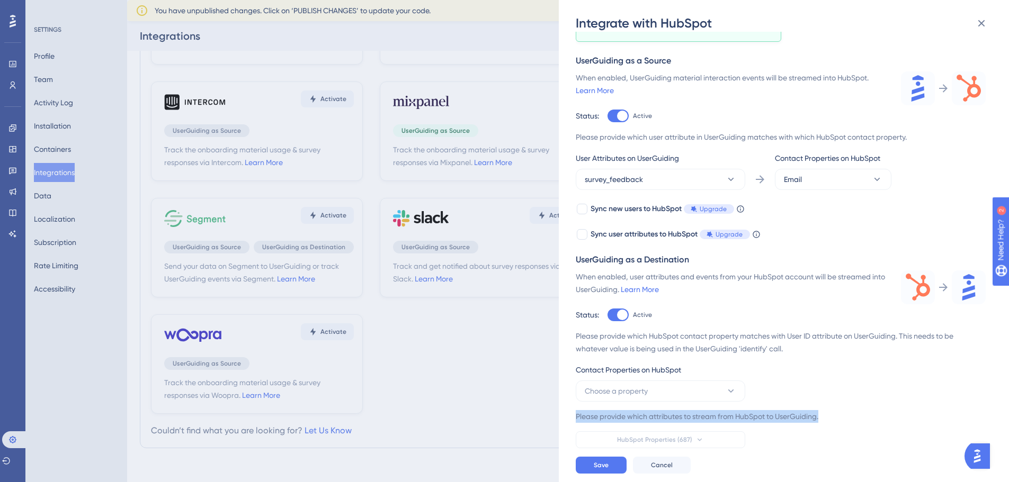
drag, startPoint x: 824, startPoint y: 416, endPoint x: 571, endPoint y: 414, distance: 252.6
click at [571, 414] on div "Integrate with HubSpot Track the onboarding material usage & survey responses v…" at bounding box center [784, 241] width 450 height 482
click at [676, 392] on button "Choose a property" at bounding box center [660, 391] width 169 height 21
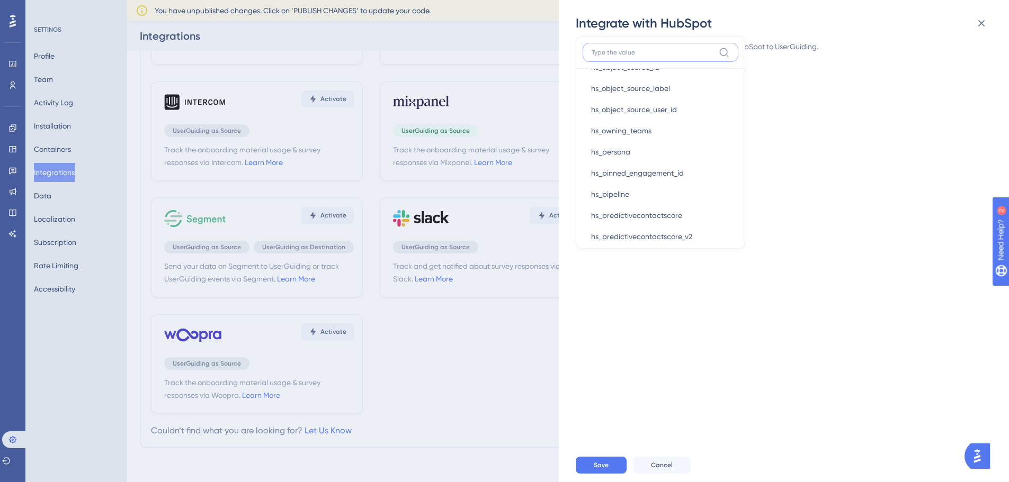
scroll to position [0, 0]
click at [808, 95] on div "Track the onboarding material usage & survey responses via HubSpot. Learn More …" at bounding box center [789, 240] width 427 height 417
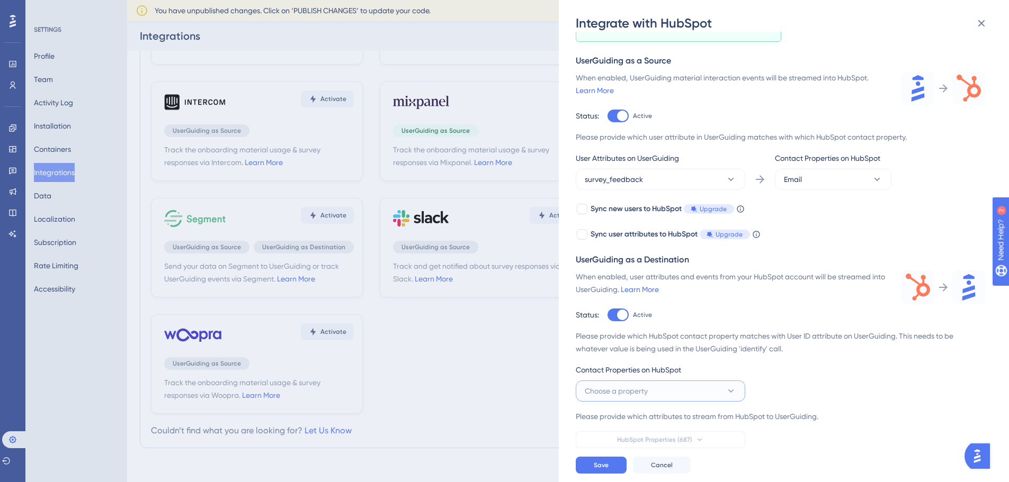
click at [714, 389] on button "Choose a property" at bounding box center [660, 391] width 169 height 21
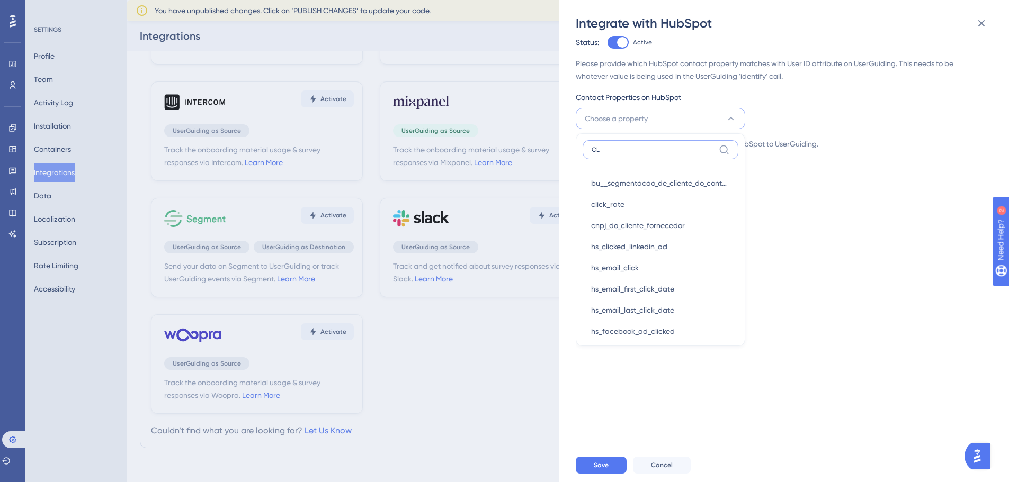
type input "C"
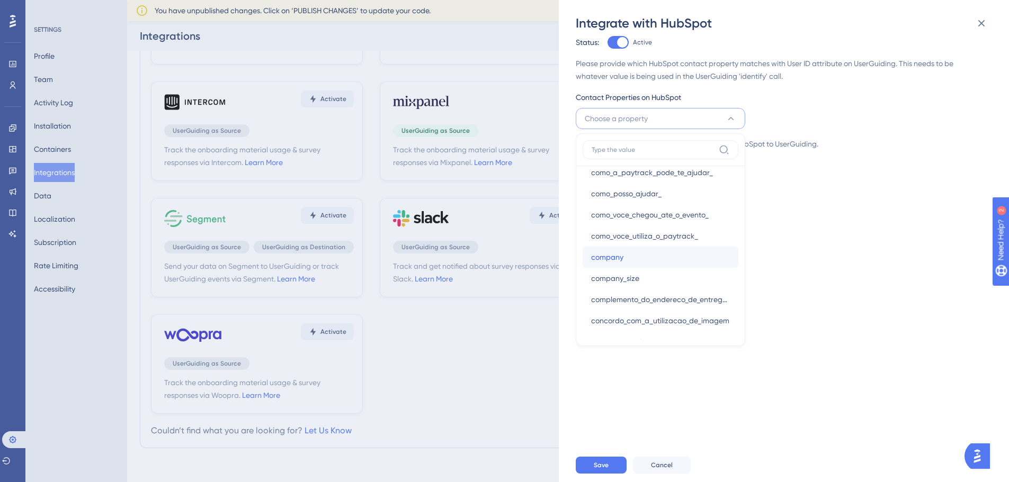
click at [620, 259] on span "company" at bounding box center [607, 257] width 32 height 13
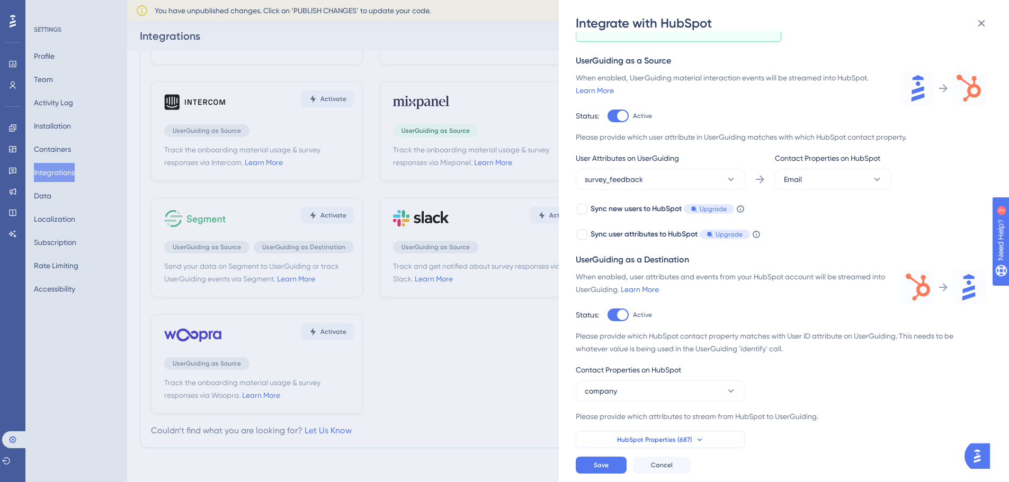
click at [691, 434] on button "HubSpot Properties (687)" at bounding box center [660, 440] width 169 height 17
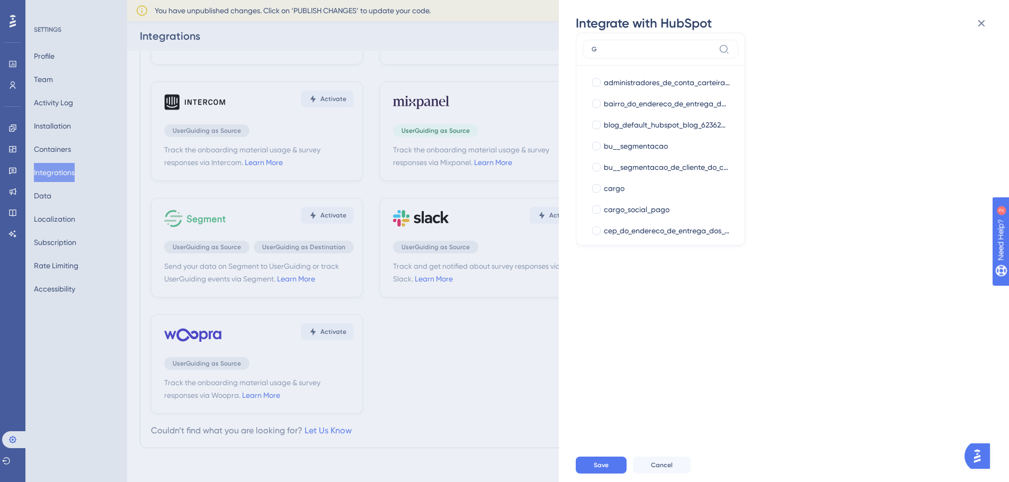
type input "GO"
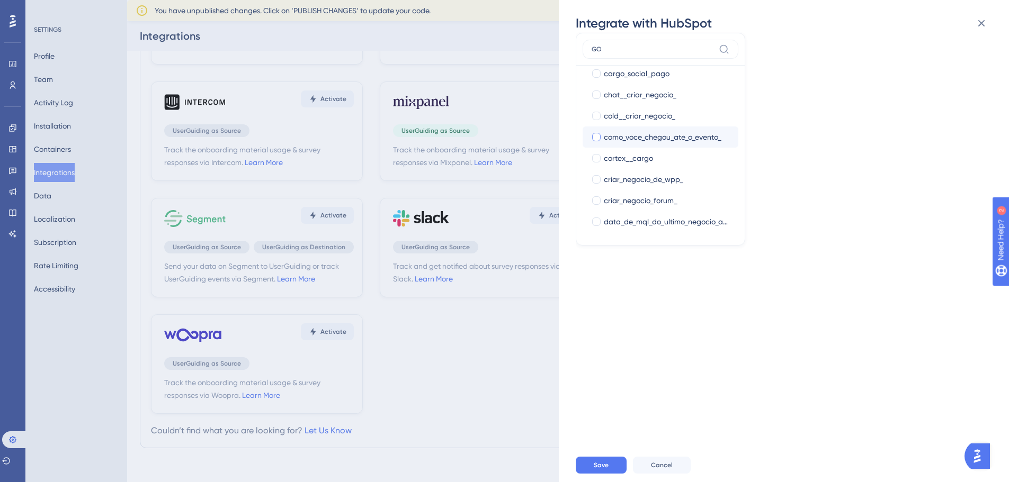
scroll to position [0, 0]
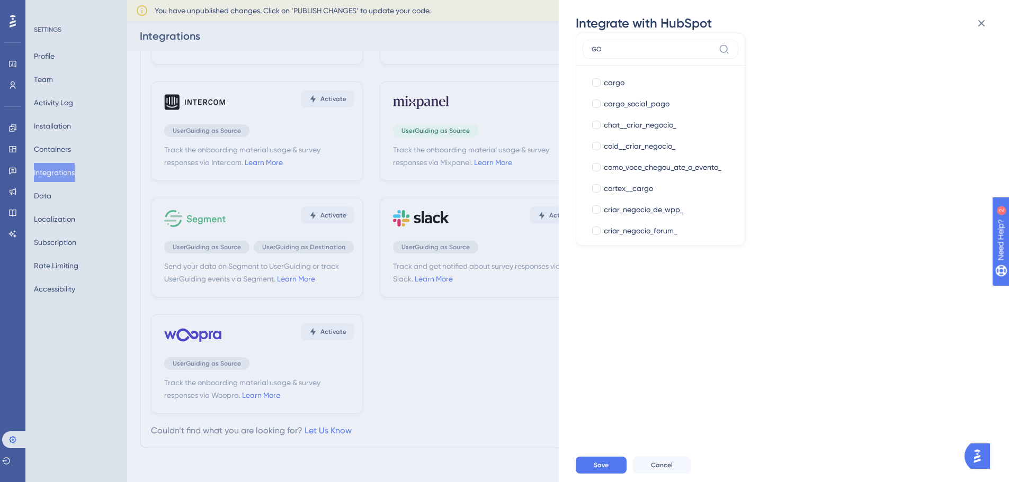
click at [600, 45] on input "GO" at bounding box center [653, 49] width 123 height 8
click at [601, 50] on input at bounding box center [653, 49] width 123 height 8
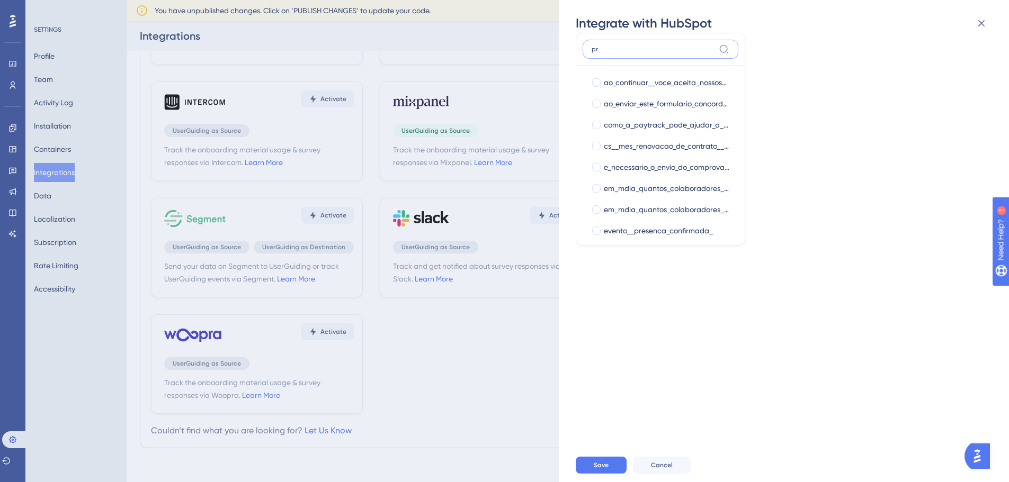
type input "pr"
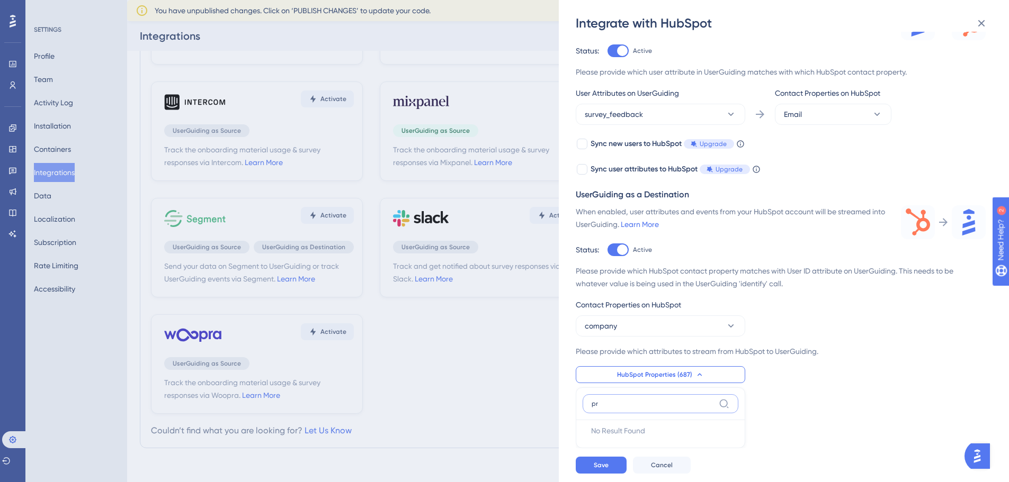
drag, startPoint x: 597, startPoint y: 404, endPoint x: 587, endPoint y: 405, distance: 10.6
click at [587, 405] on label "pr" at bounding box center [661, 404] width 156 height 19
type input "t"
type input "Go live"
click at [608, 406] on input "Go live" at bounding box center [653, 404] width 123 height 8
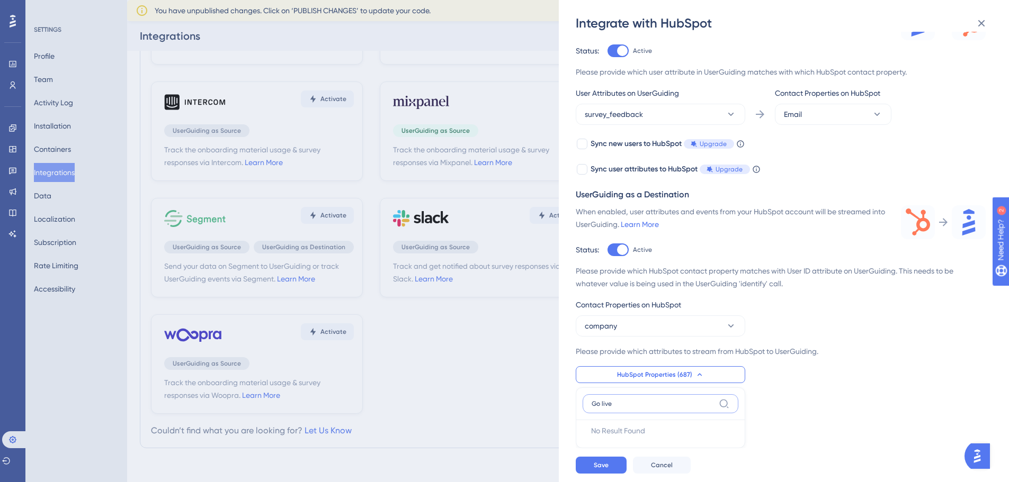
click at [608, 406] on input "Go live" at bounding box center [653, 404] width 123 height 8
click at [814, 395] on div "Track the onboarding material usage & survey responses via HubSpot. Learn More …" at bounding box center [789, 240] width 427 height 417
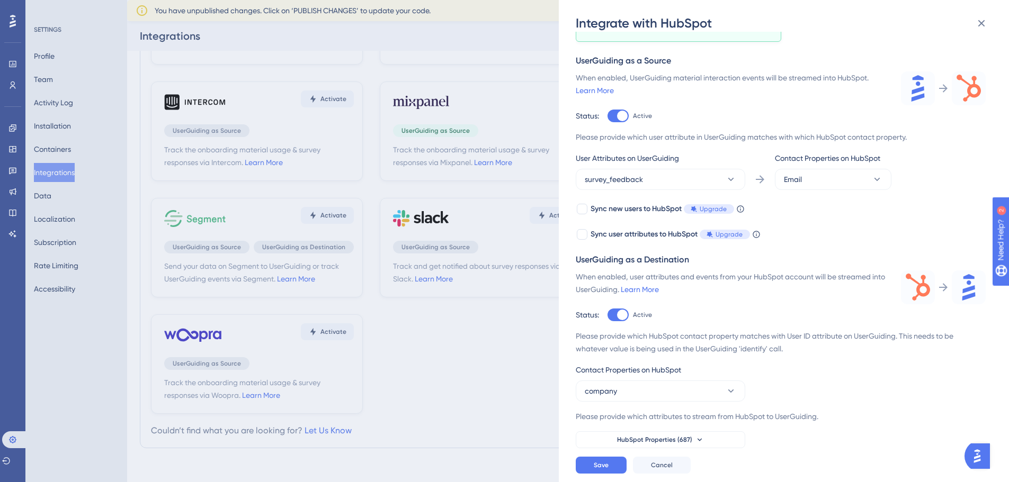
scroll to position [97, 0]
click at [714, 441] on button "HubSpot Properties (687)" at bounding box center [660, 440] width 169 height 17
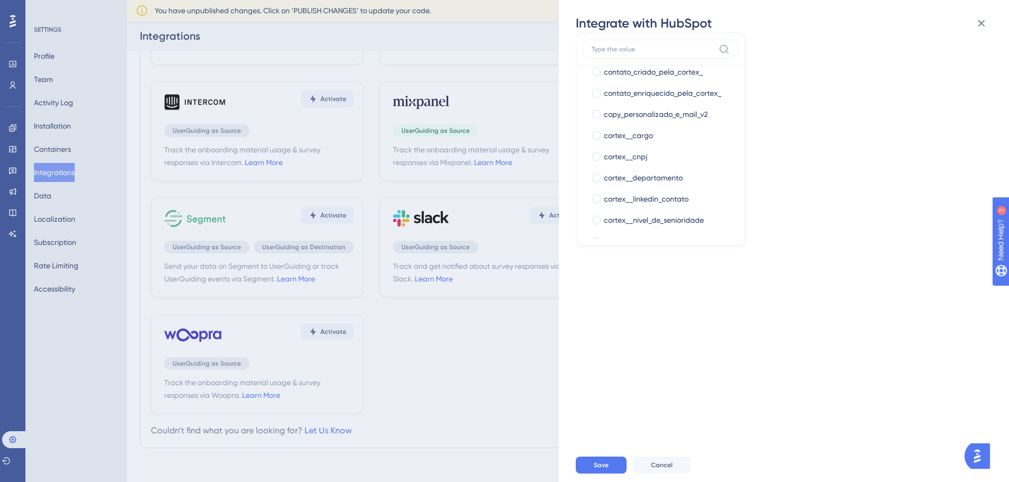
scroll to position [0, 0]
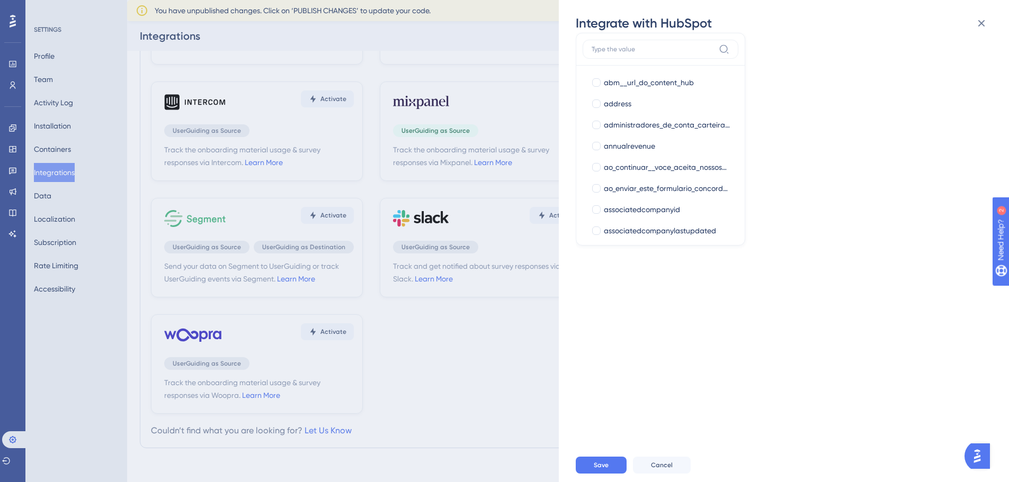
click at [884, 170] on div "Track the onboarding material usage & survey responses via HubSpot. Learn More …" at bounding box center [789, 240] width 427 height 417
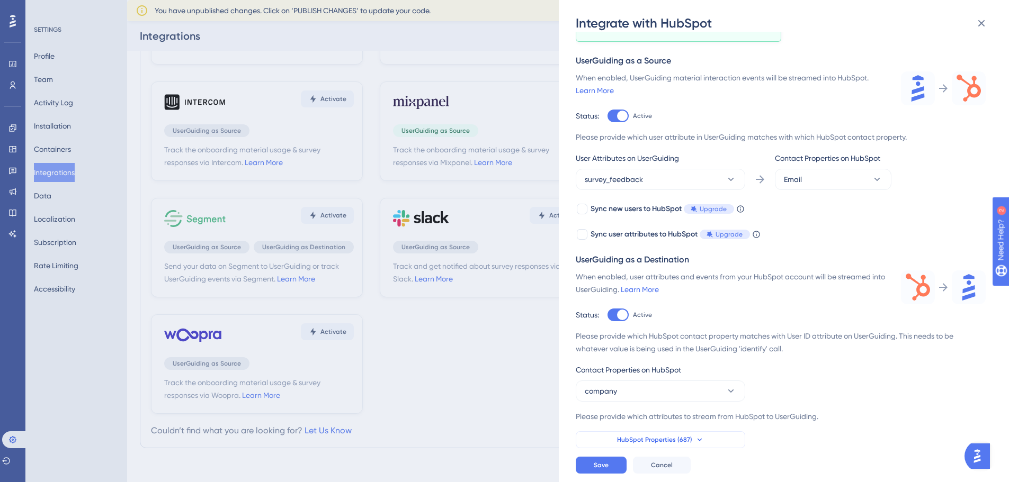
click at [658, 440] on span "HubSpot Properties (687)" at bounding box center [654, 440] width 75 height 8
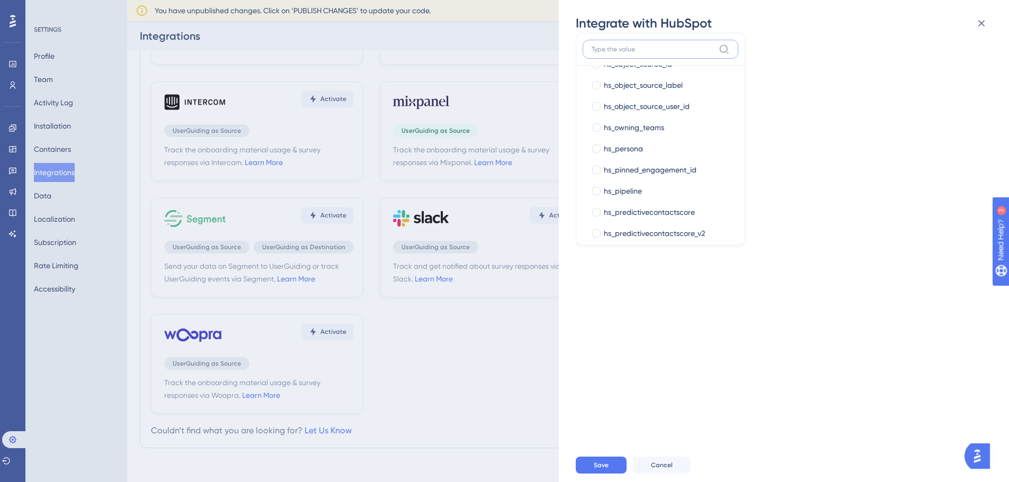
scroll to position [9088, 0]
click at [617, 380] on div "Track the onboarding material usage & survey responses via HubSpot. Learn More …" at bounding box center [789, 240] width 427 height 417
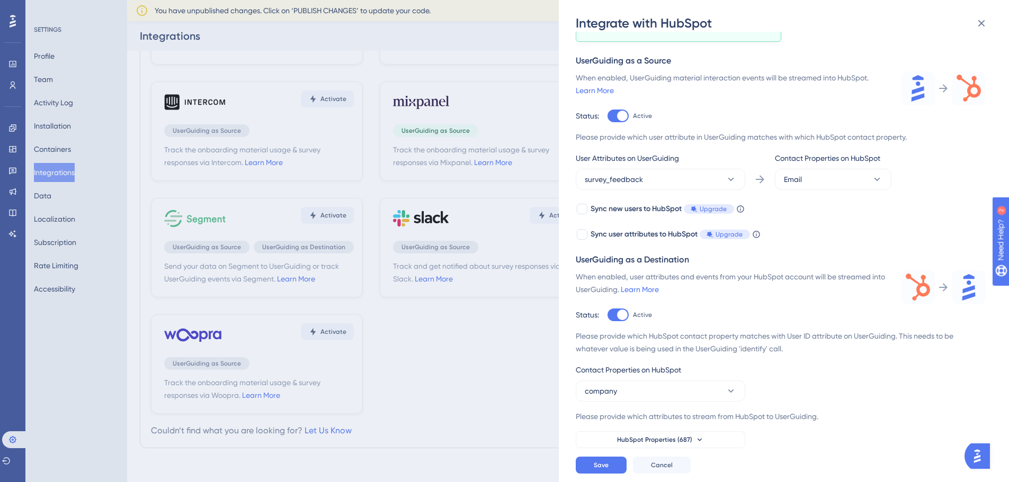
scroll to position [97, 0]
click at [663, 437] on span "HubSpot Properties (687)" at bounding box center [654, 440] width 75 height 8
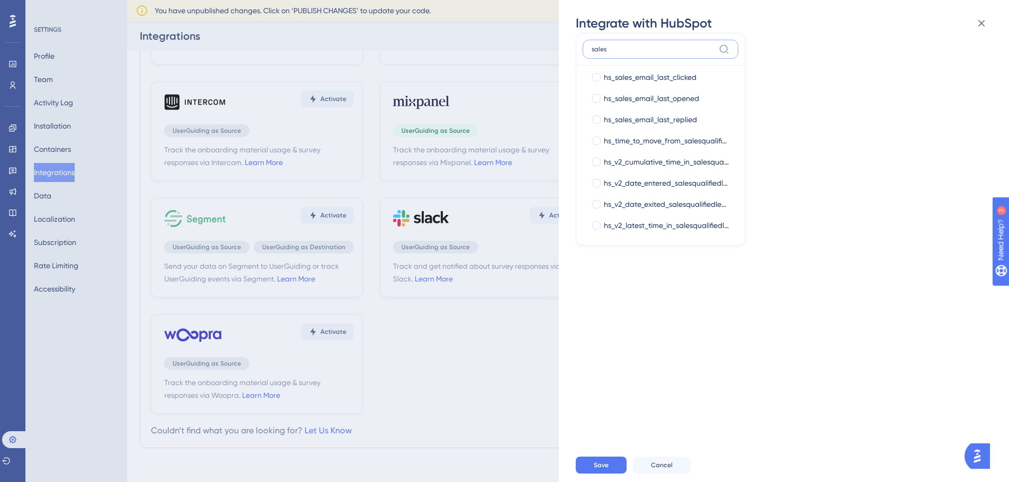
scroll to position [73, 0]
type input "sales"
